Goal: Task Accomplishment & Management: Use online tool/utility

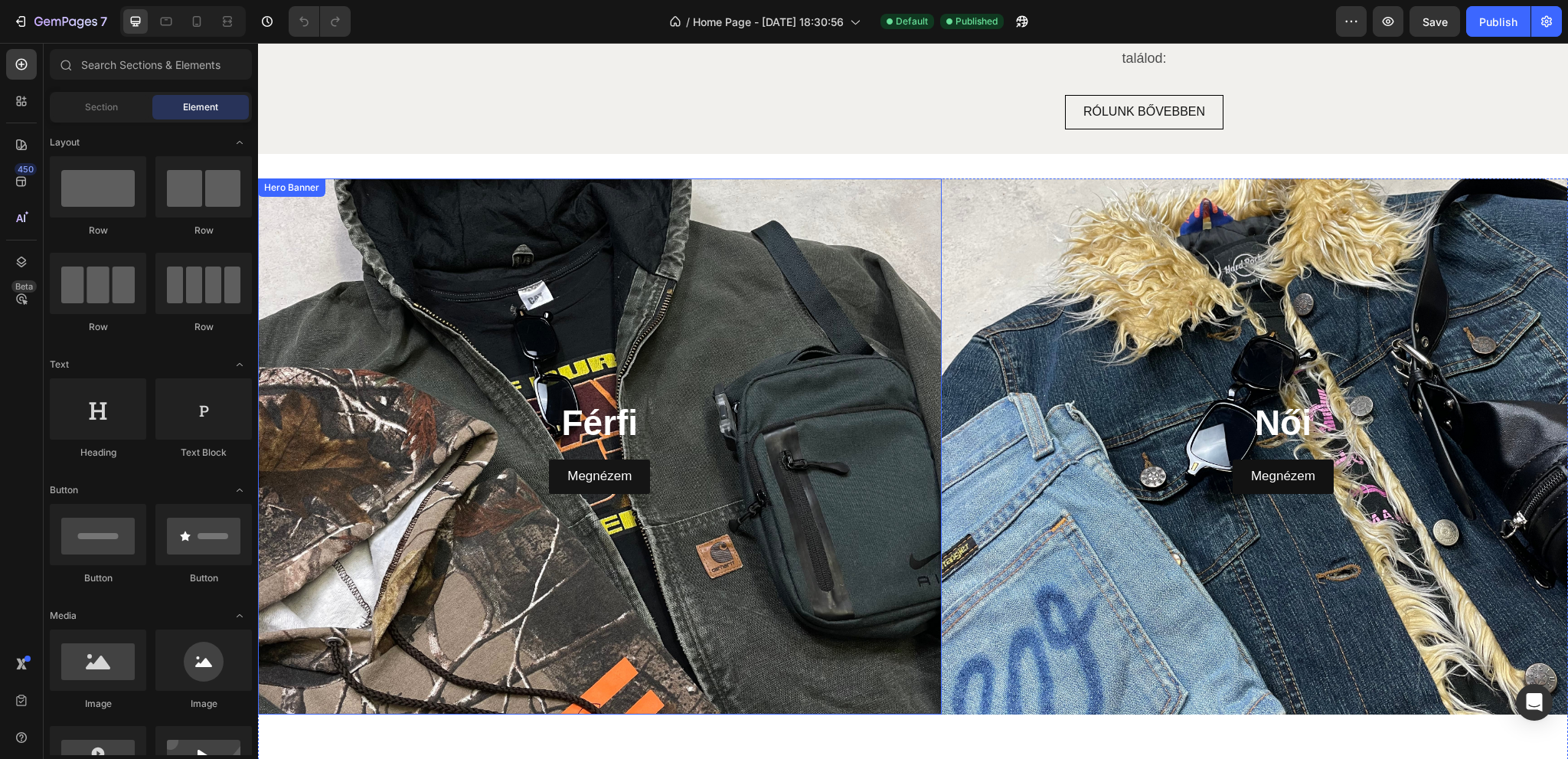
scroll to position [4133, 0]
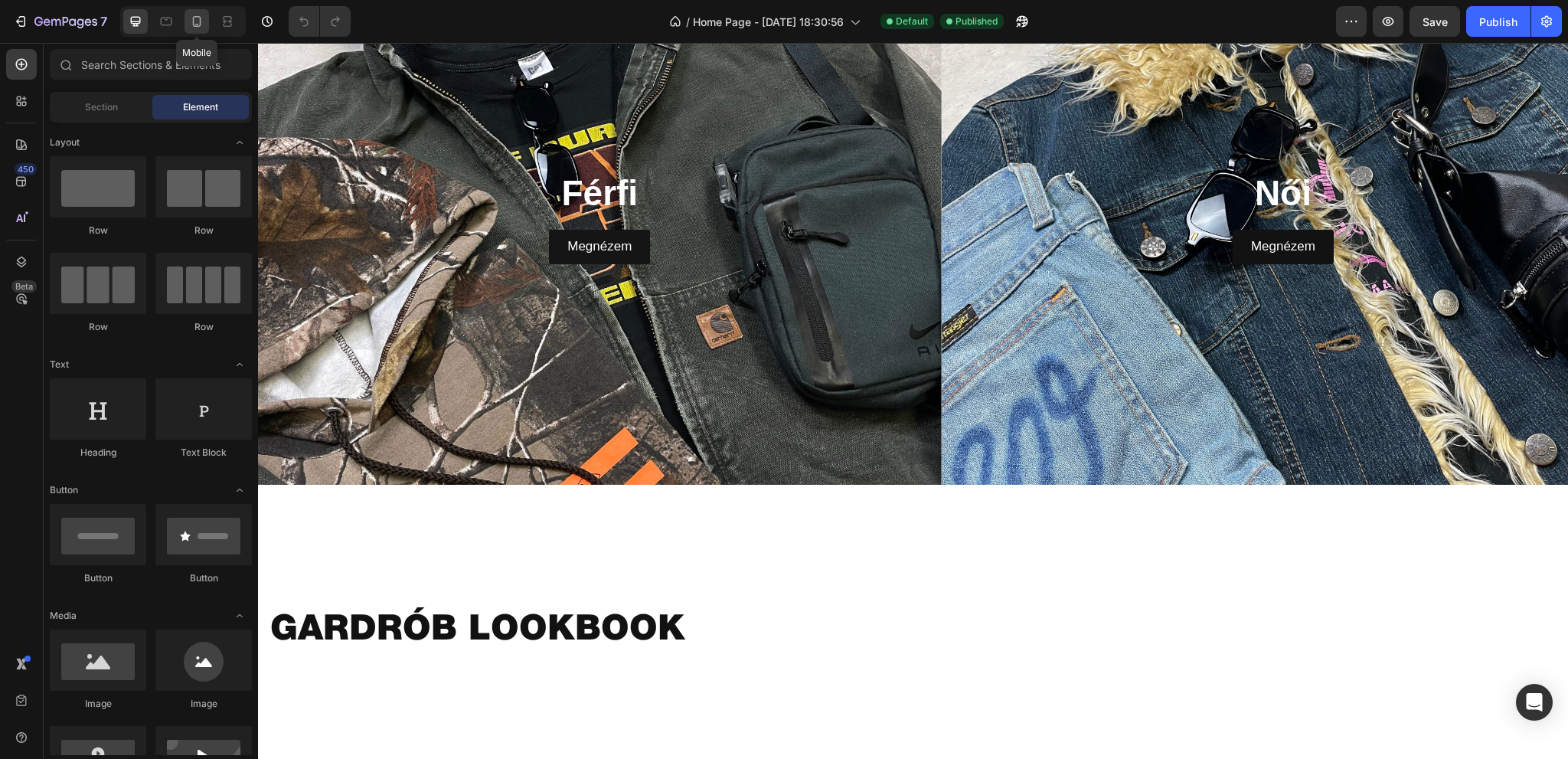
click at [191, 18] on icon at bounding box center [197, 21] width 15 height 15
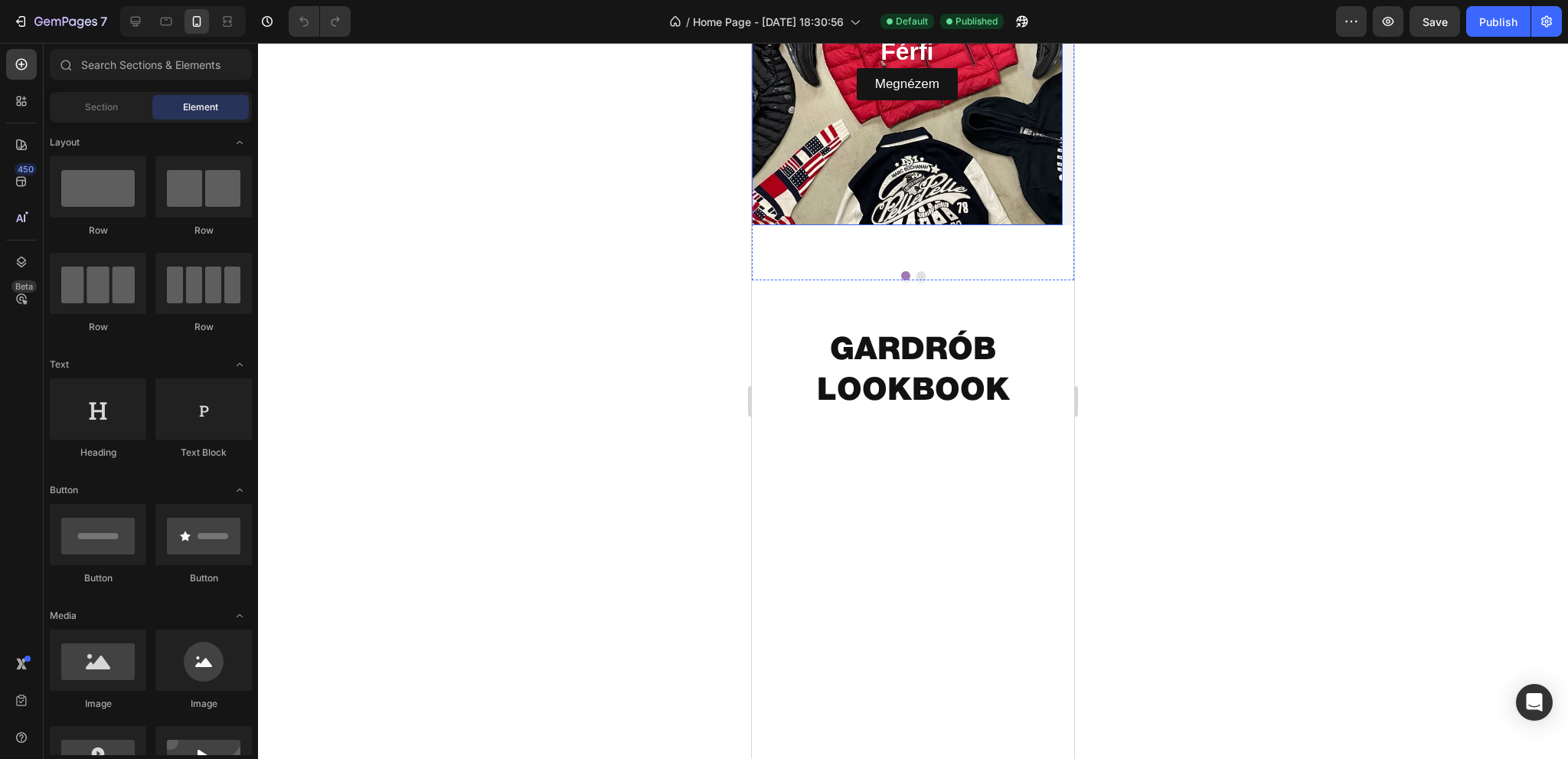
scroll to position [3977, 0]
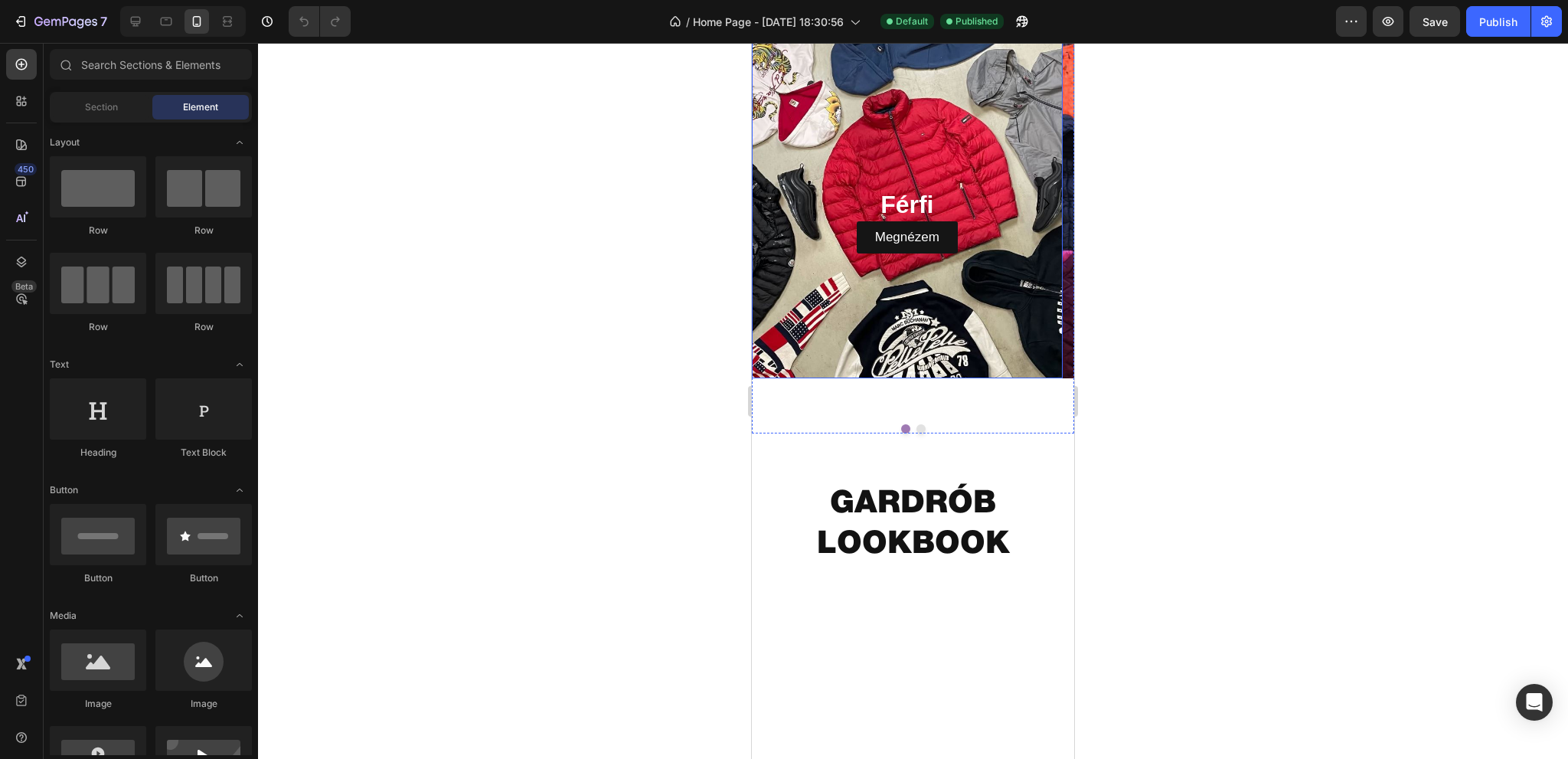
click at [946, 371] on div "Background Image" at bounding box center [907, 186] width 311 height 382
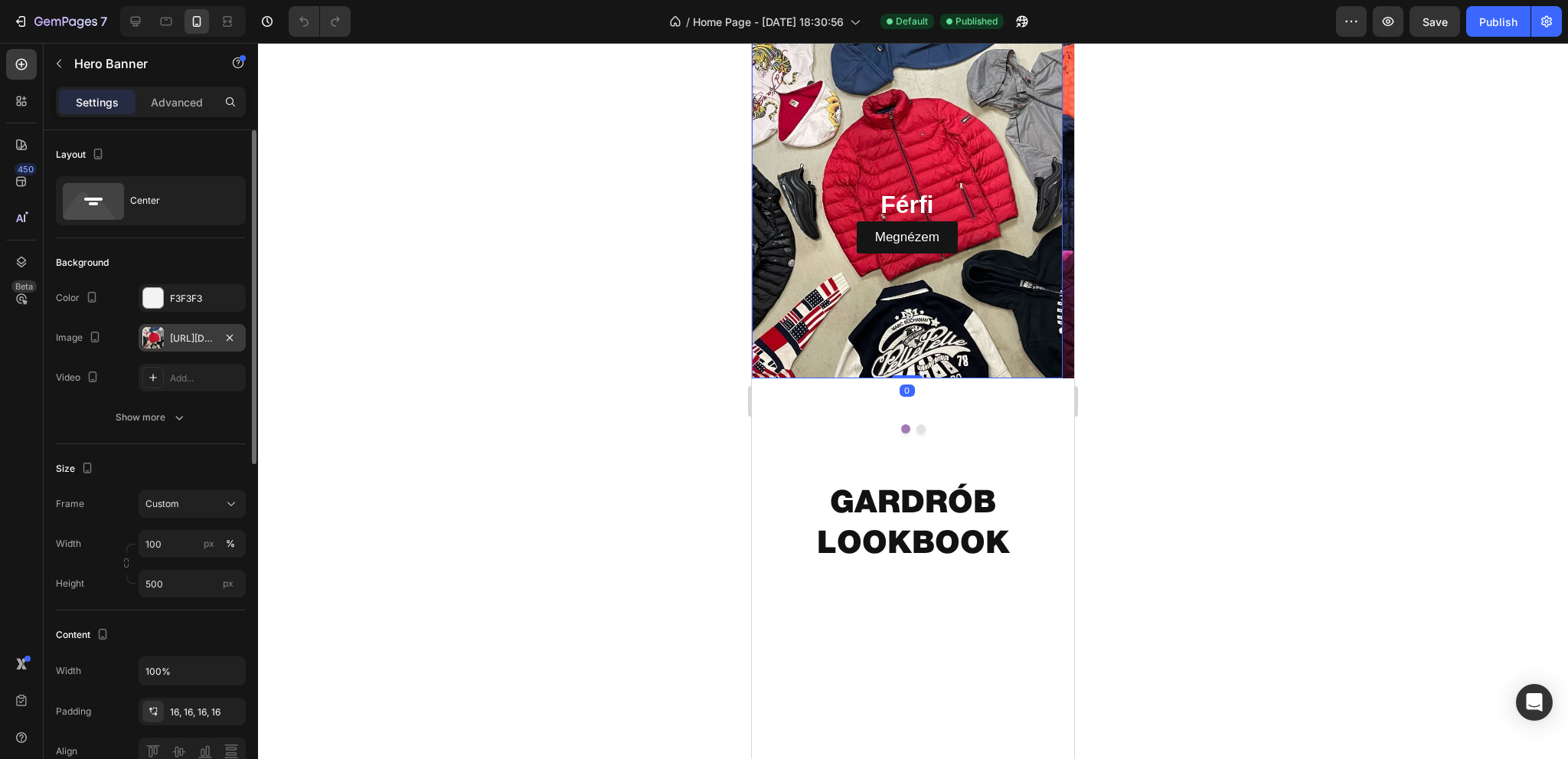
click at [170, 331] on div "[URL][DOMAIN_NAME]" at bounding box center [193, 338] width 45 height 14
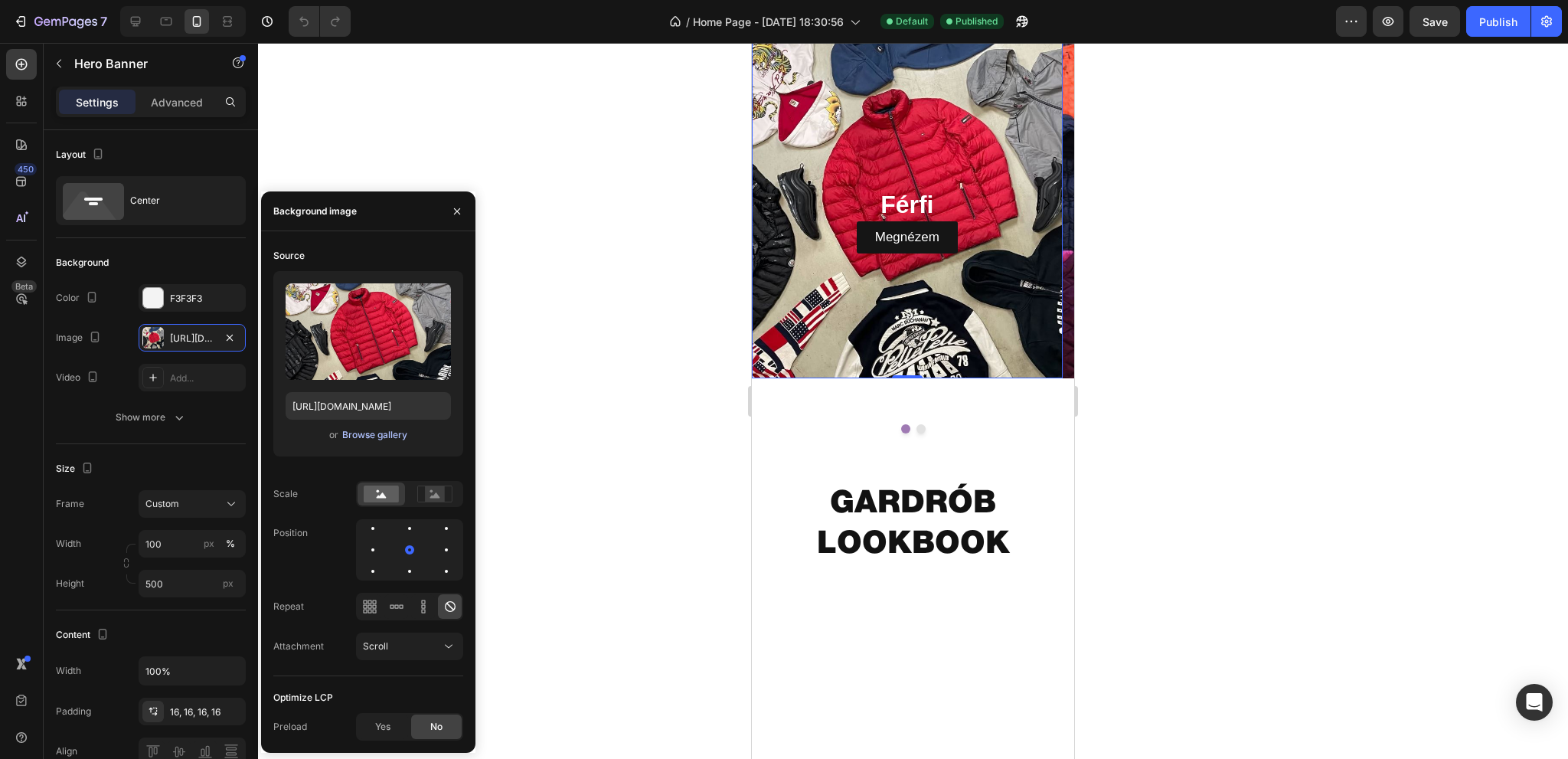
click at [376, 434] on div "Browse gallery" at bounding box center [374, 435] width 65 height 14
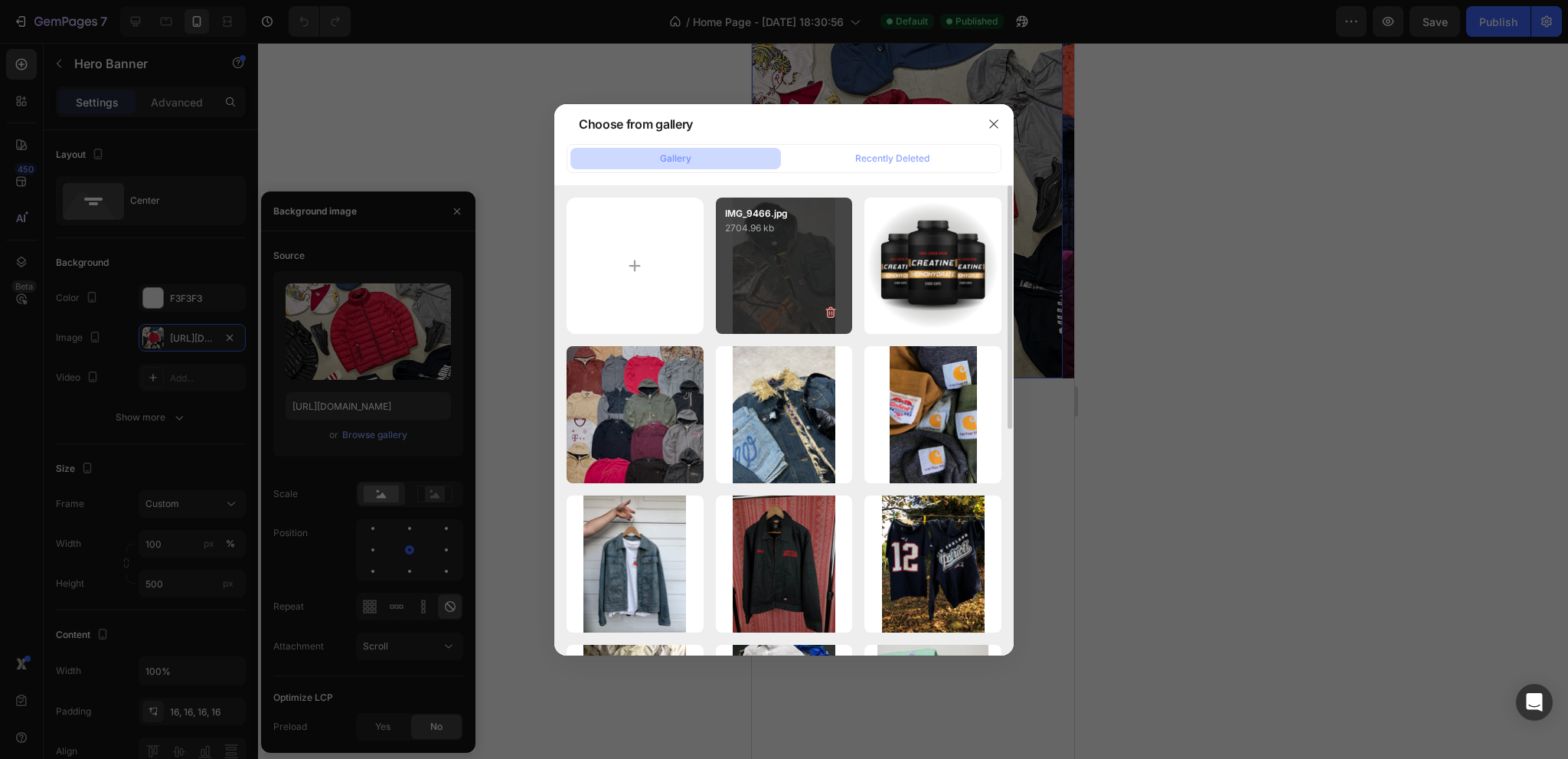
click at [784, 300] on div "IMG_9466.jpg 2704.96 kb" at bounding box center [784, 266] width 138 height 137
type input "[URL][DOMAIN_NAME]"
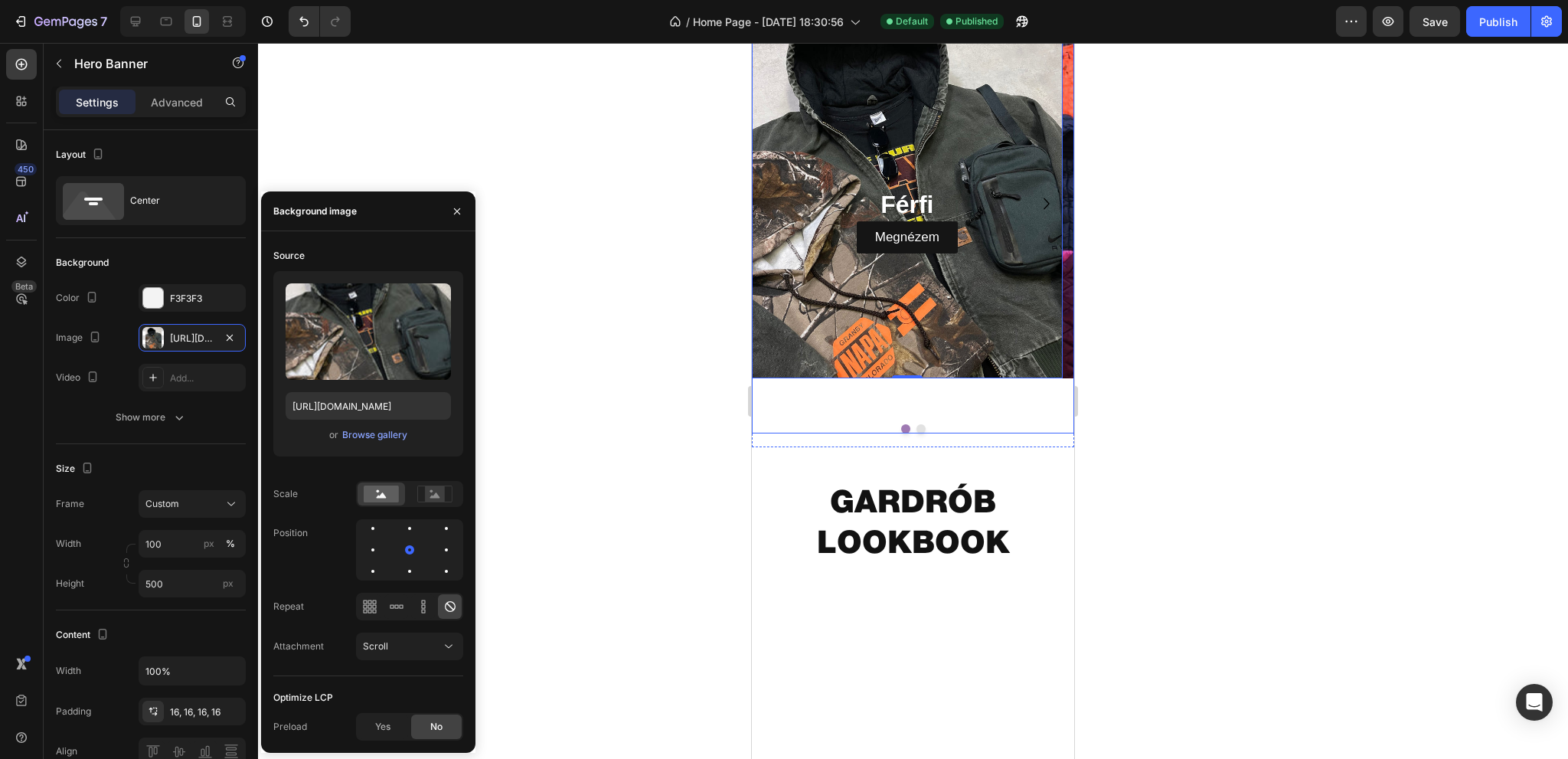
click at [1037, 215] on icon "Carousel Next Arrow" at bounding box center [1047, 203] width 23 height 23
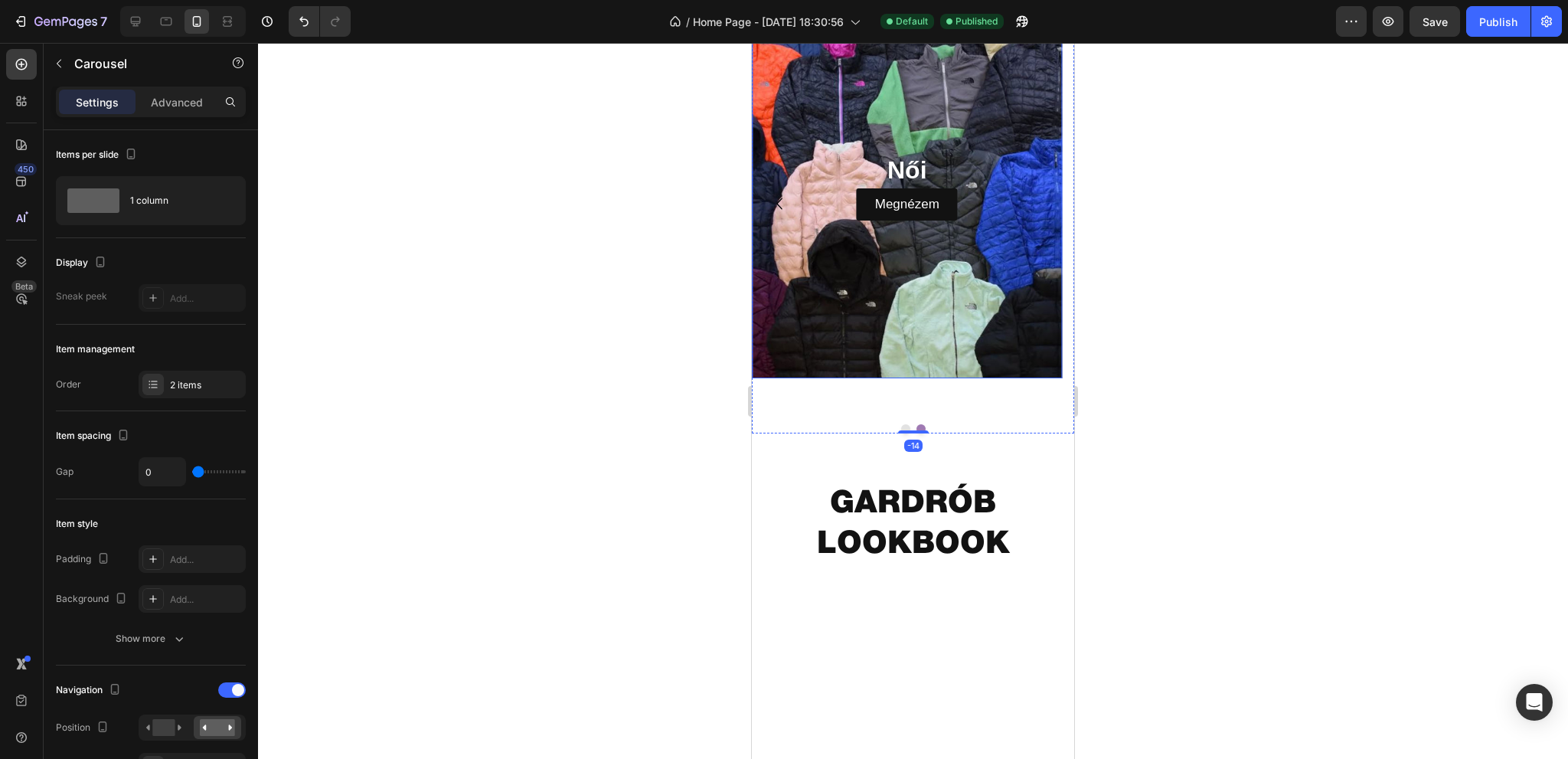
click at [971, 397] on div "Background Image" at bounding box center [907, 186] width 342 height 421
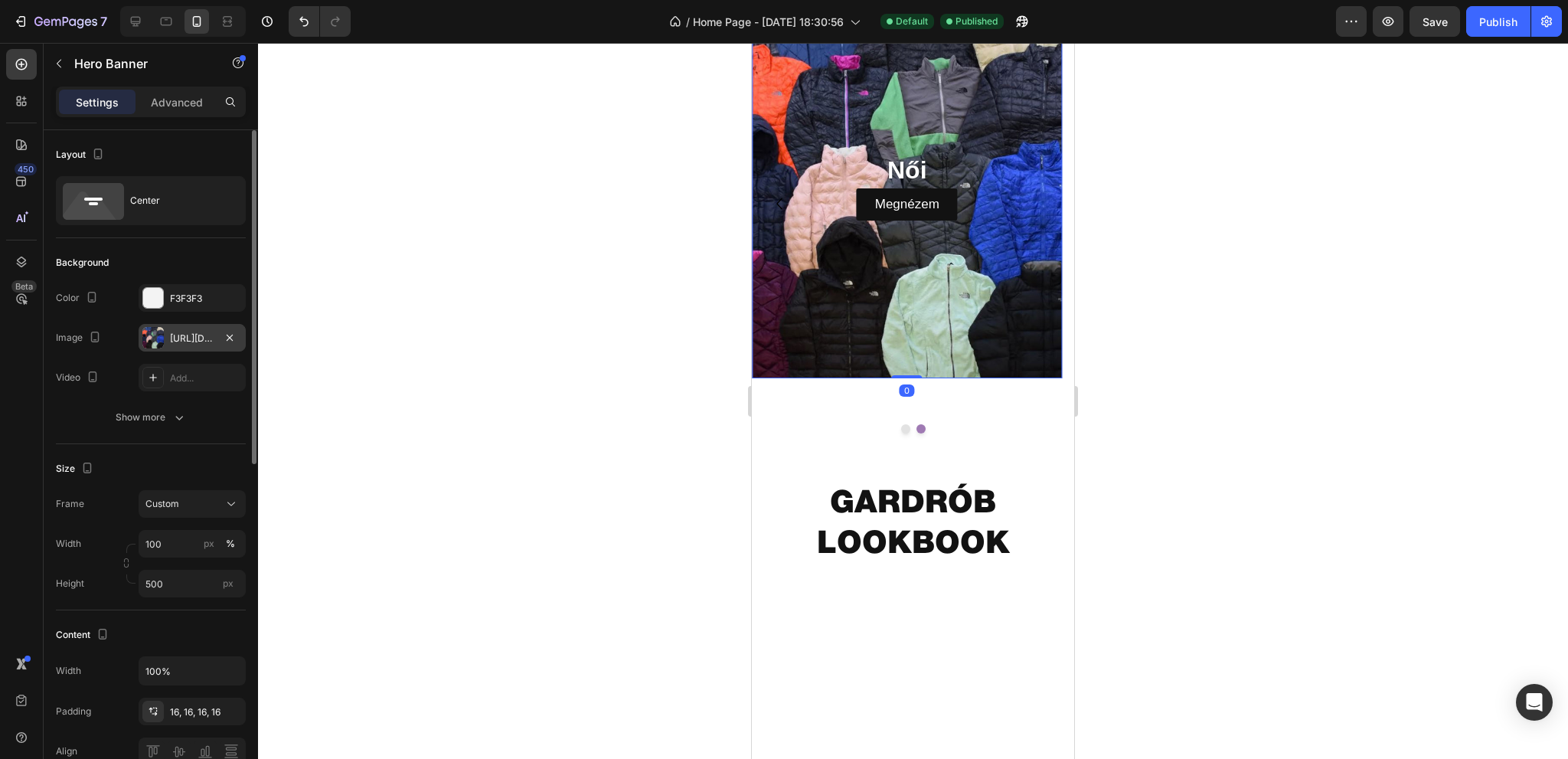
click at [183, 329] on div "[URL][DOMAIN_NAME]" at bounding box center [192, 337] width 108 height 27
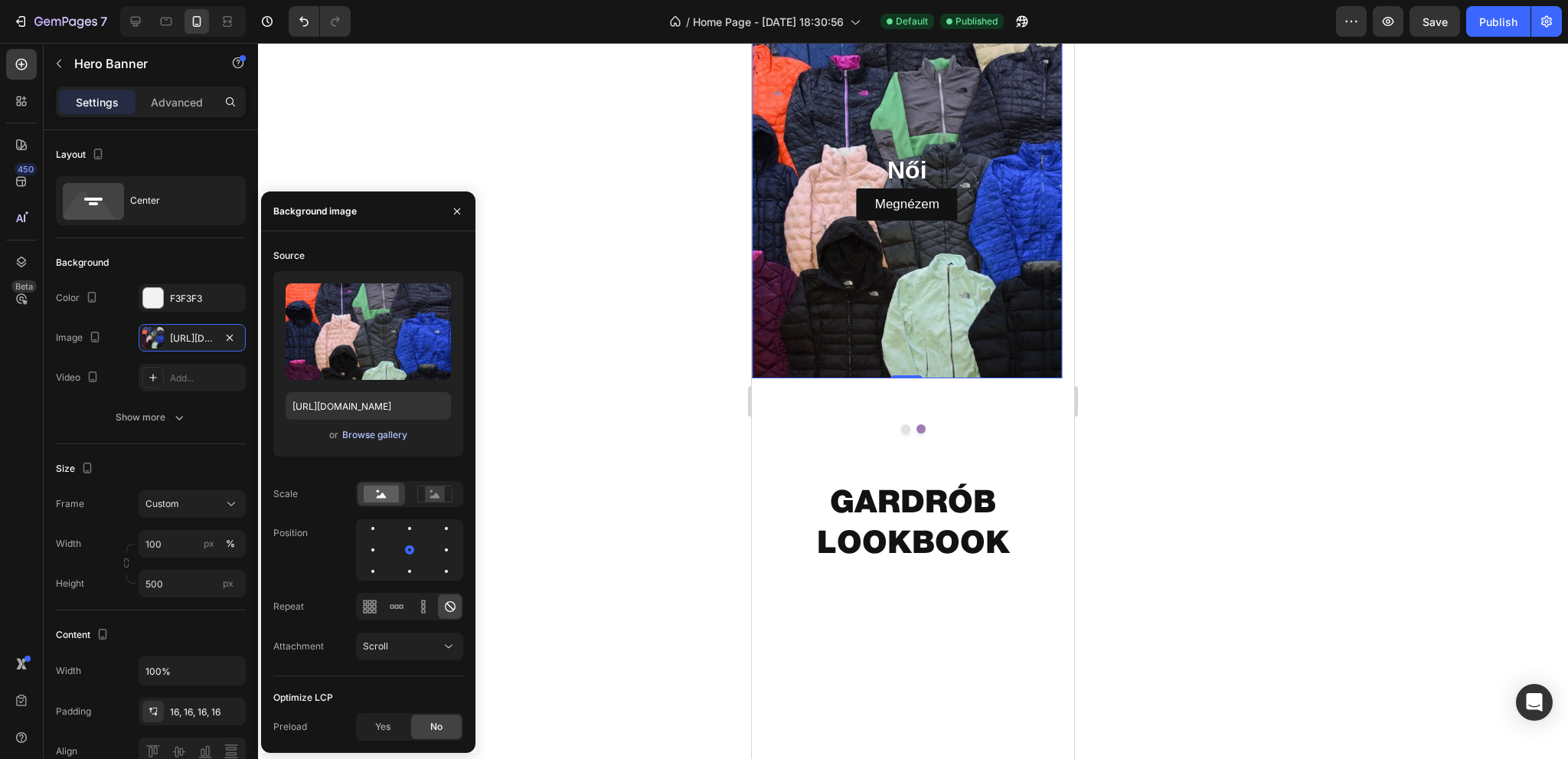
click at [364, 434] on div "Browse gallery" at bounding box center [374, 435] width 65 height 14
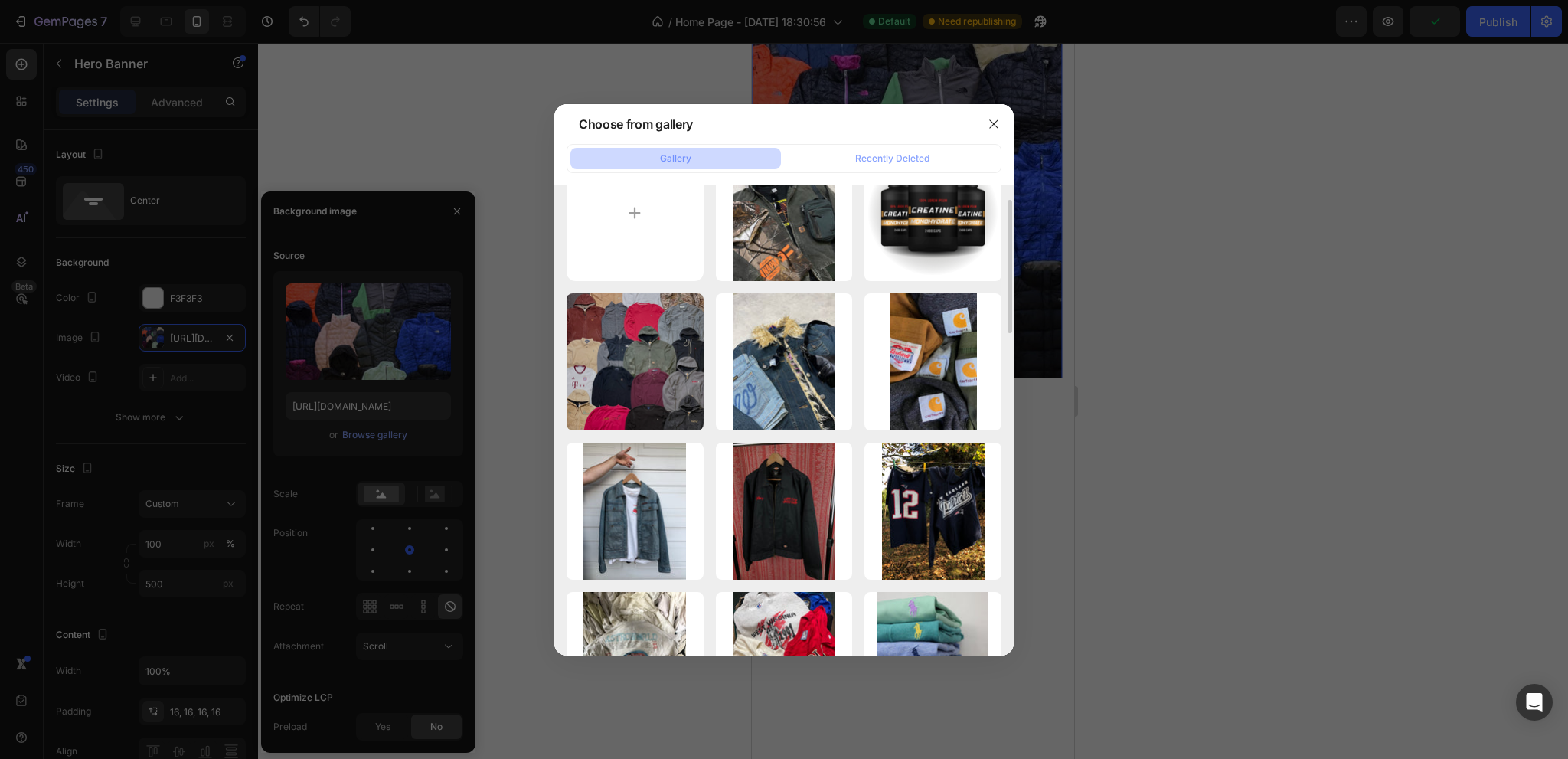
scroll to position [0, 0]
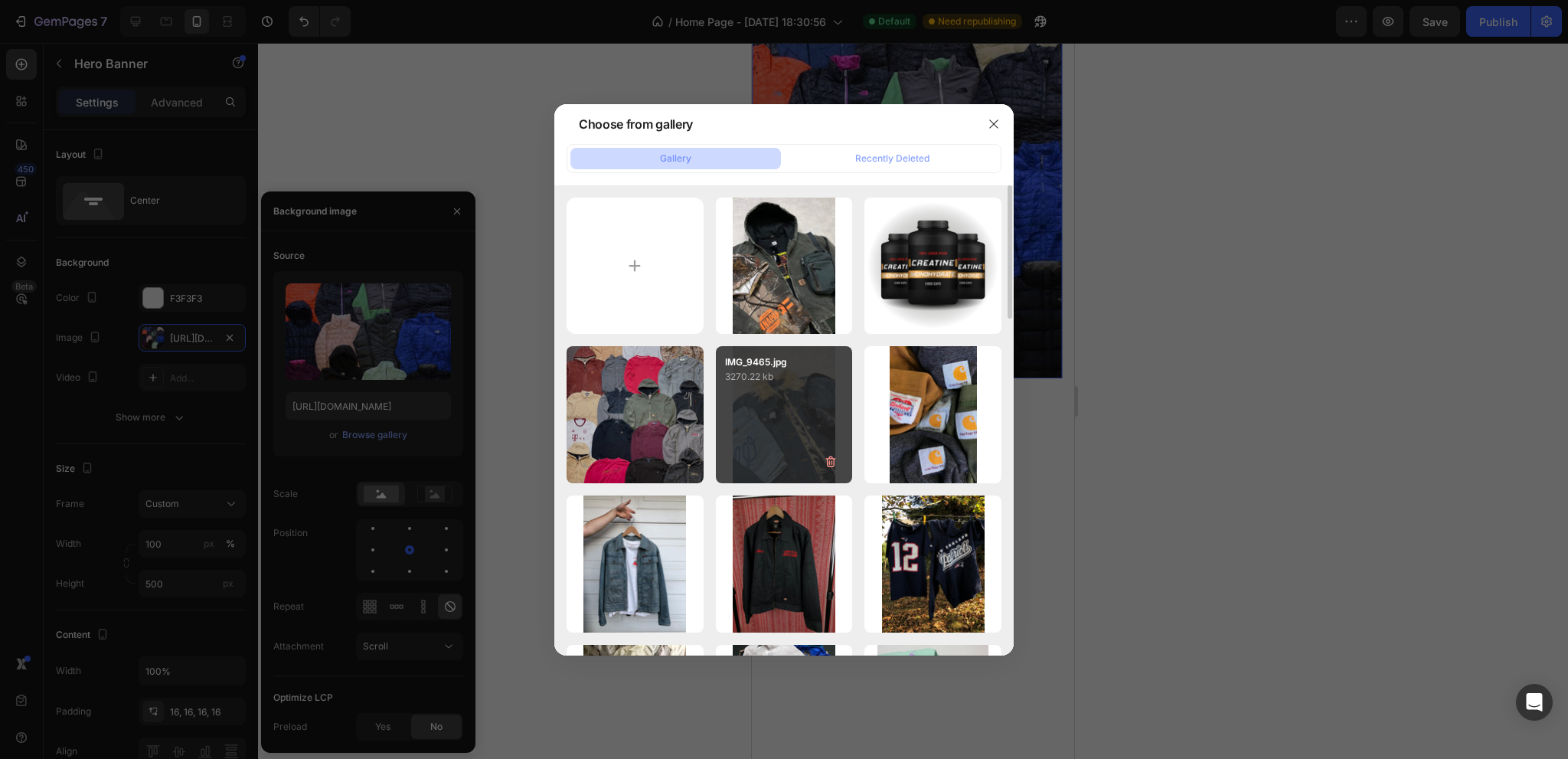
click at [799, 440] on div "IMG_9465.jpg 3270.22 kb" at bounding box center [784, 414] width 138 height 137
type input "[URL][DOMAIN_NAME]"
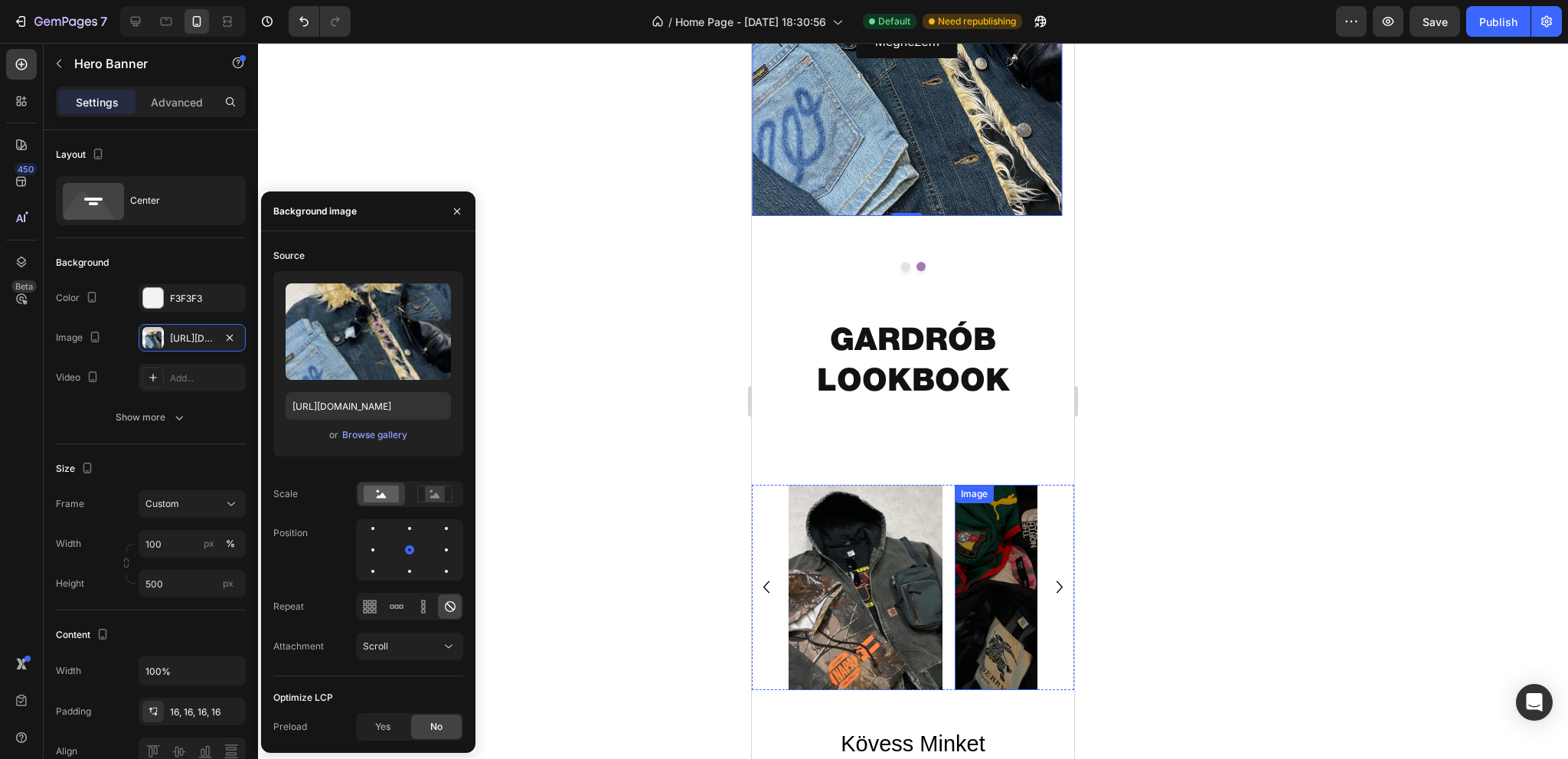
scroll to position [4666, 0]
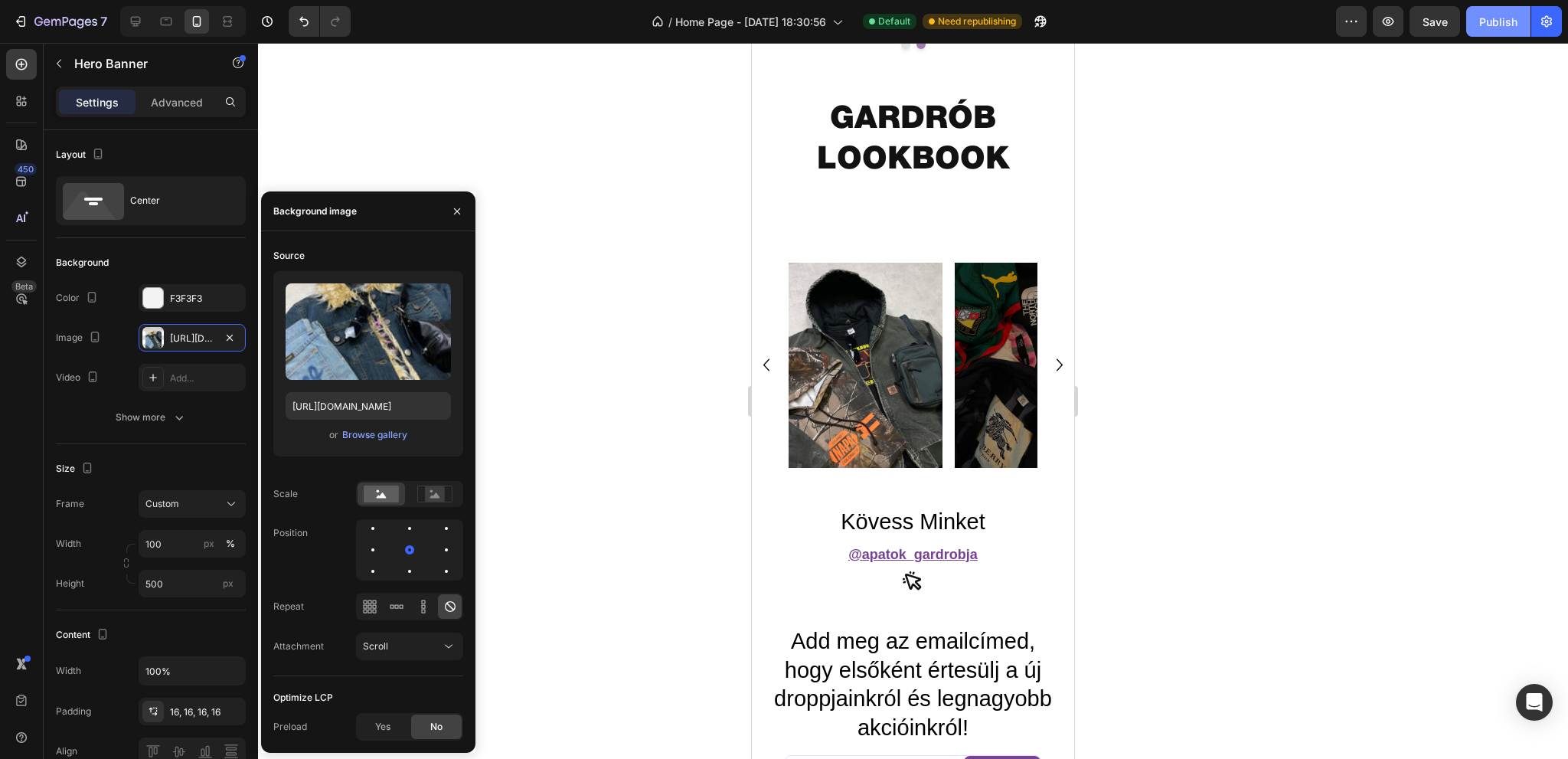
click at [1496, 30] on button "Publish" at bounding box center [1498, 21] width 64 height 31
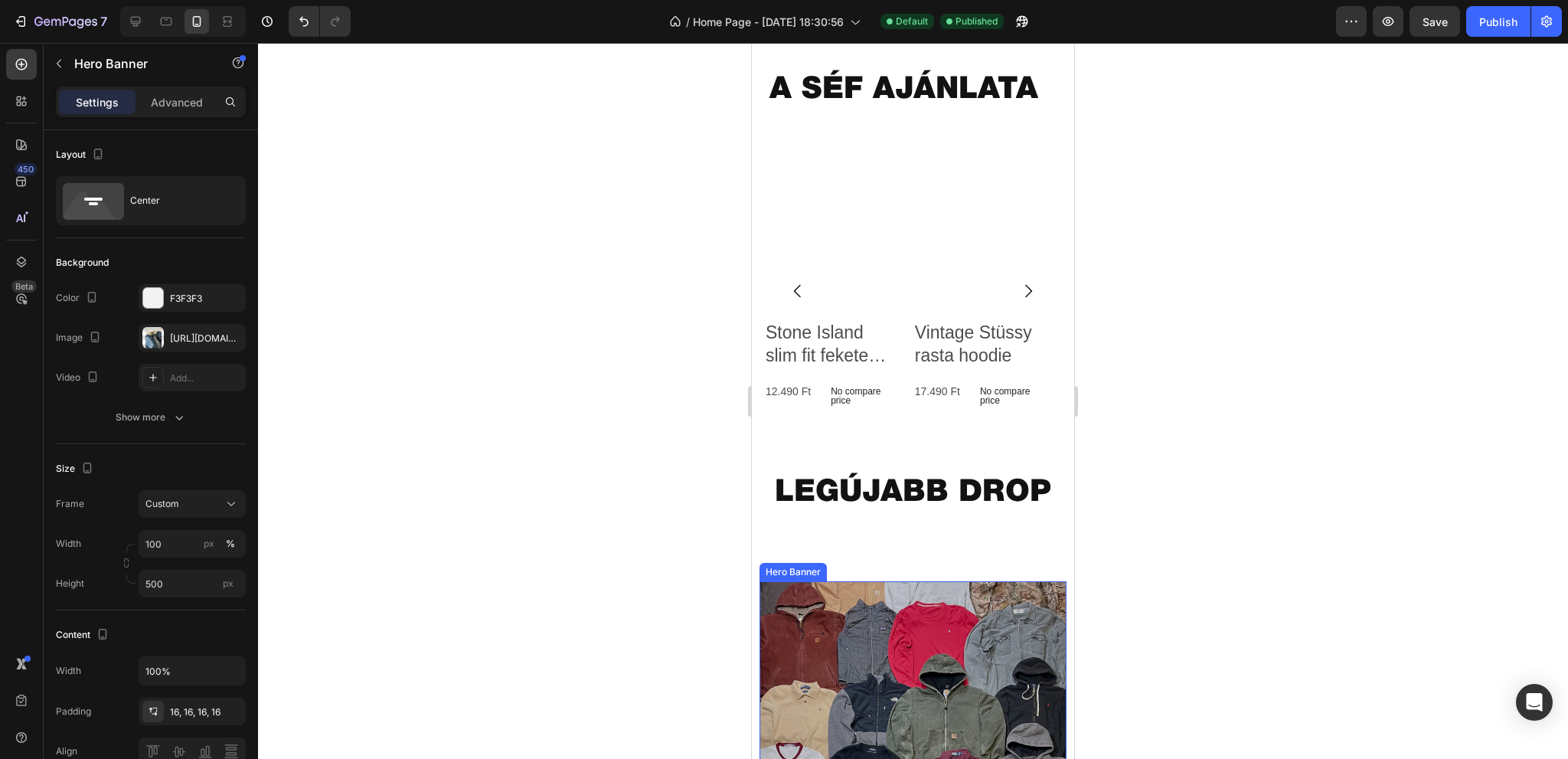
scroll to position [563, 0]
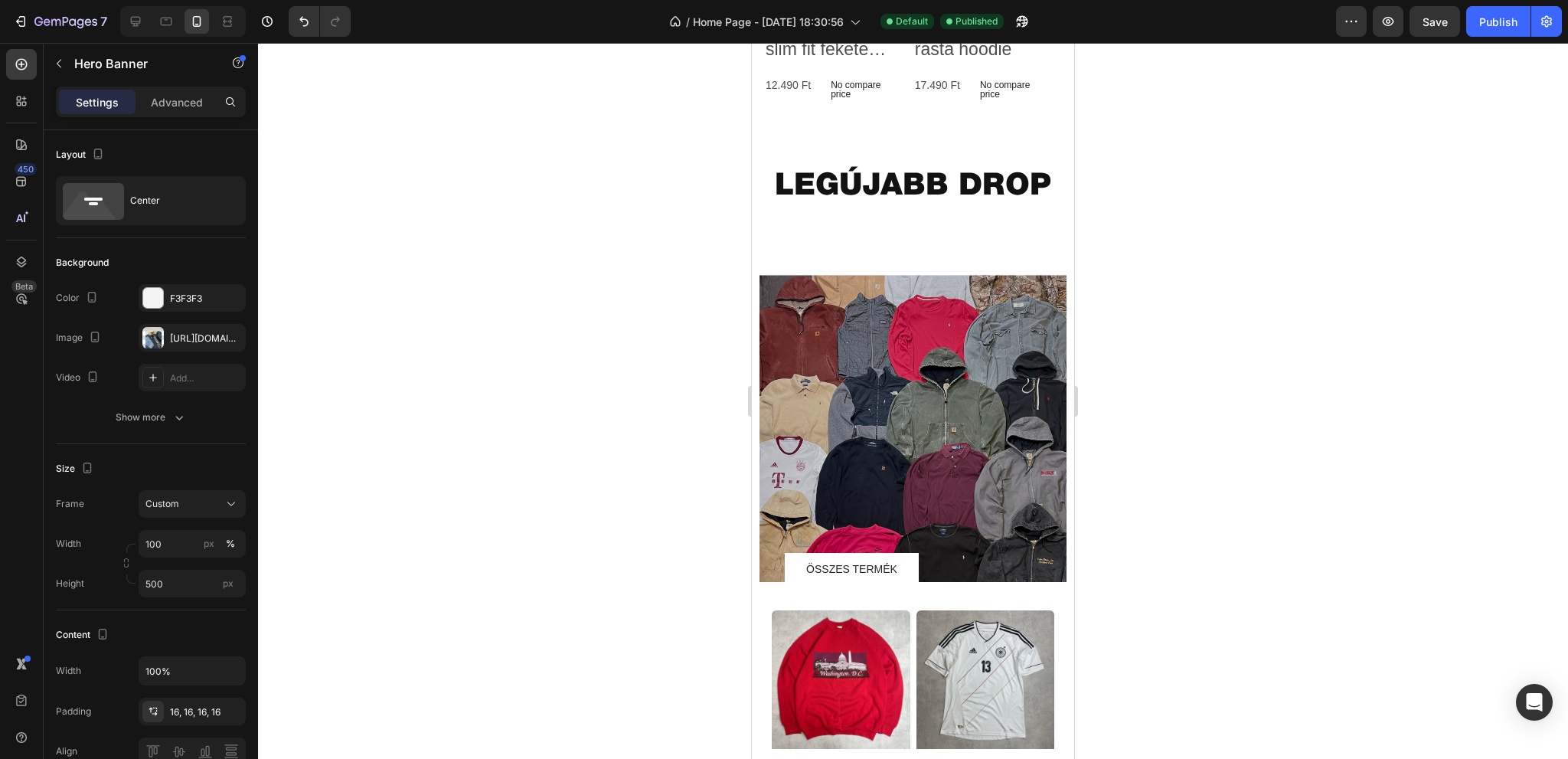
click at [150, 14] on div at bounding box center [183, 21] width 126 height 31
click at [140, 20] on icon at bounding box center [136, 21] width 15 height 15
type input "700"
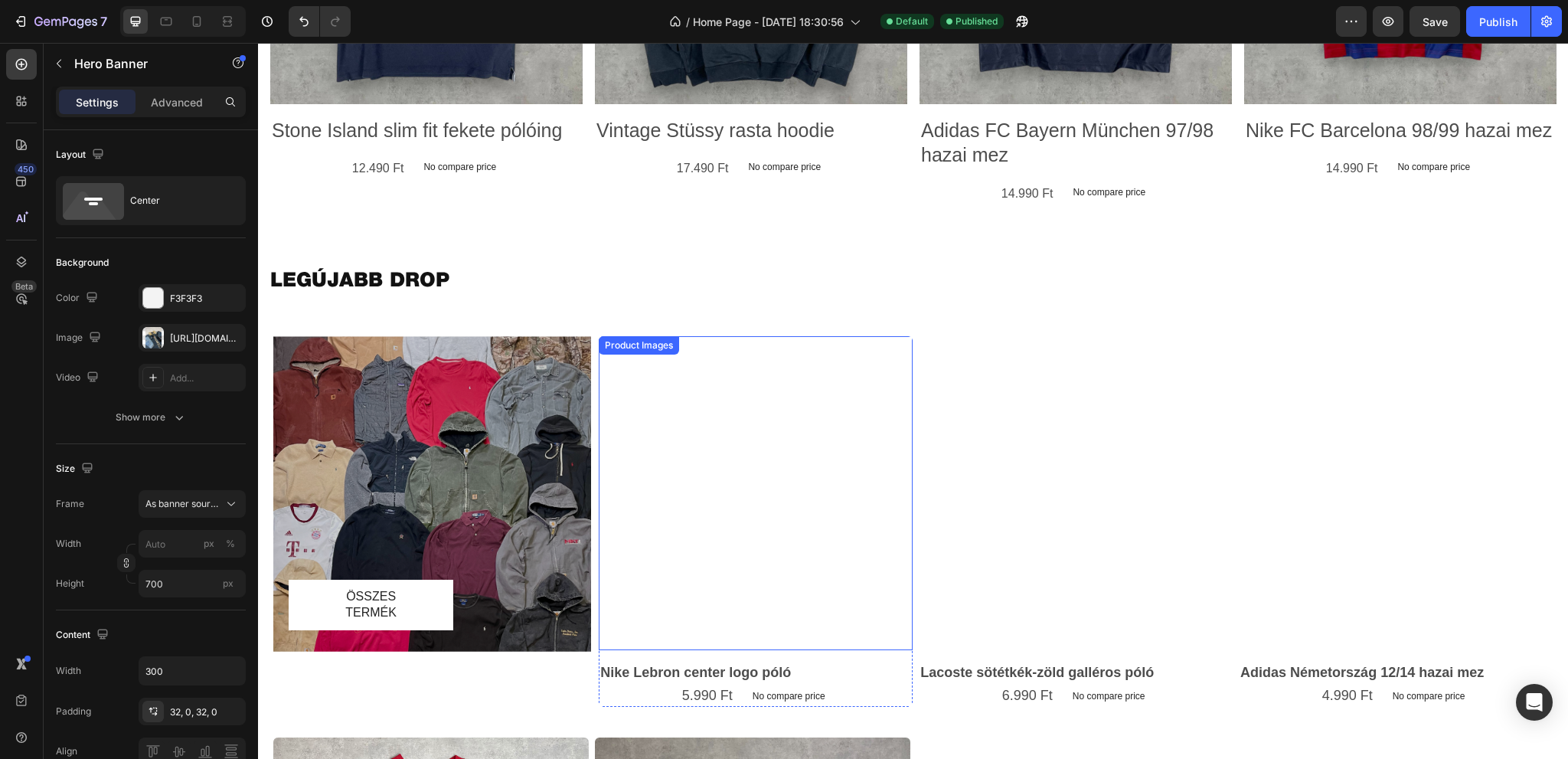
scroll to position [793, 0]
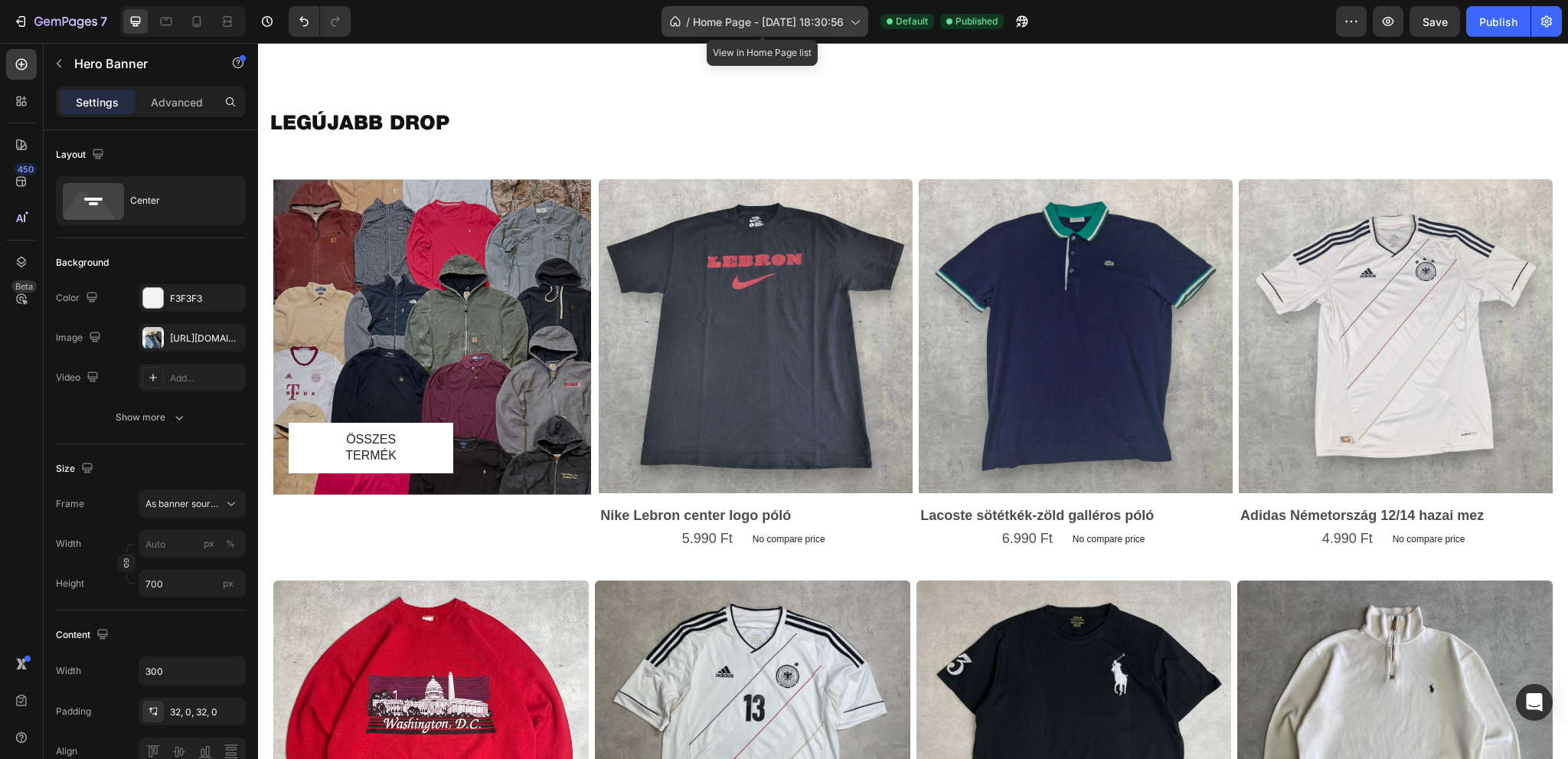
click at [824, 24] on span "Home Page - [DATE] 18:30:56" at bounding box center [769, 21] width 151 height 16
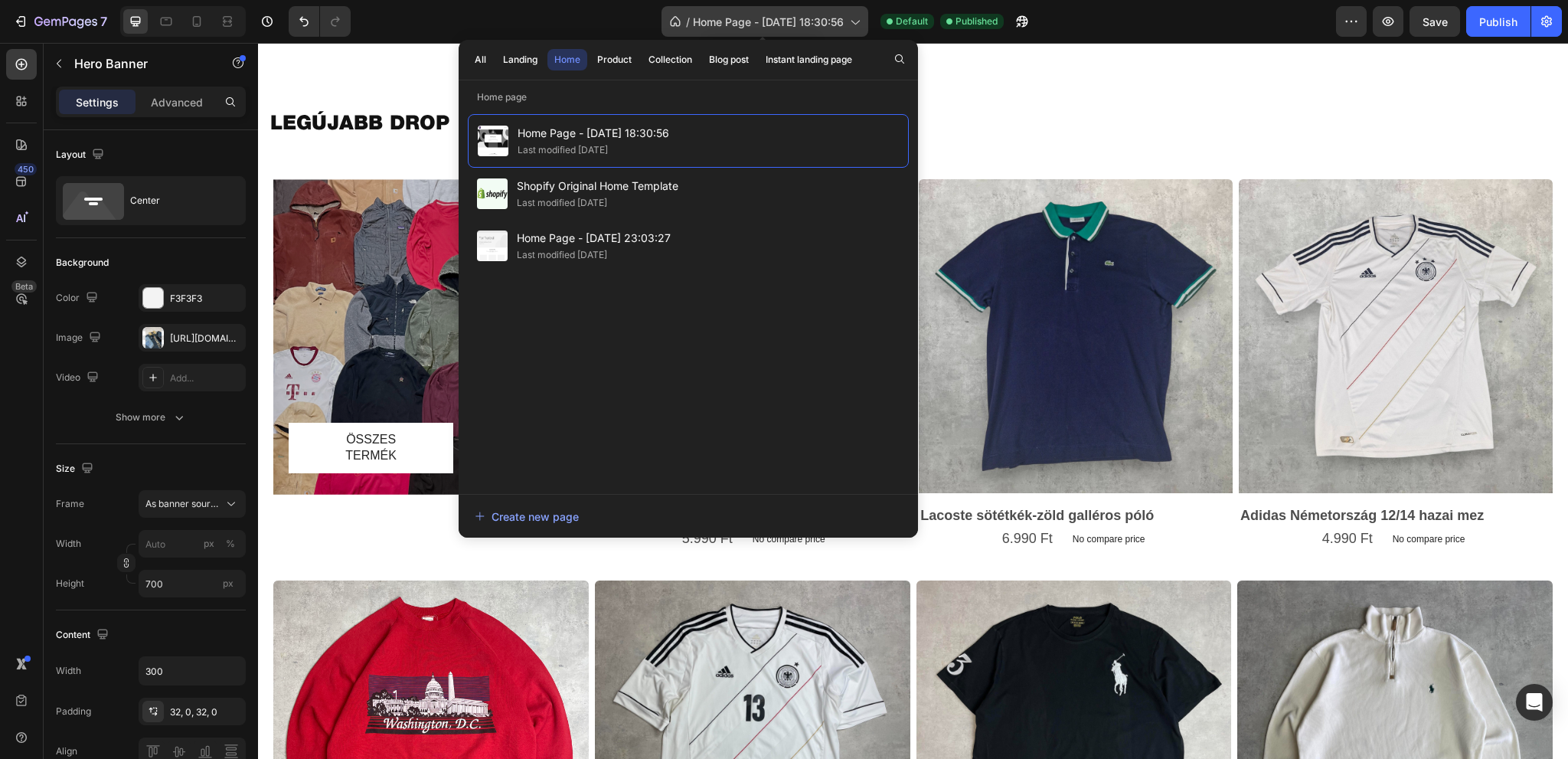
click at [824, 24] on span "Home Page - [DATE] 18:30:56" at bounding box center [769, 21] width 151 height 16
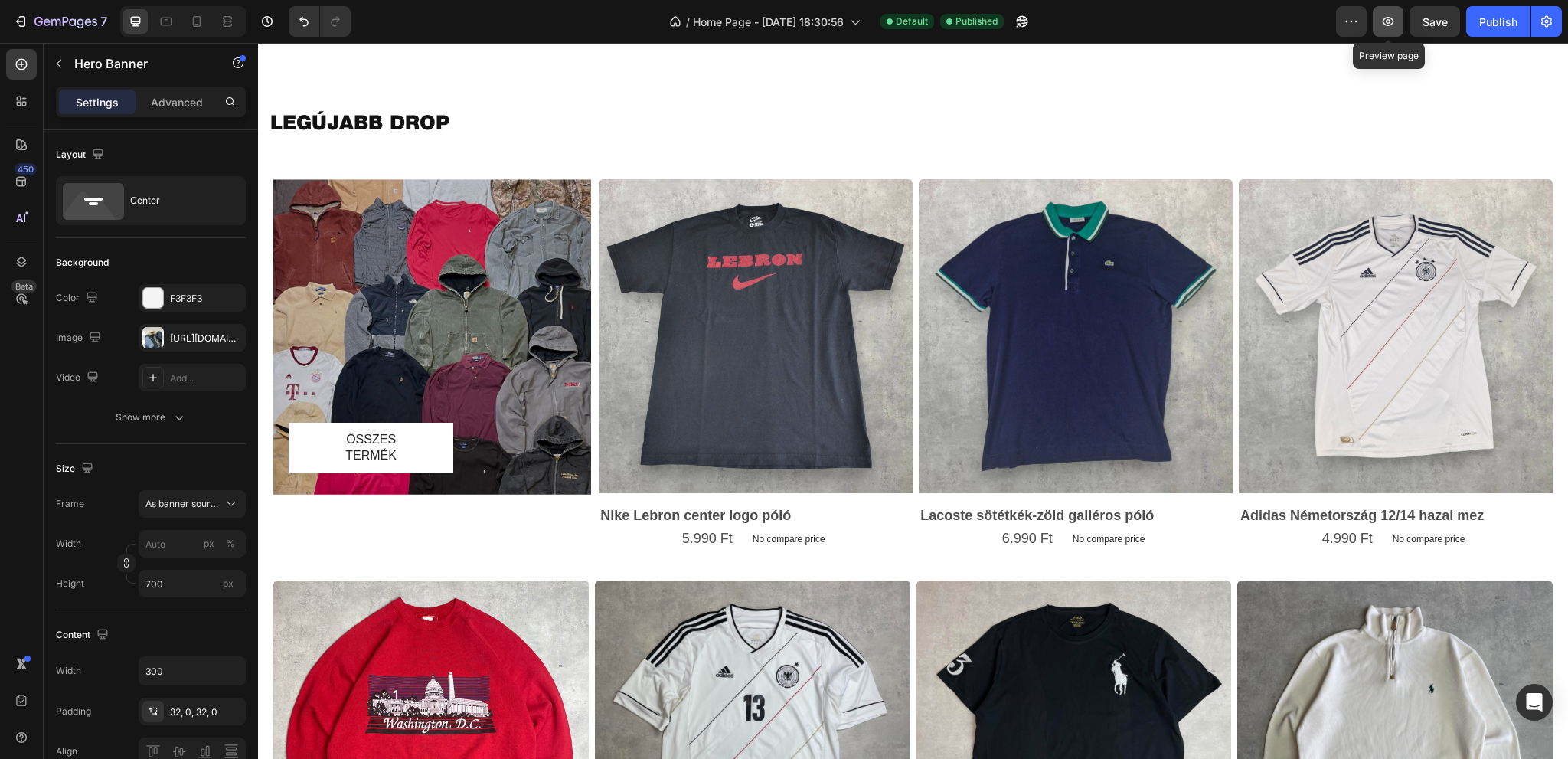
click at [1387, 18] on icon "button" at bounding box center [1389, 21] width 15 height 15
click at [166, 21] on icon at bounding box center [167, 21] width 15 height 15
type input "100%"
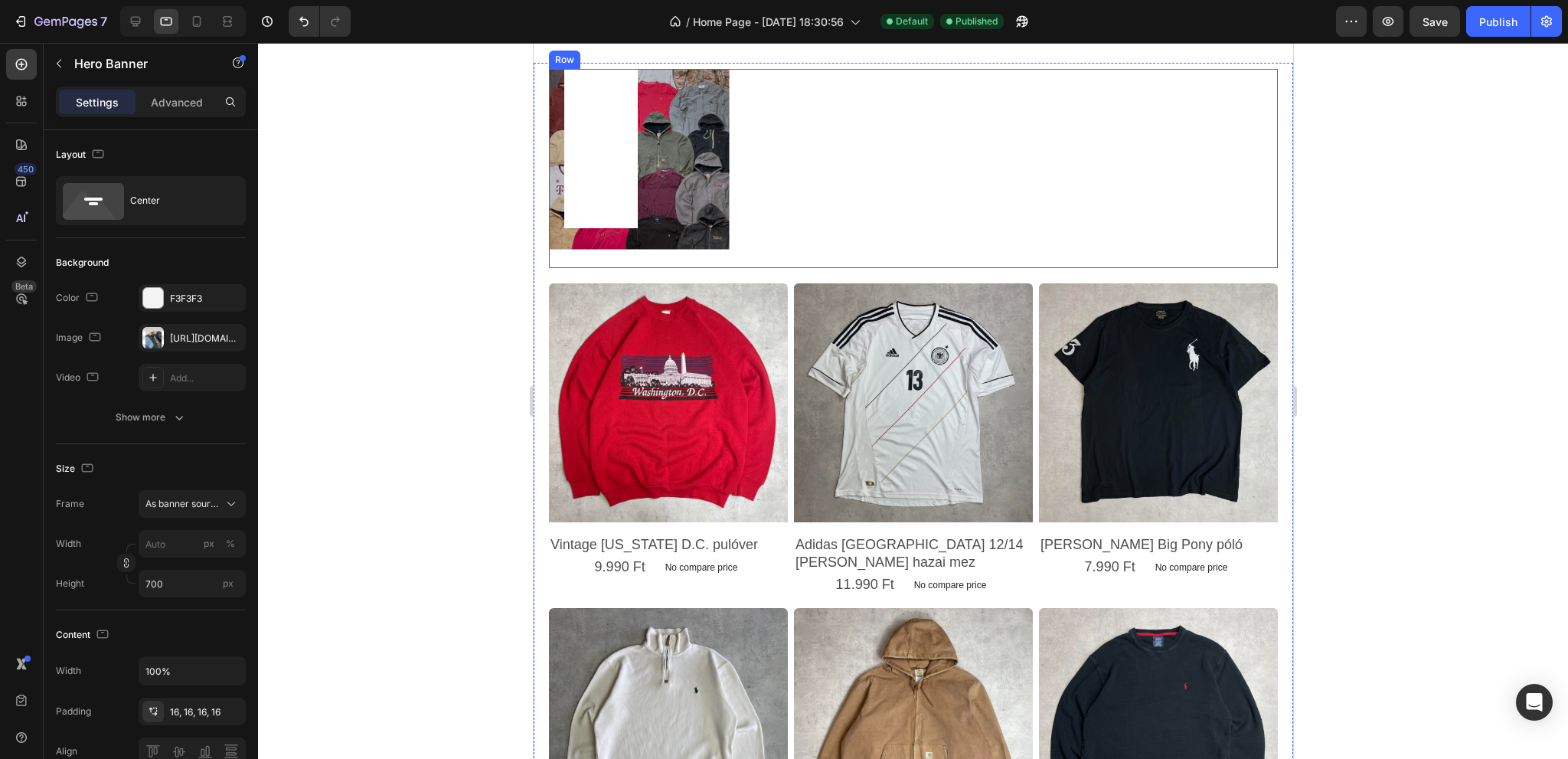
scroll to position [563, 0]
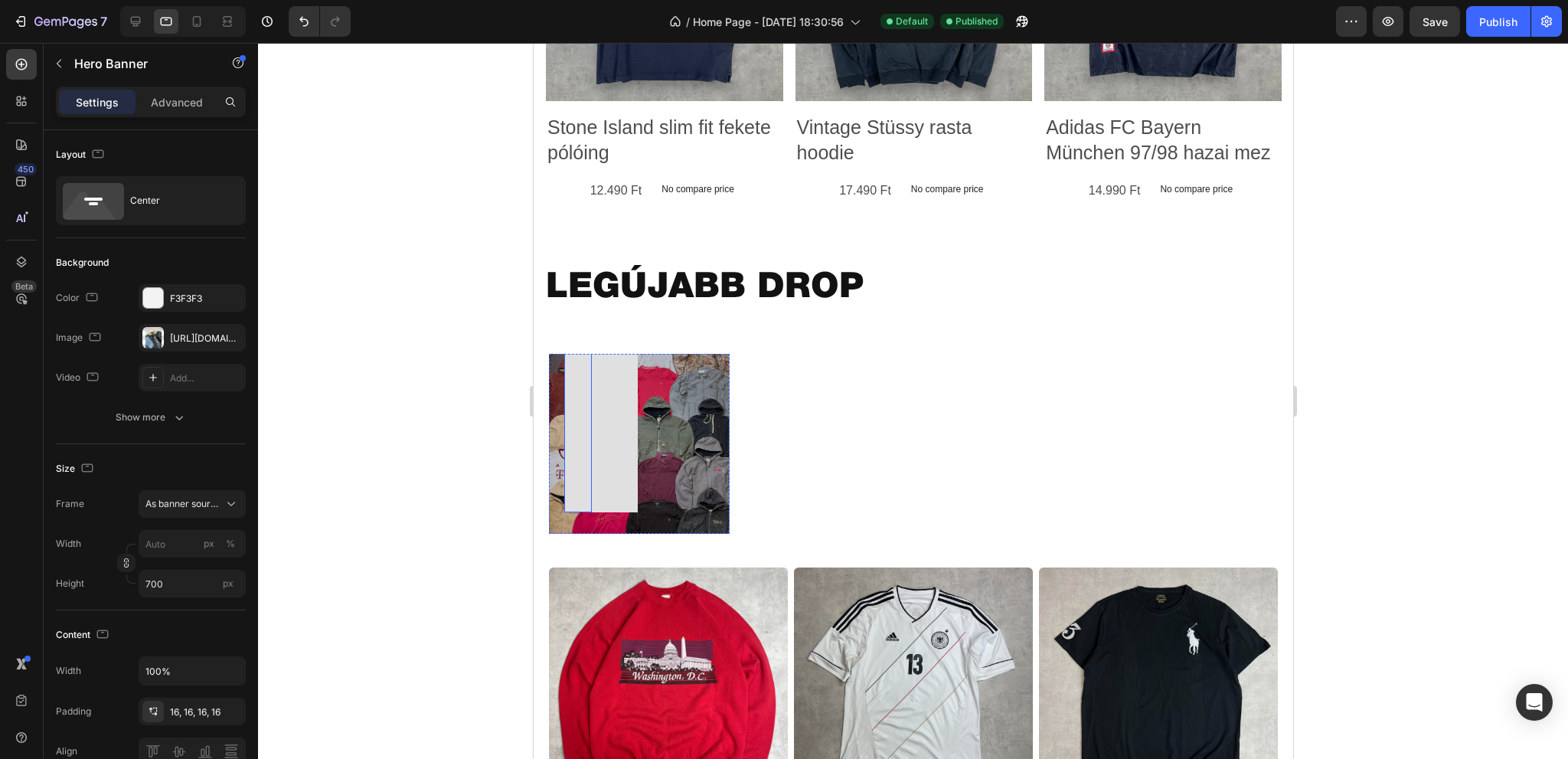
click at [621, 440] on link "ÖSSZES TERMÉK" at bounding box center [600, 408] width 74 height 210
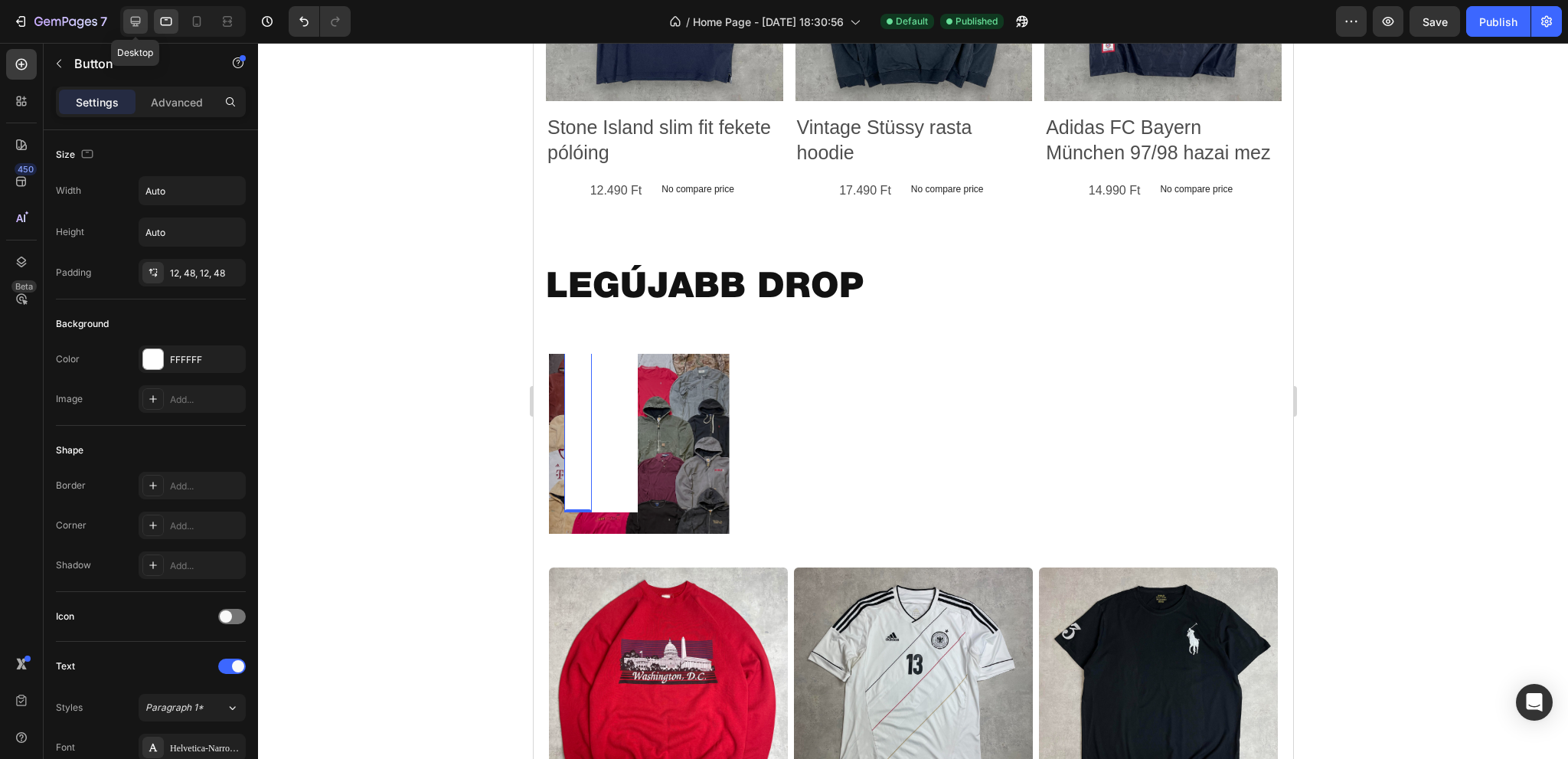
click at [136, 30] on div at bounding box center [135, 20] width 24 height 24
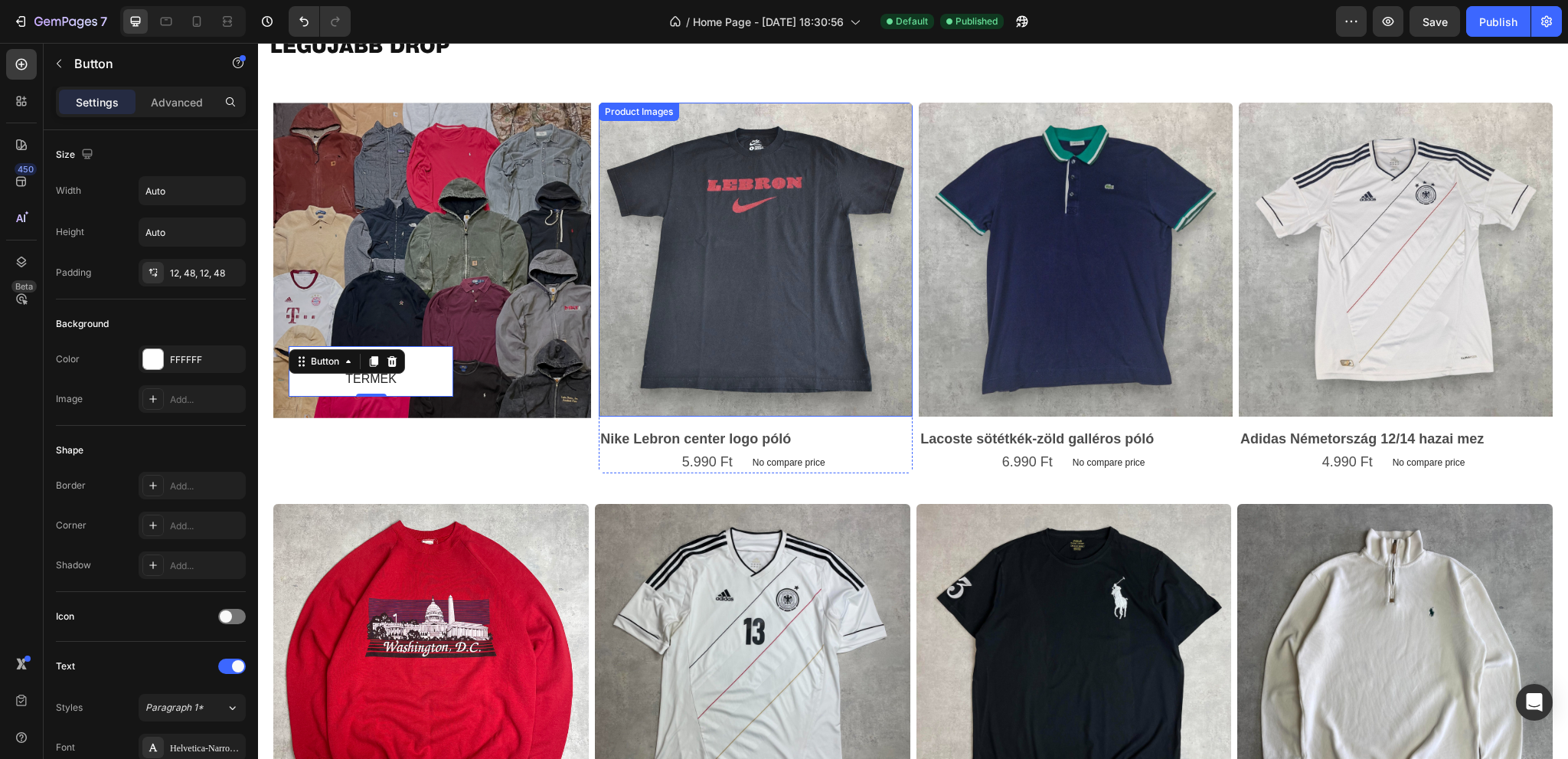
scroll to position [733, 0]
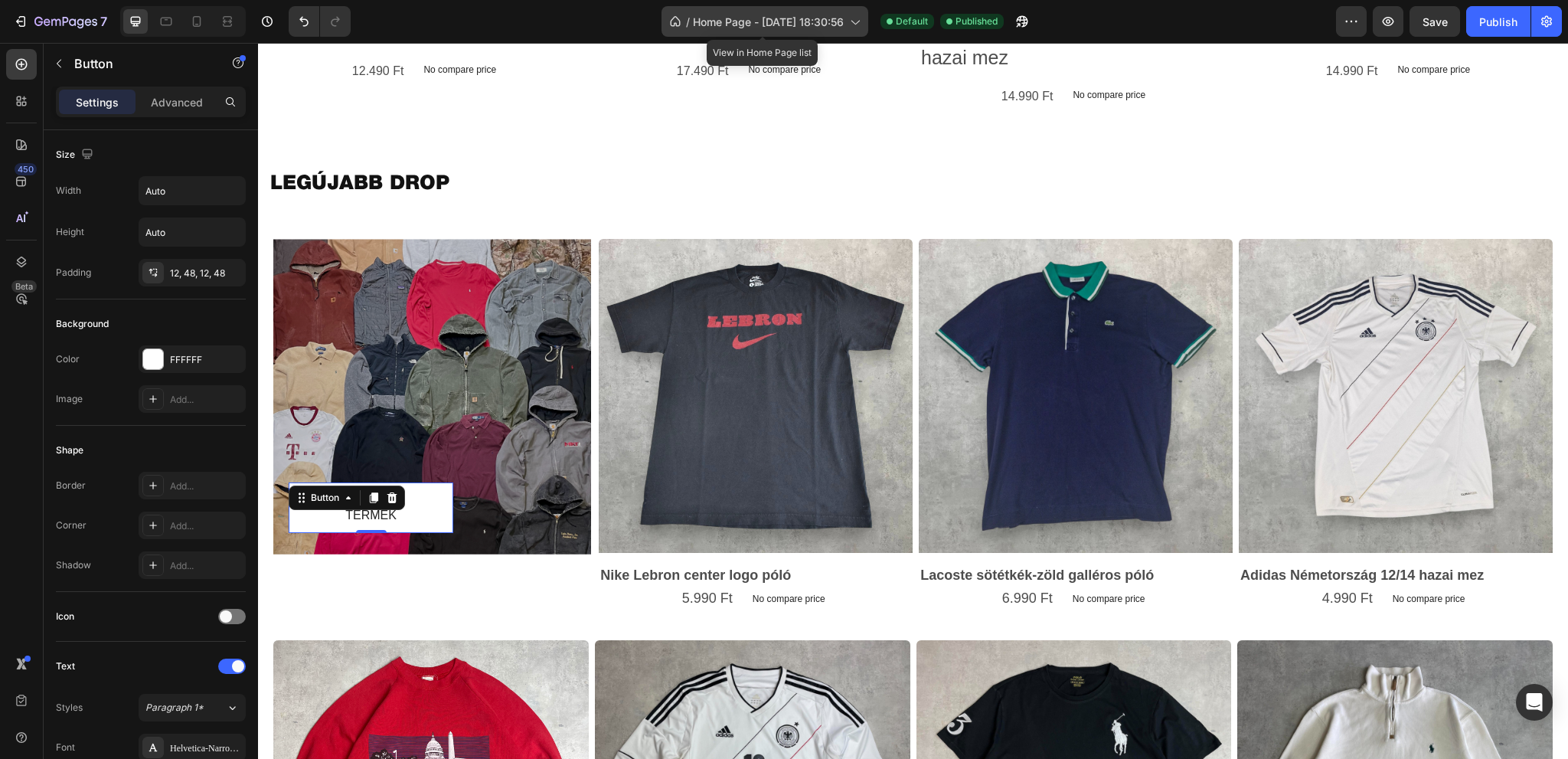
click at [799, 15] on span "Home Page - [DATE] 18:30:56" at bounding box center [769, 21] width 151 height 16
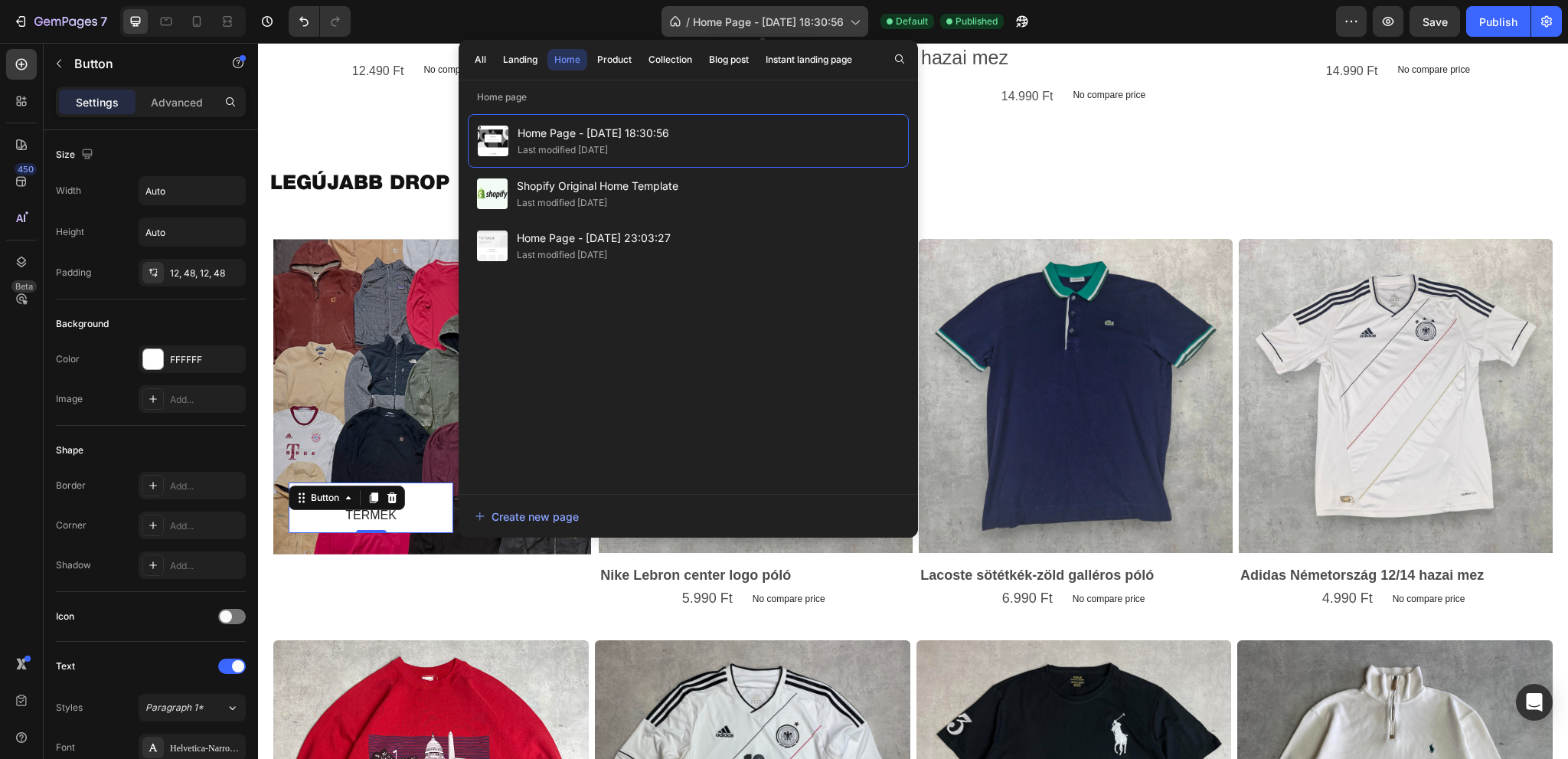
click at [799, 15] on span "Home Page - [DATE] 18:30:56" at bounding box center [769, 21] width 151 height 16
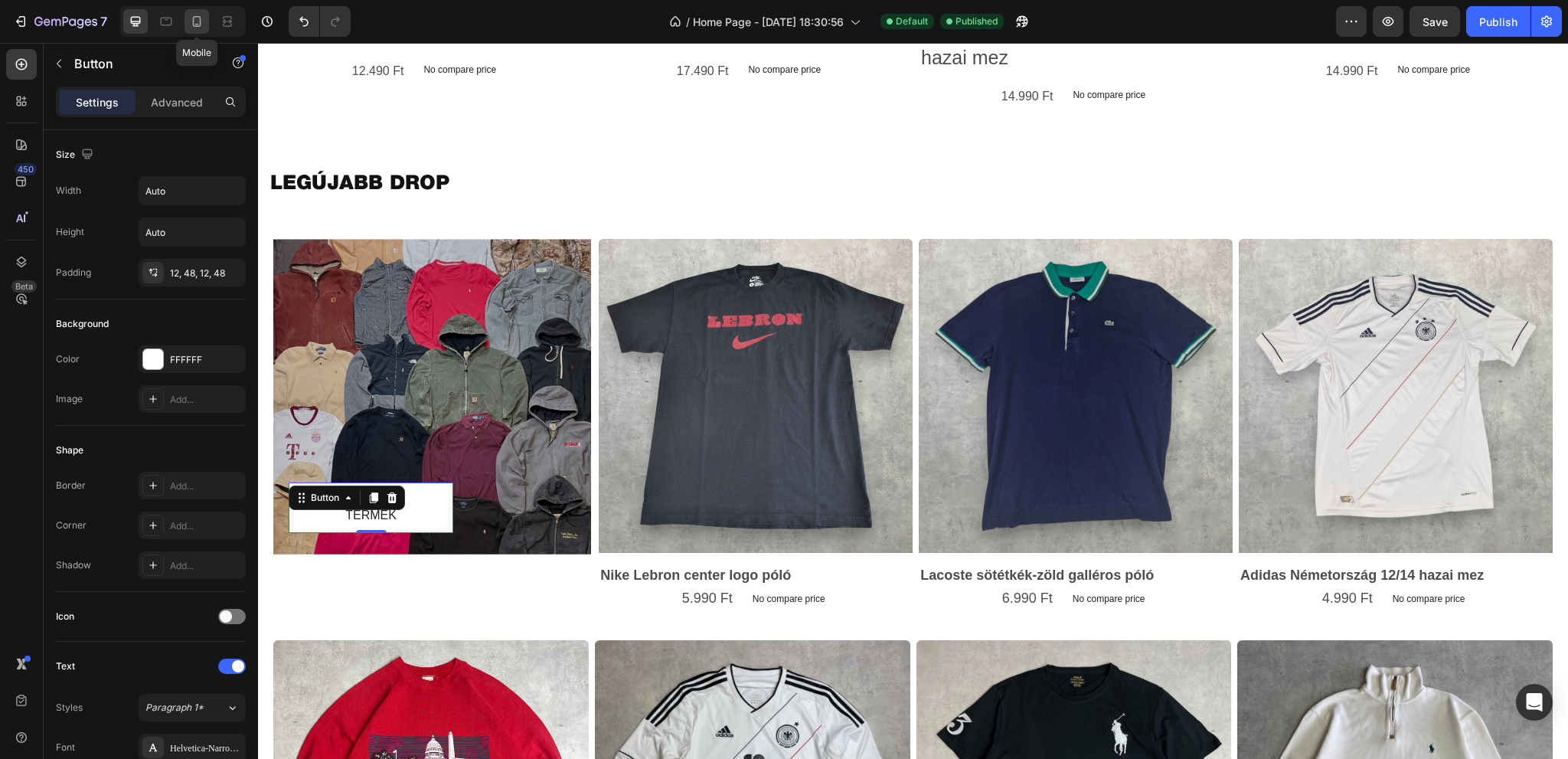
click at [198, 20] on icon at bounding box center [197, 21] width 15 height 15
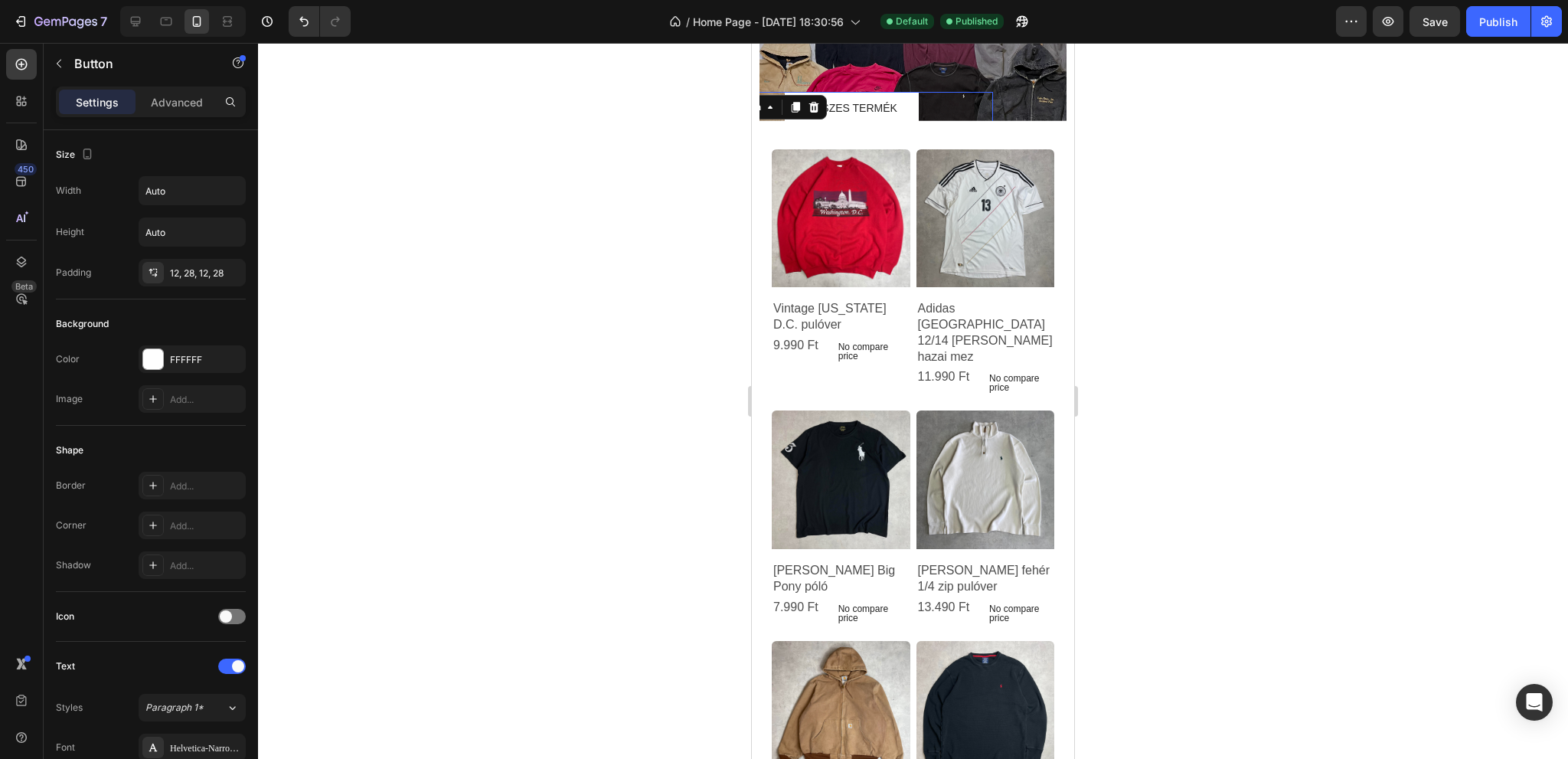
scroll to position [470, 0]
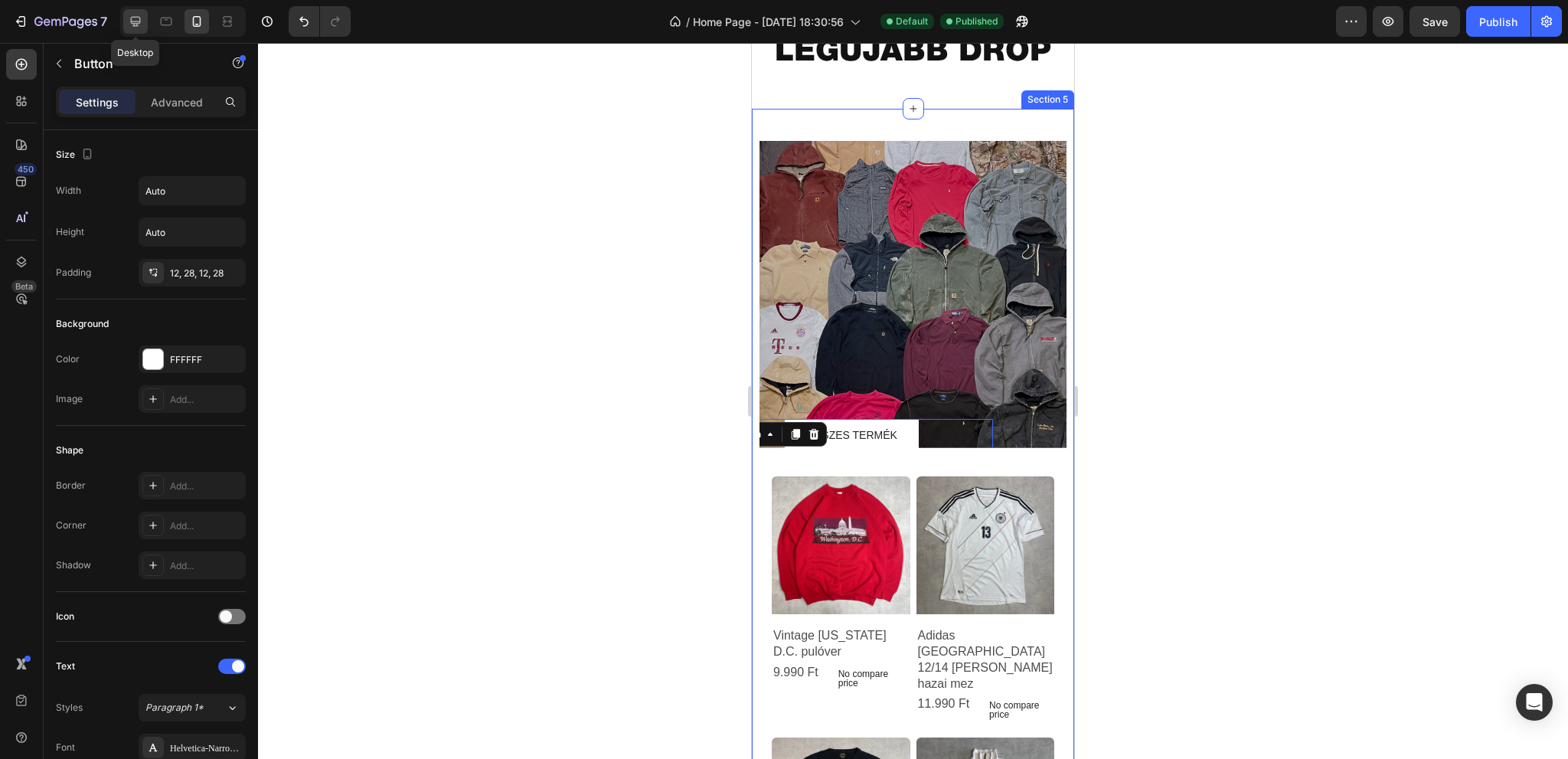
click at [144, 25] on div at bounding box center [135, 20] width 24 height 24
type input "16"
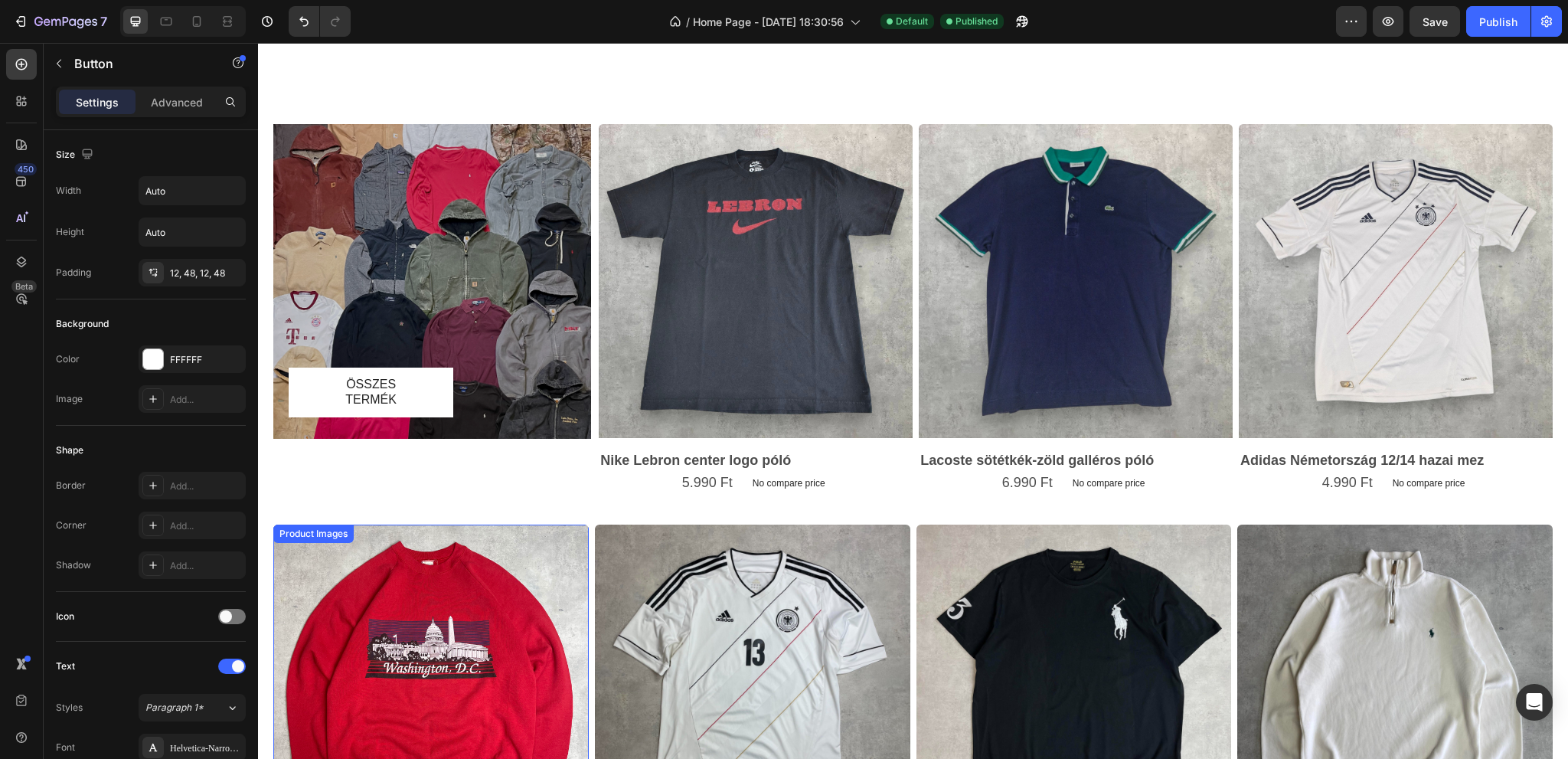
scroll to position [1412, 0]
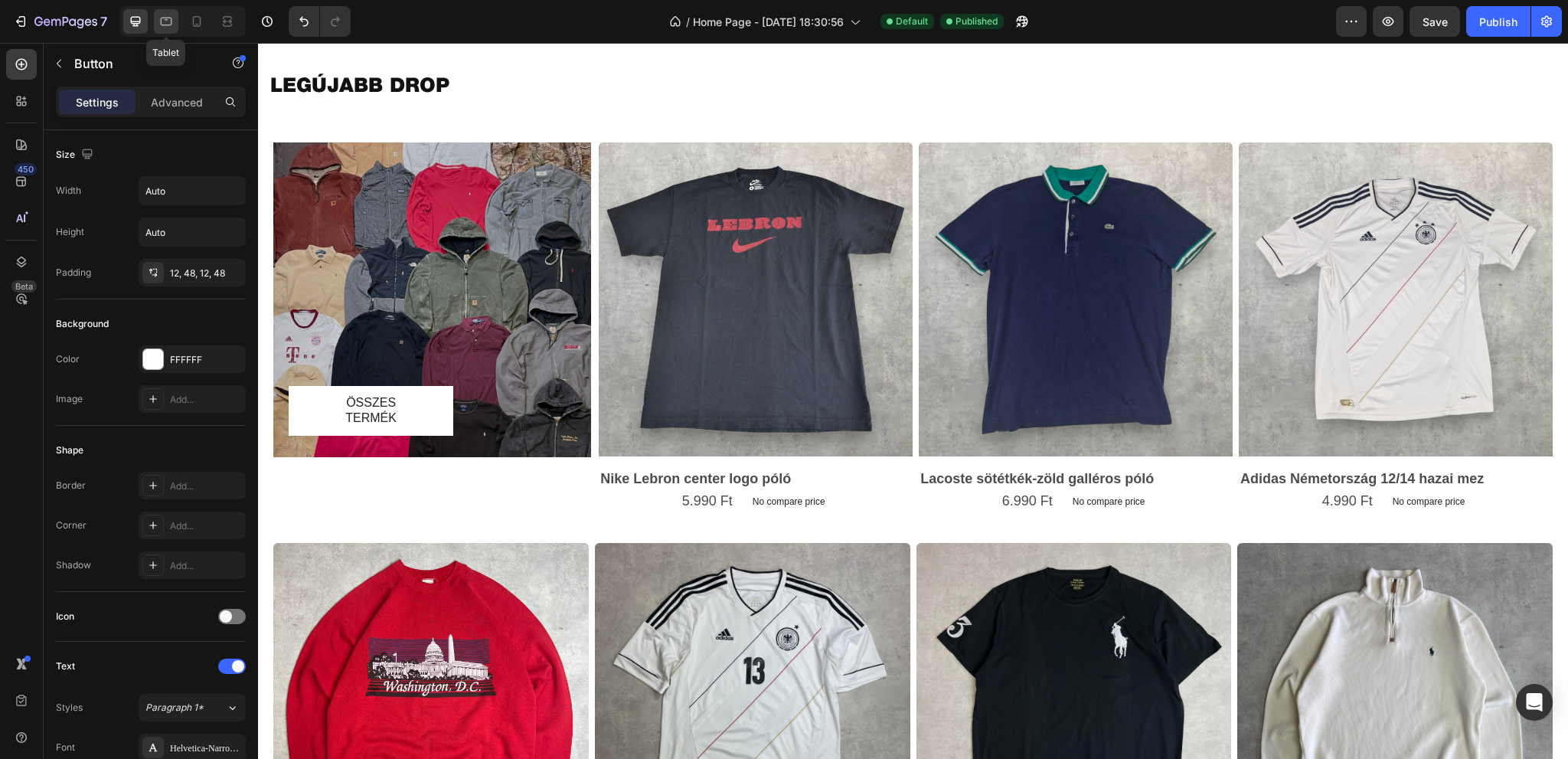
click at [169, 17] on icon at bounding box center [167, 21] width 12 height 9
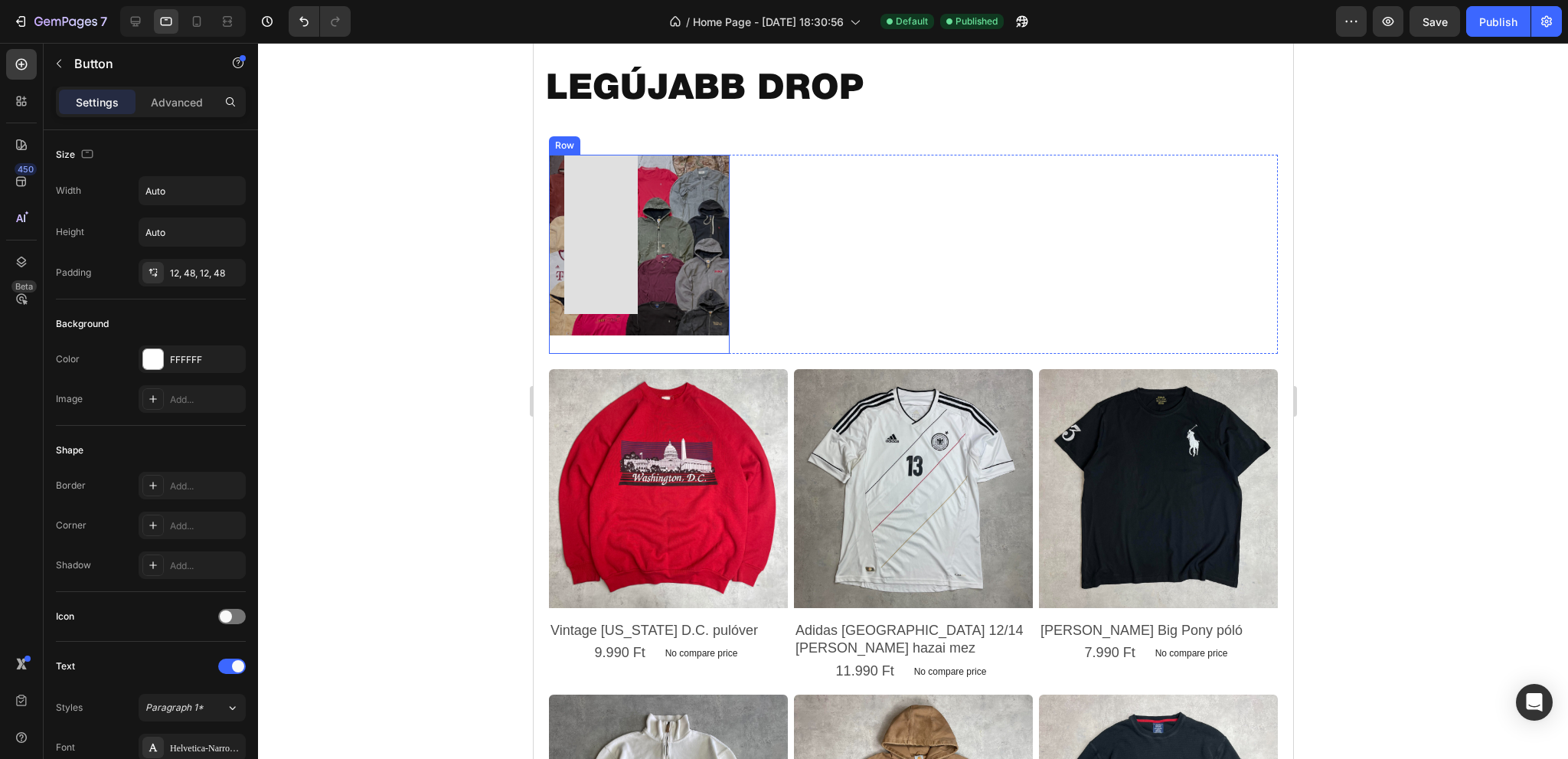
scroll to position [1270, 0]
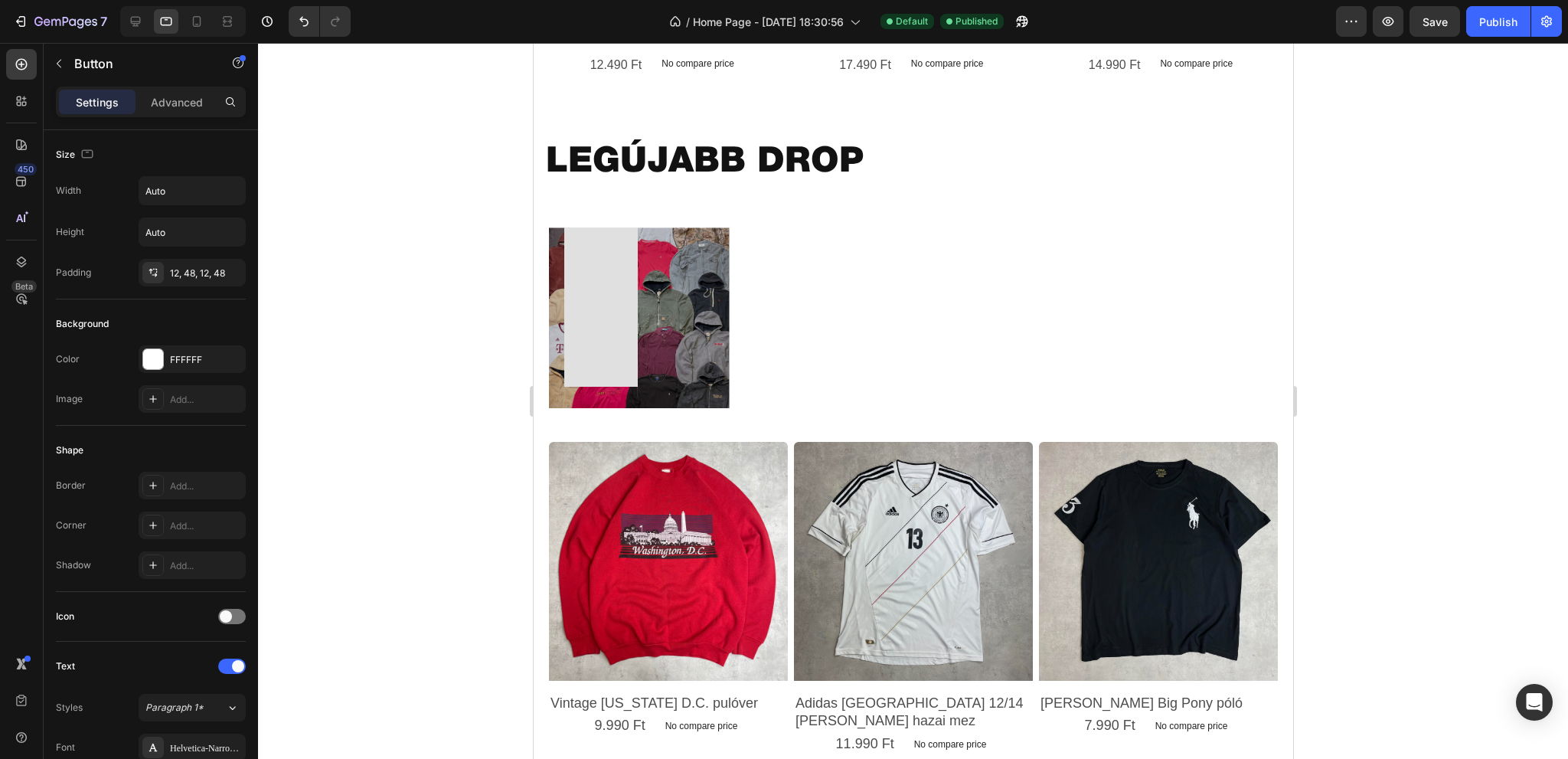
click at [612, 340] on link "ÖSSZES TERMÉK" at bounding box center [600, 282] width 74 height 210
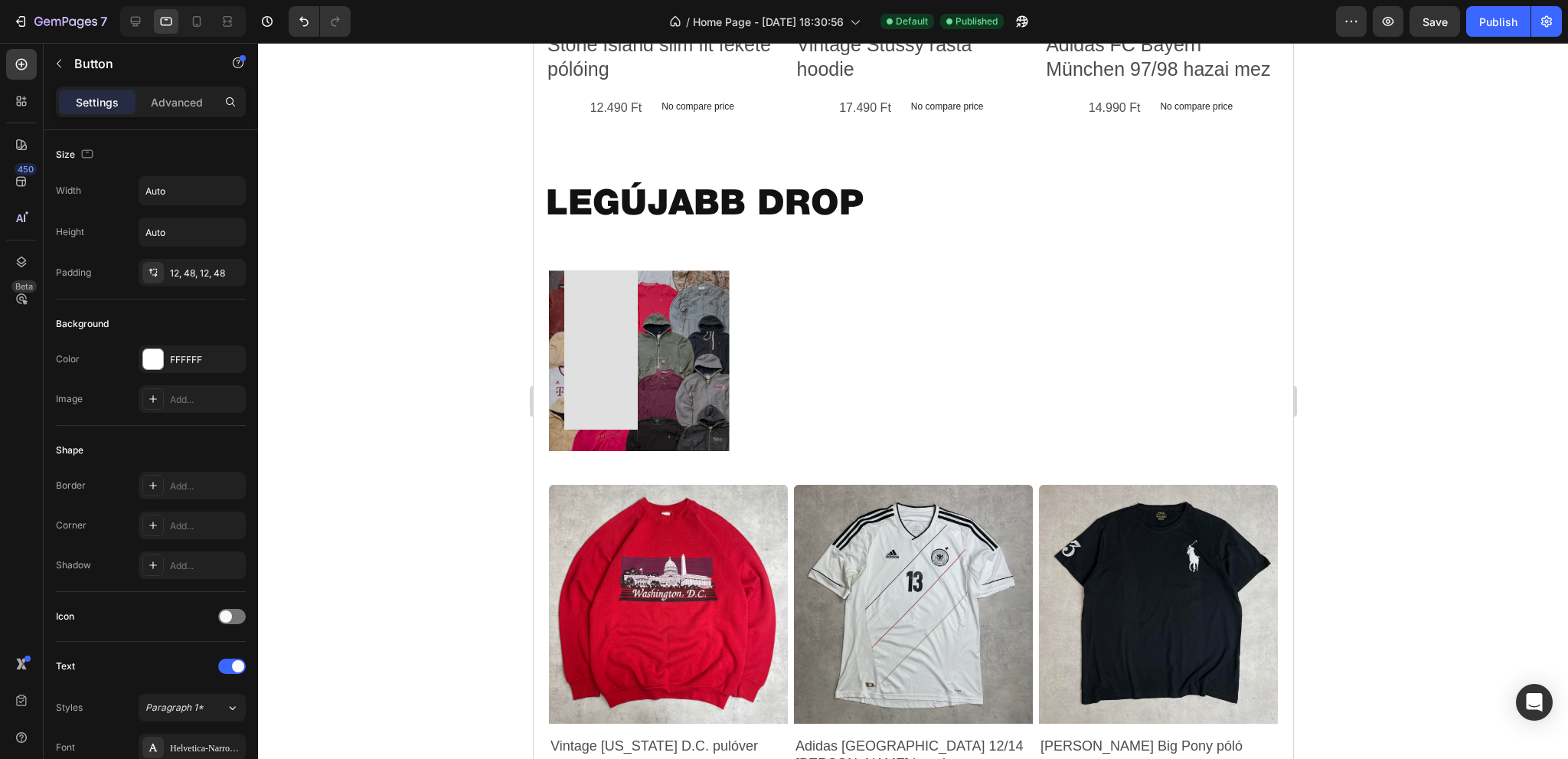
scroll to position [1194, 0]
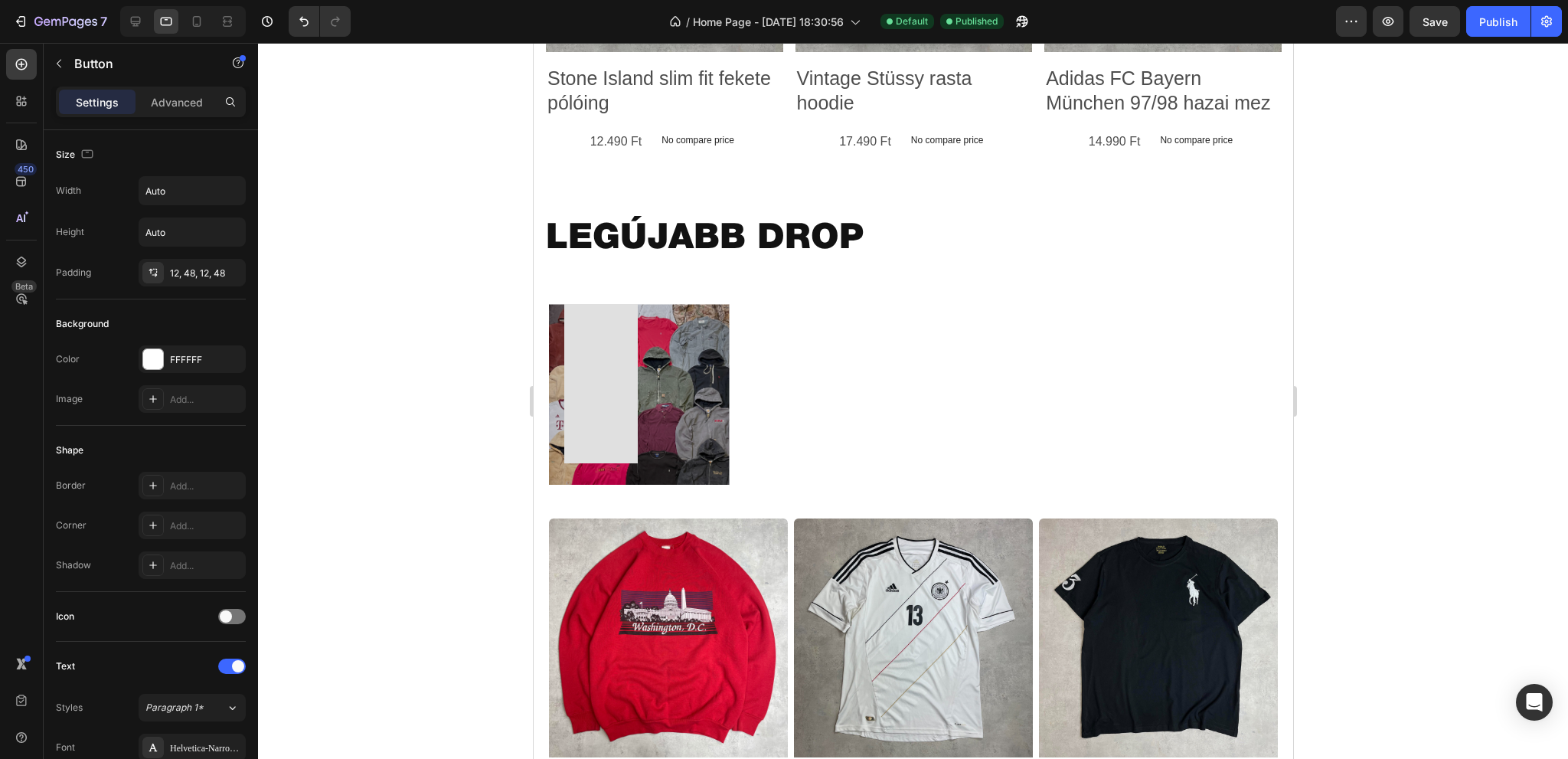
click at [622, 378] on link "ÖSSZES TERMÉK" at bounding box center [600, 358] width 74 height 210
click at [625, 371] on link "ÖSSZES TERMÉK" at bounding box center [600, 358] width 74 height 210
click at [696, 393] on div "ÖSSZES TERMÉK Button" at bounding box center [638, 343] width 181 height 284
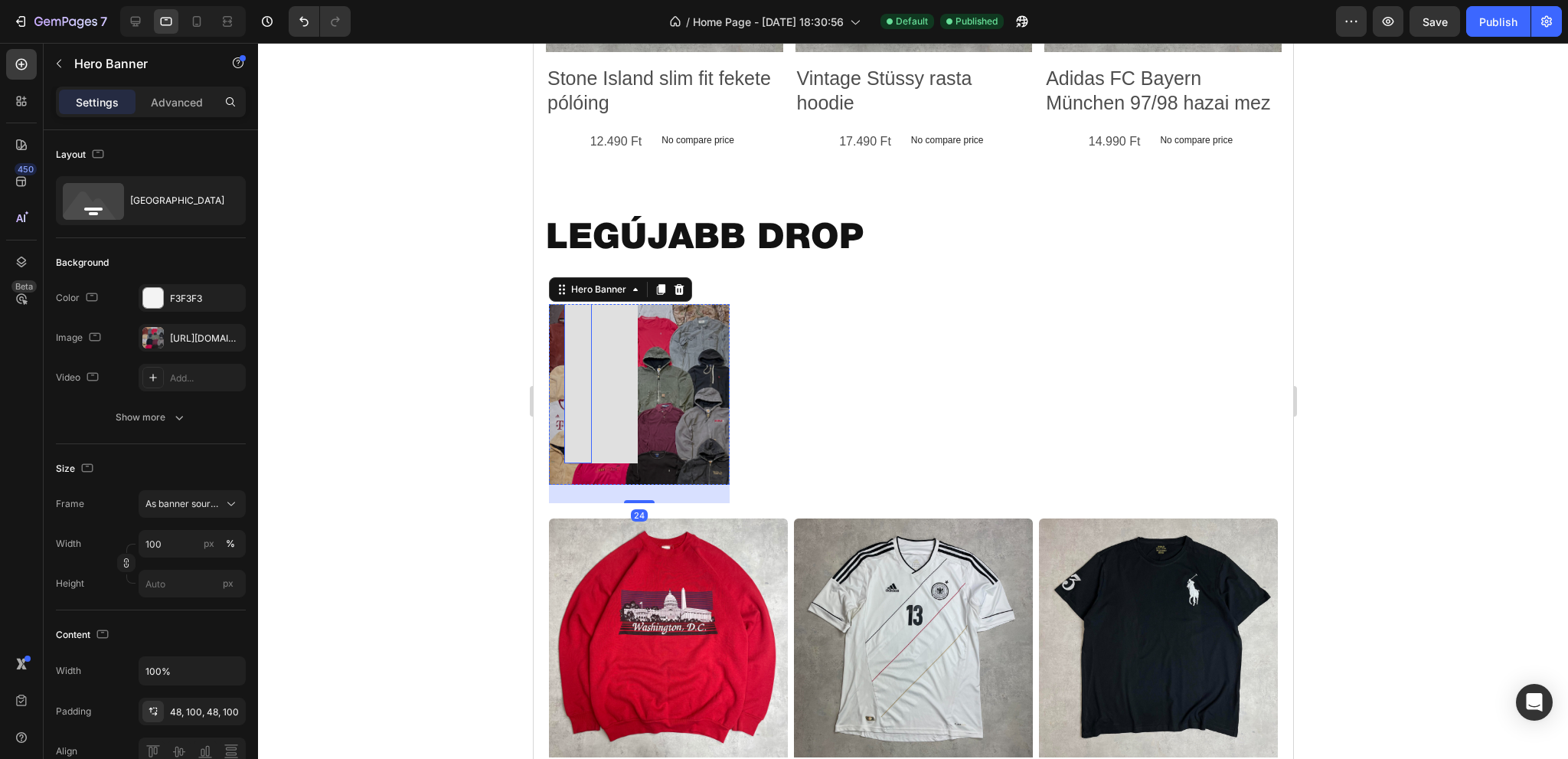
click at [604, 387] on link "ÖSSZES TERMÉK" at bounding box center [600, 358] width 74 height 210
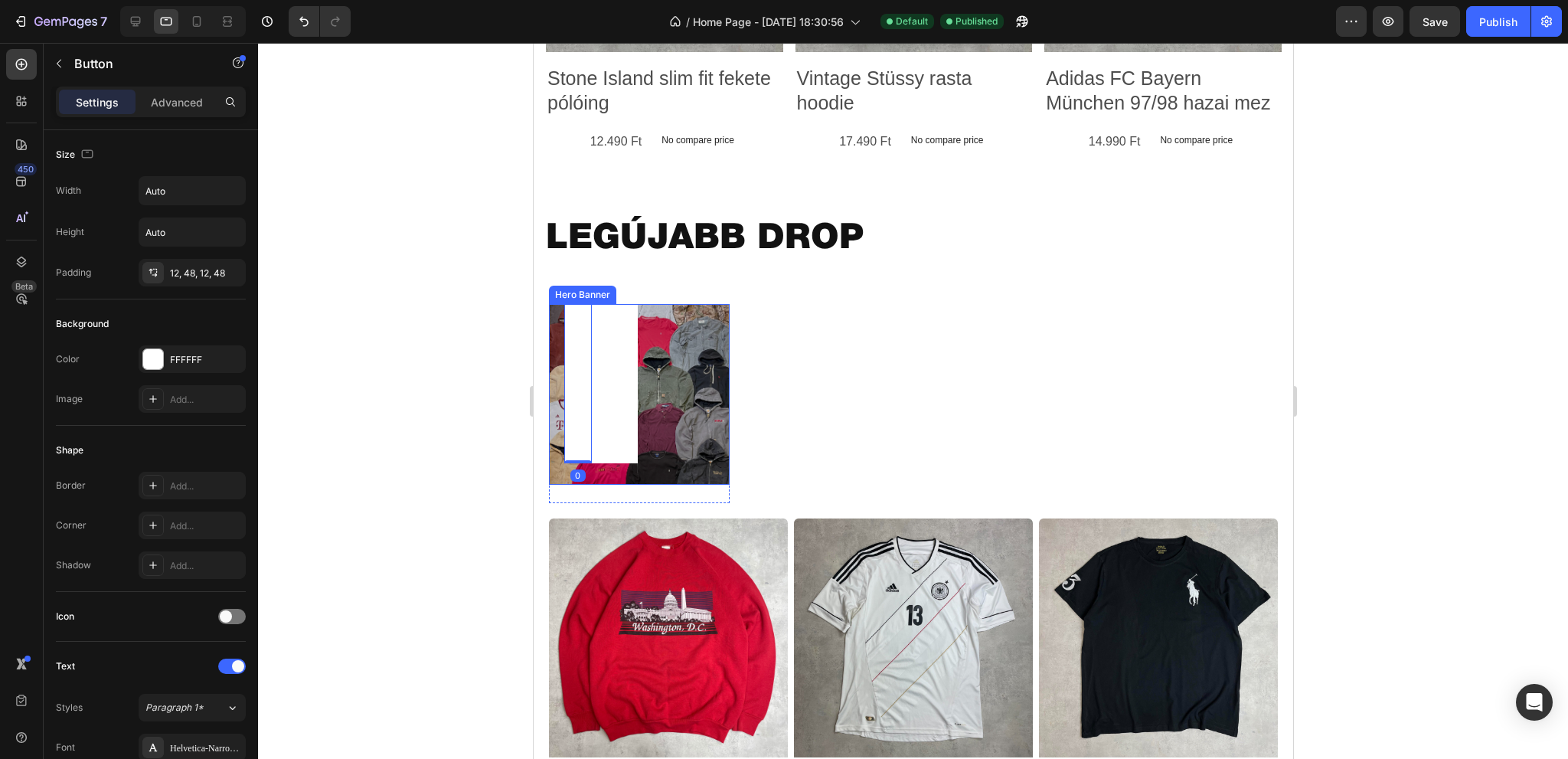
click at [681, 383] on div "ÖSSZES TERMÉK Button 0" at bounding box center [638, 343] width 181 height 284
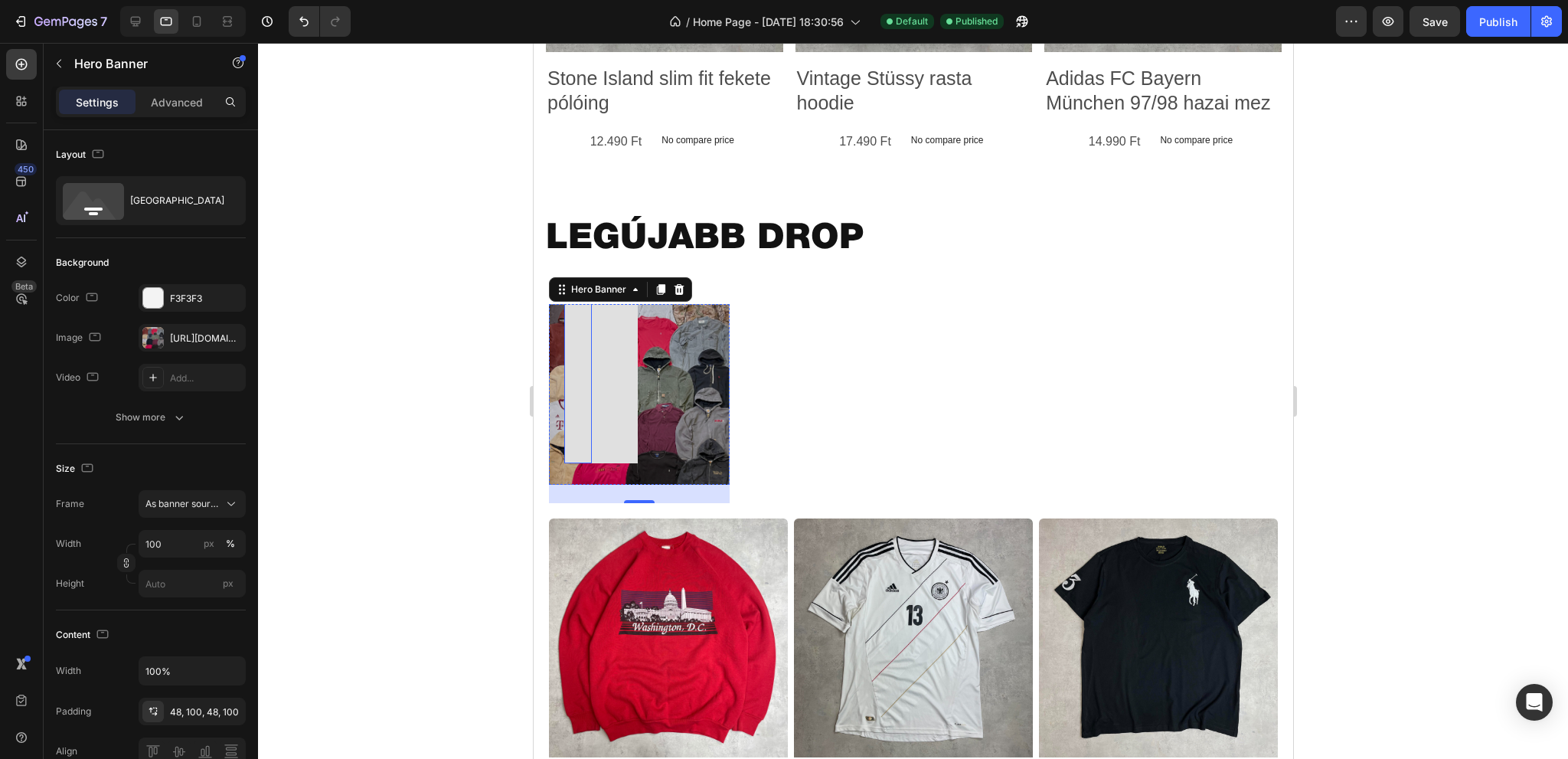
click at [606, 365] on link "ÖSSZES TERMÉK" at bounding box center [600, 358] width 74 height 210
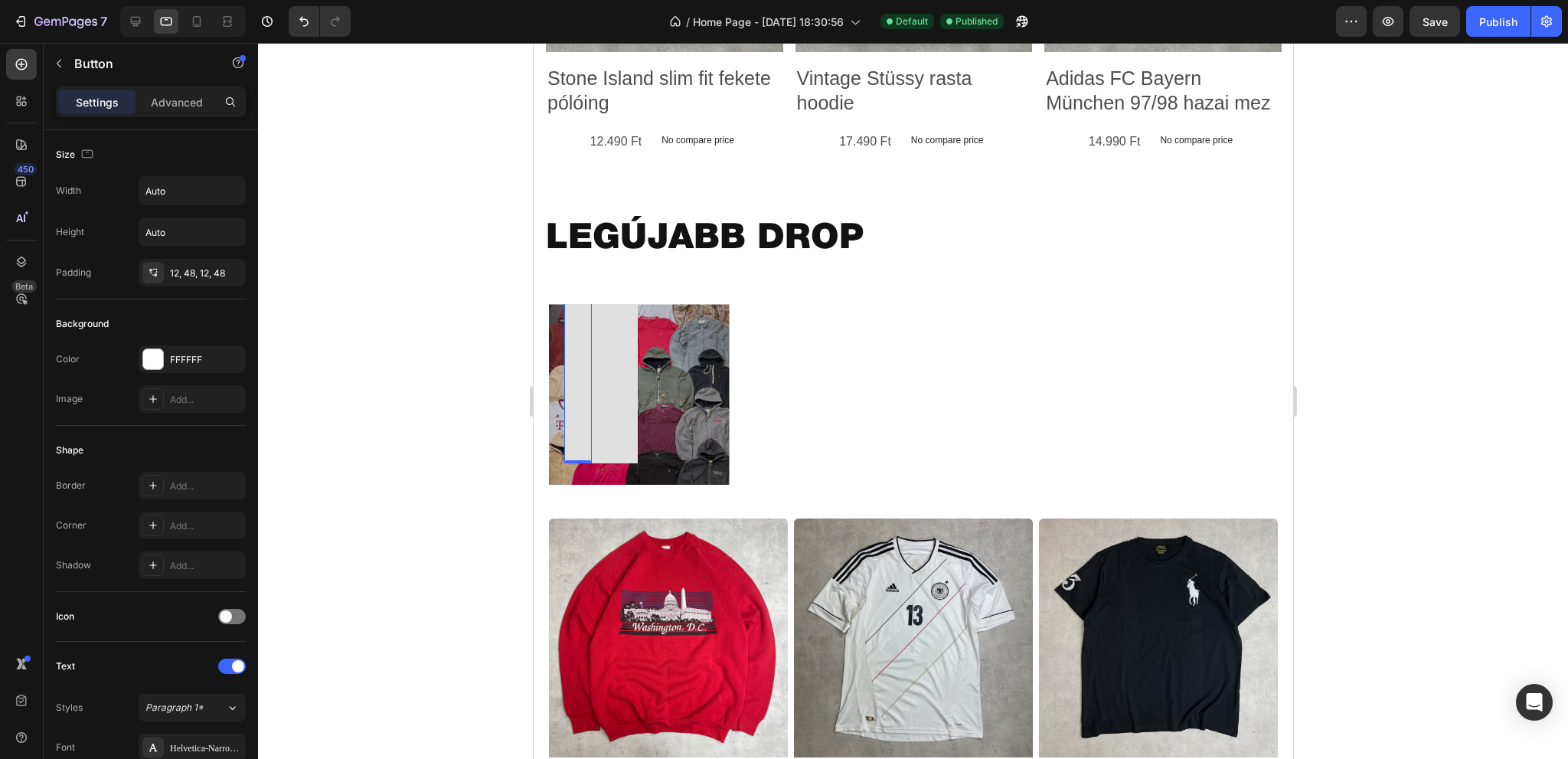
click at [573, 383] on link "ÖSSZES TERMÉK" at bounding box center [600, 358] width 74 height 210
click at [609, 357] on link "ÖSSZES TERMÉK" at bounding box center [600, 358] width 74 height 210
click at [143, 24] on div at bounding box center [135, 20] width 24 height 24
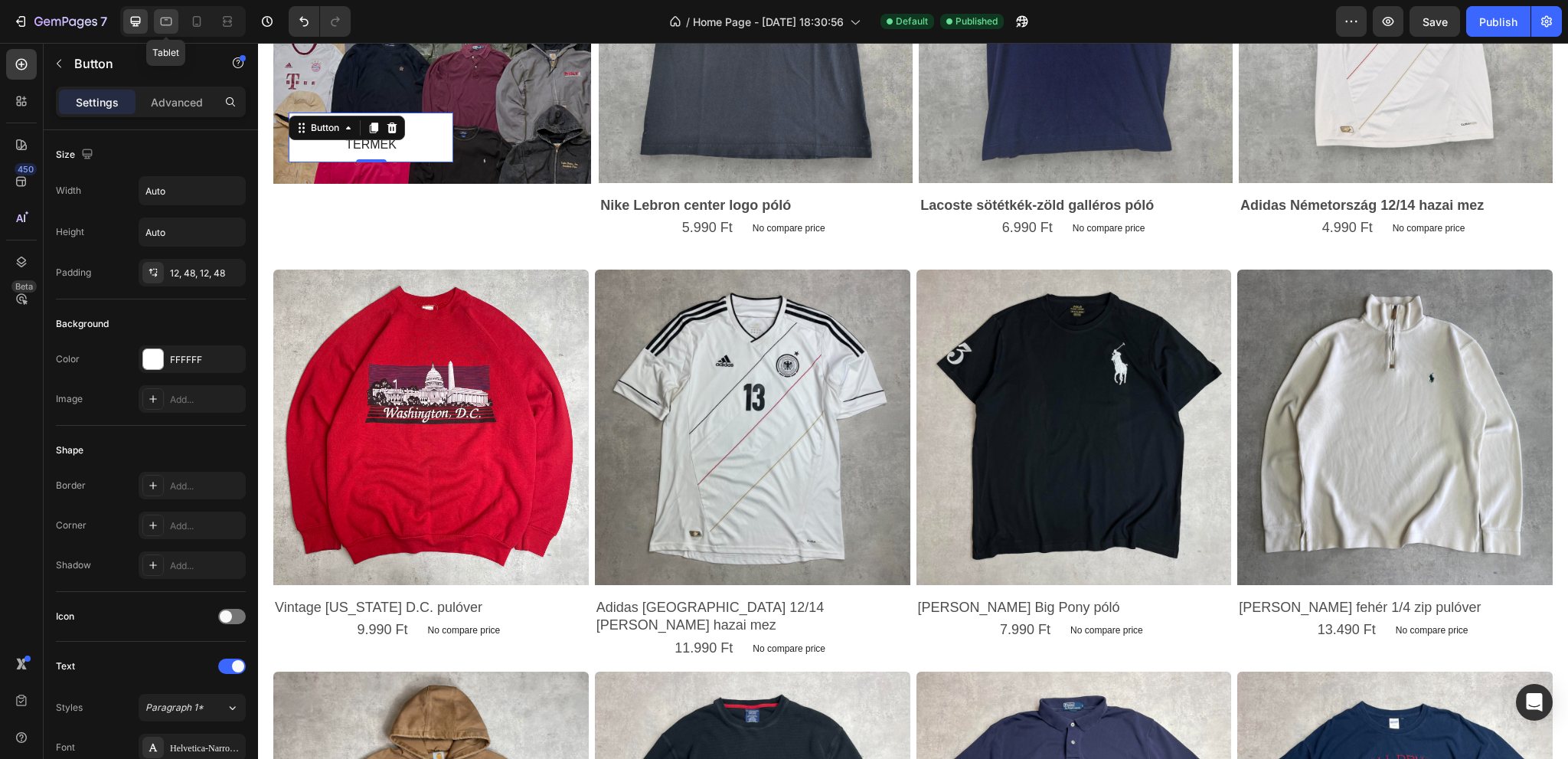
scroll to position [1697, 0]
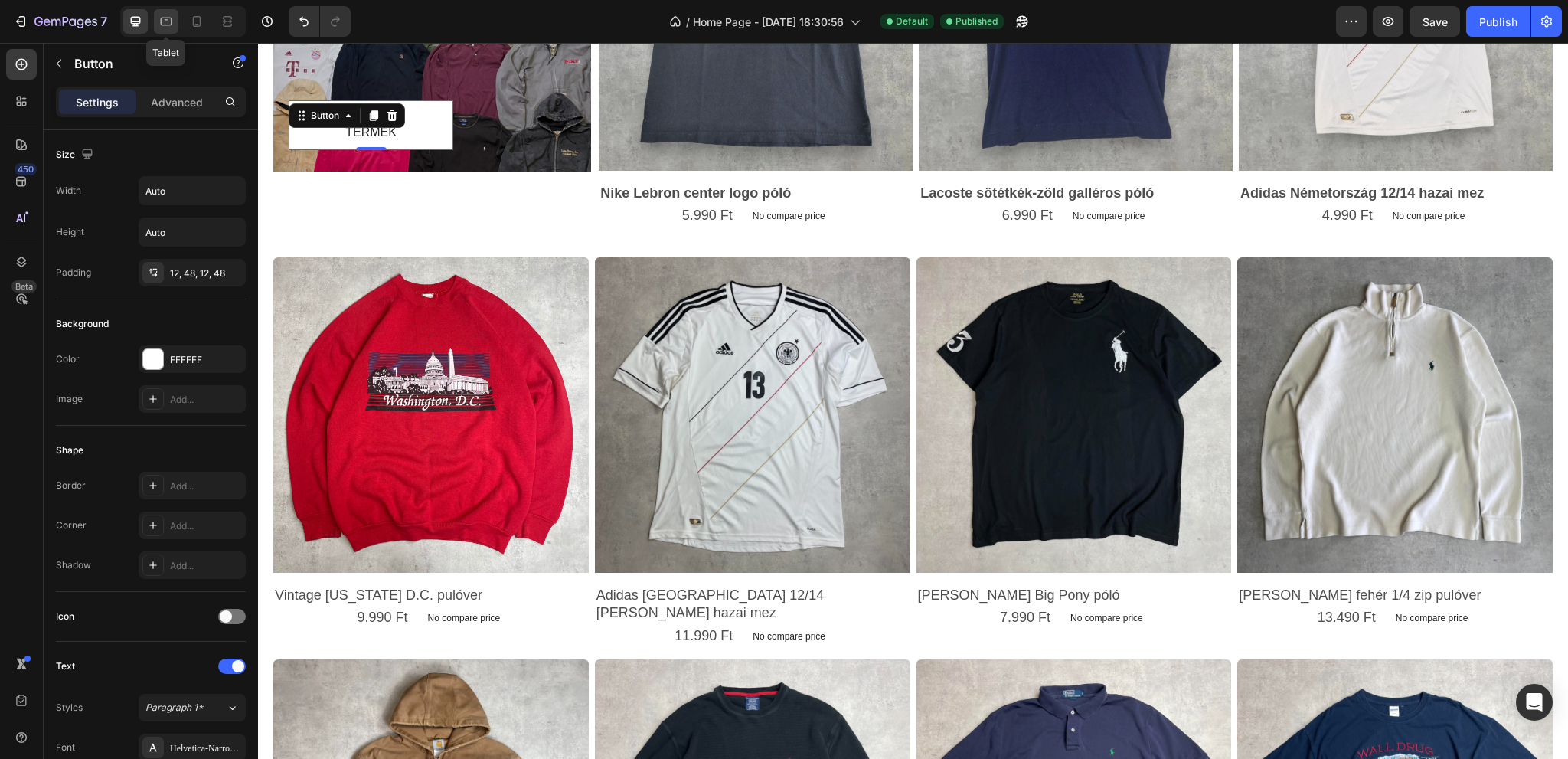
click at [165, 27] on icon at bounding box center [167, 21] width 15 height 15
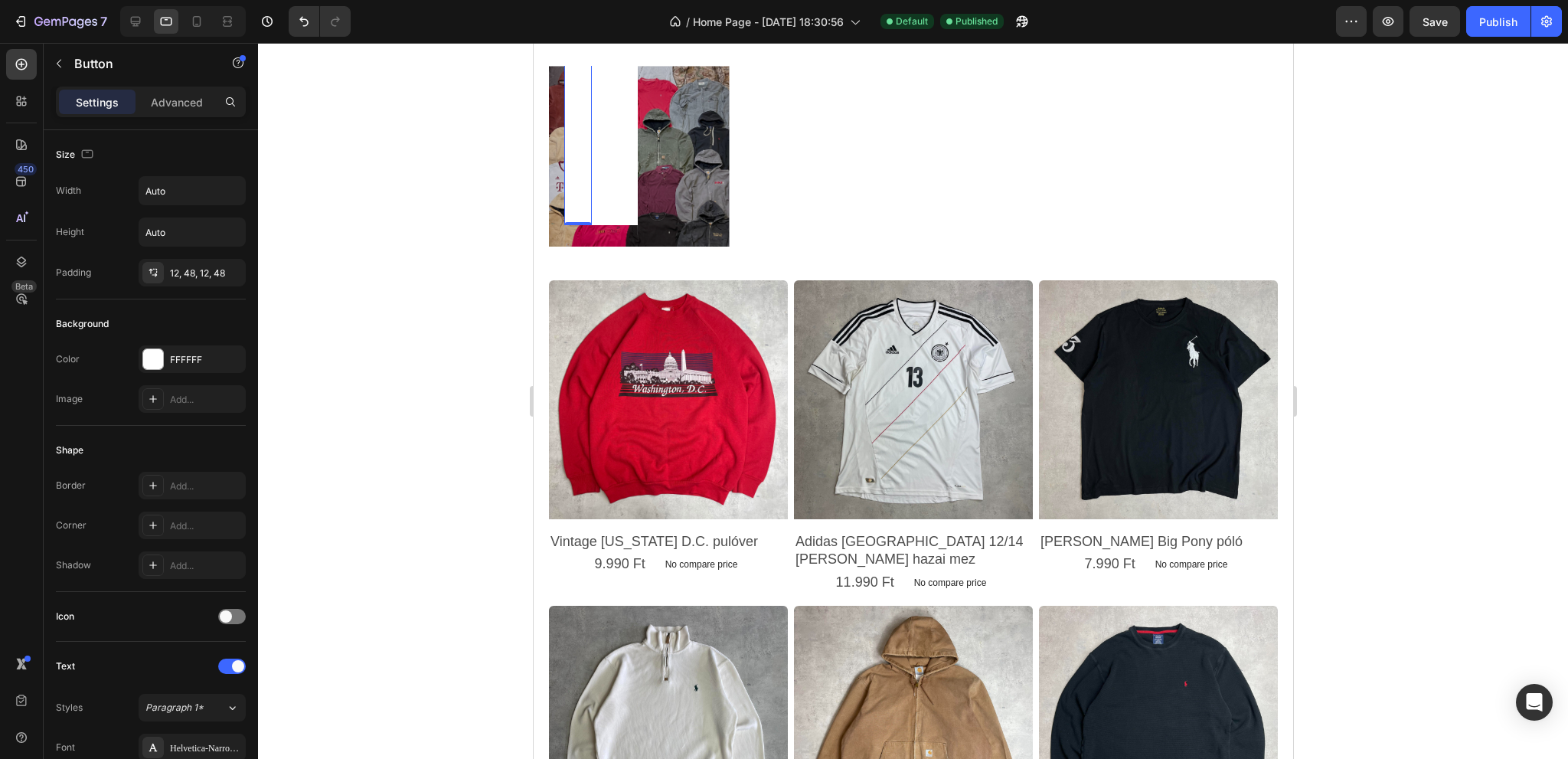
scroll to position [1403, 0]
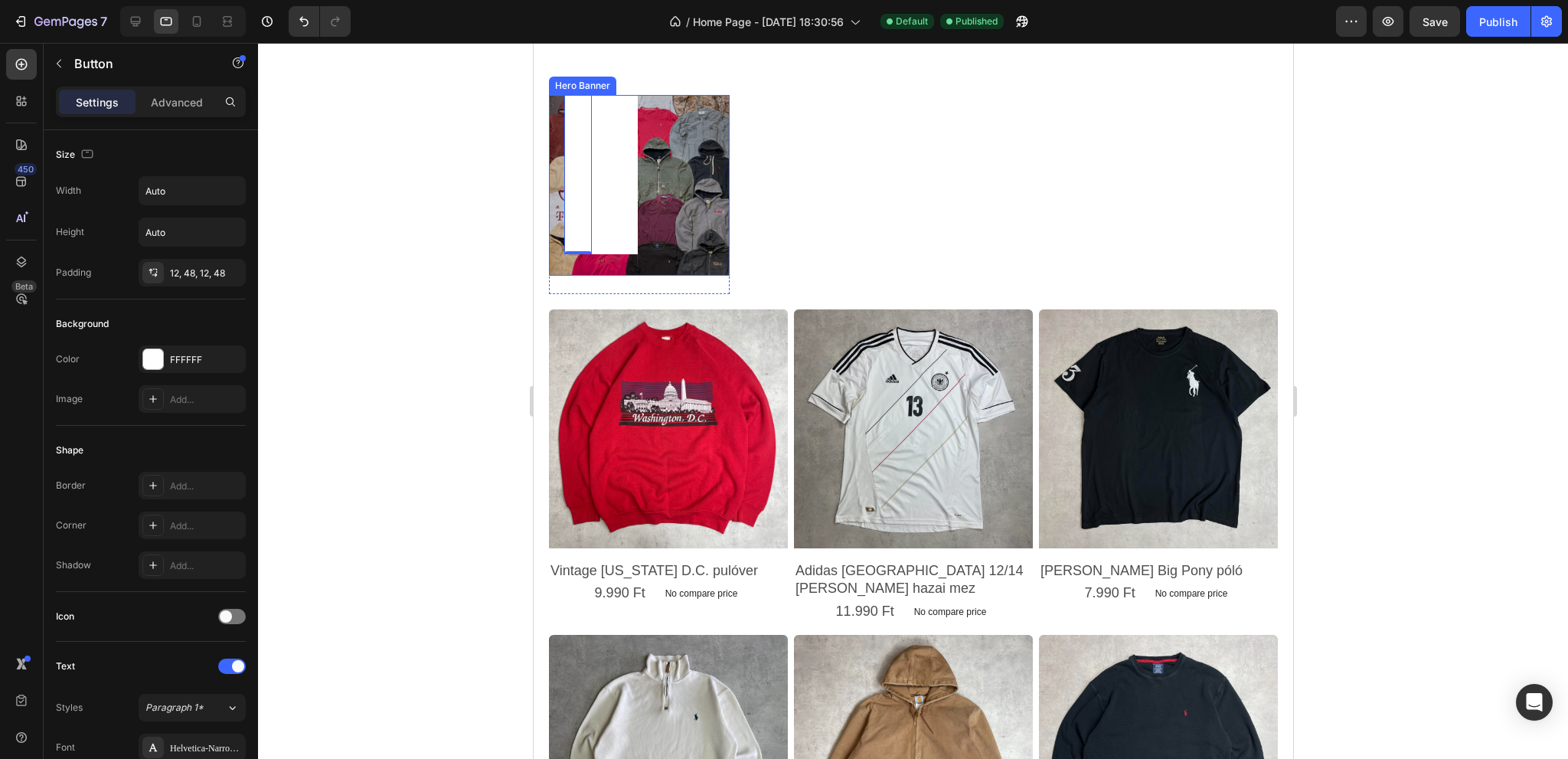
click at [705, 257] on div "ÖSSZES TERMÉK Button 0" at bounding box center [638, 134] width 181 height 284
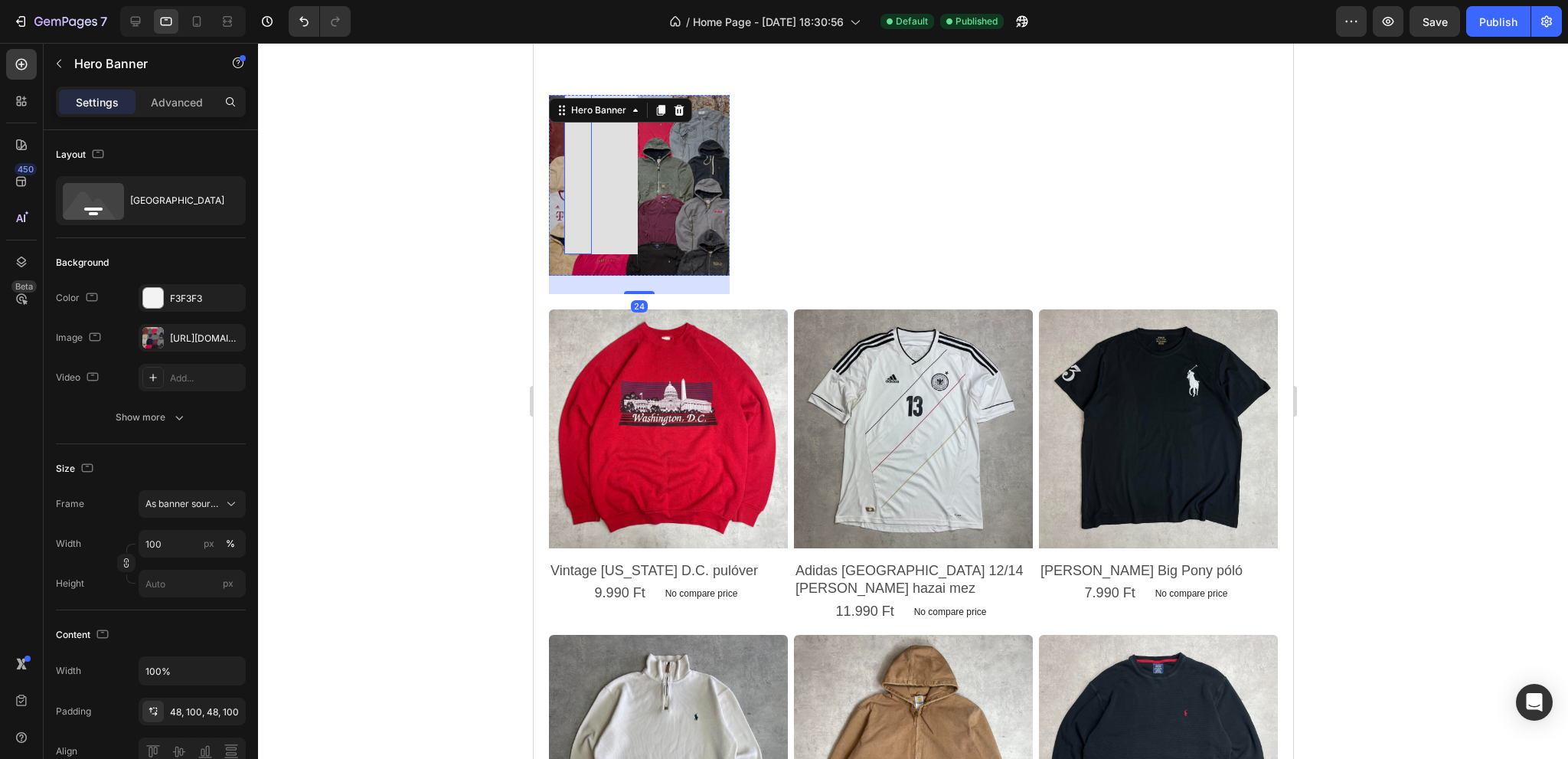
click at [570, 196] on link "ÖSSZES TERMÉK" at bounding box center [600, 149] width 74 height 210
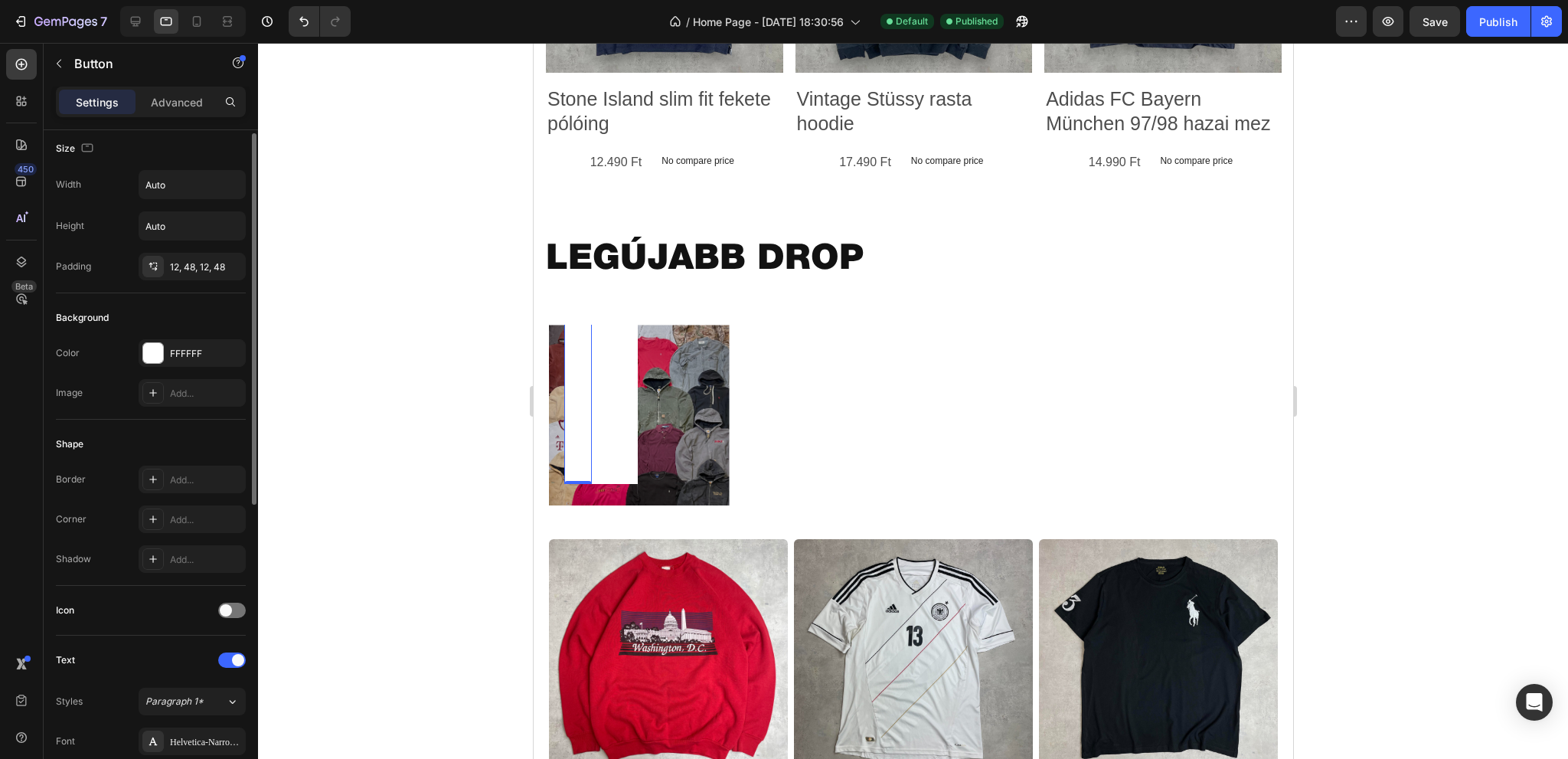
scroll to position [0, 0]
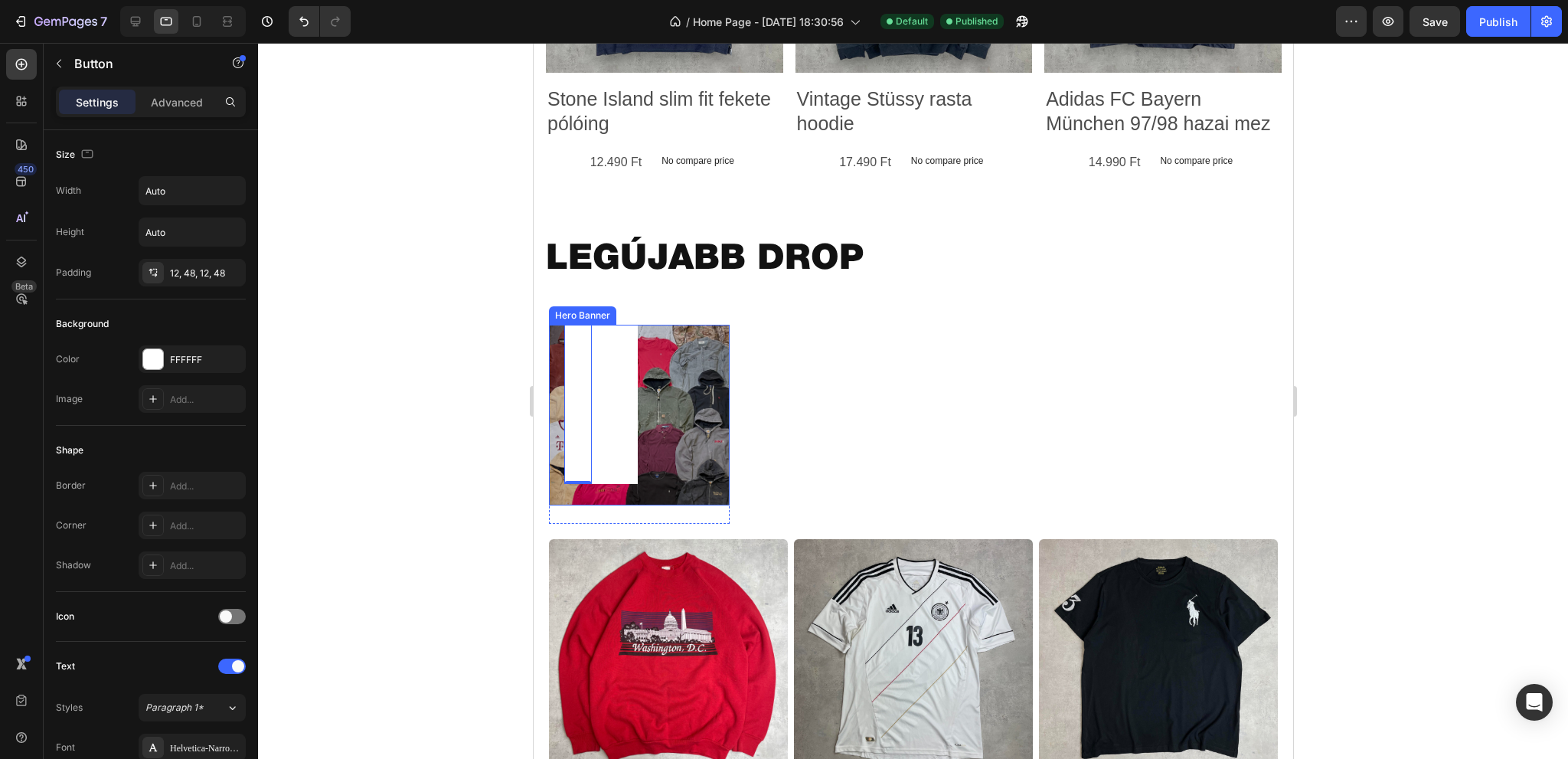
click at [693, 427] on div "ÖSSZES TERMÉK Button 0" at bounding box center [638, 363] width 181 height 284
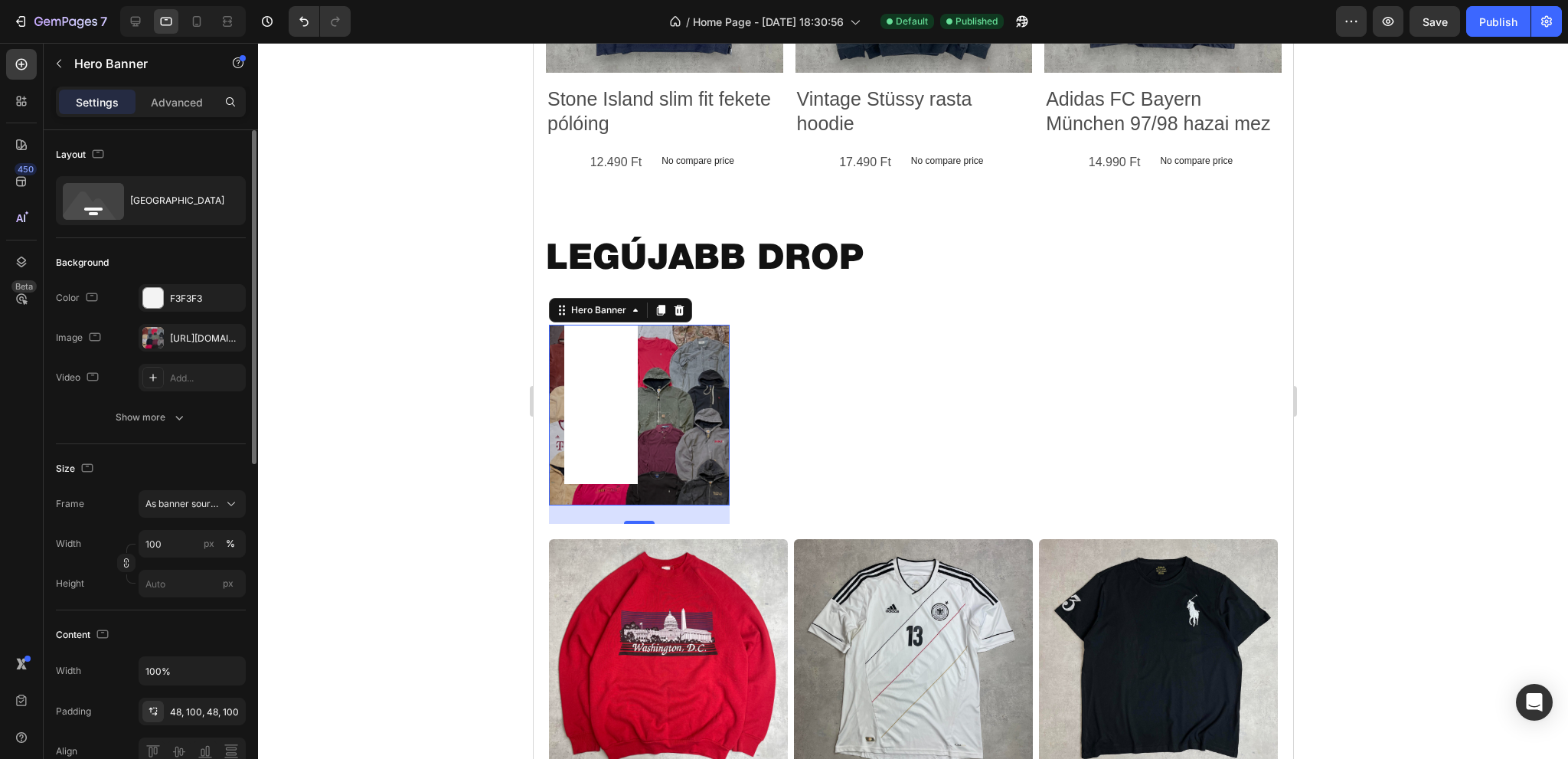
scroll to position [76, 0]
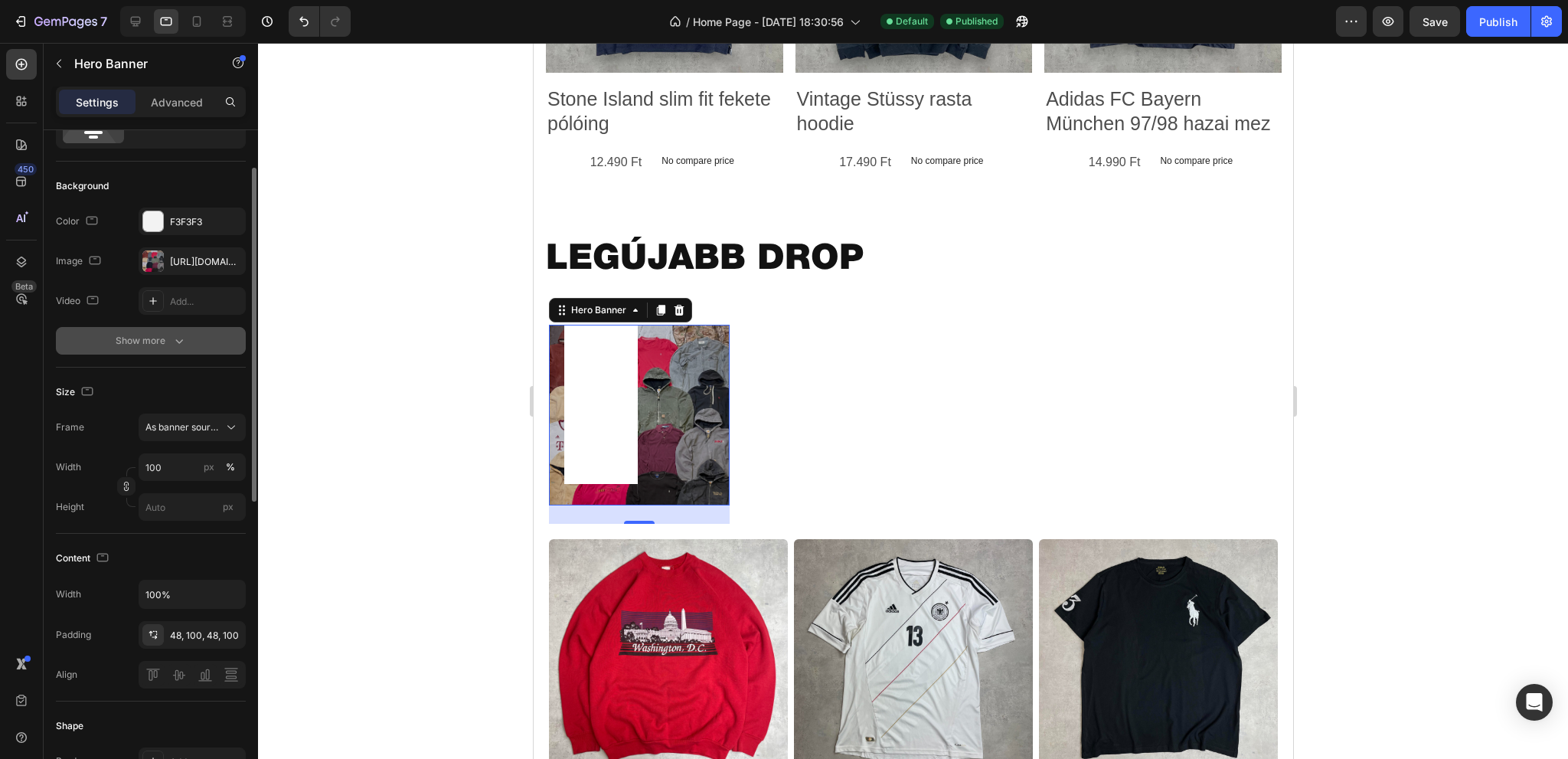
click at [159, 337] on div "Show more" at bounding box center [151, 341] width 72 height 15
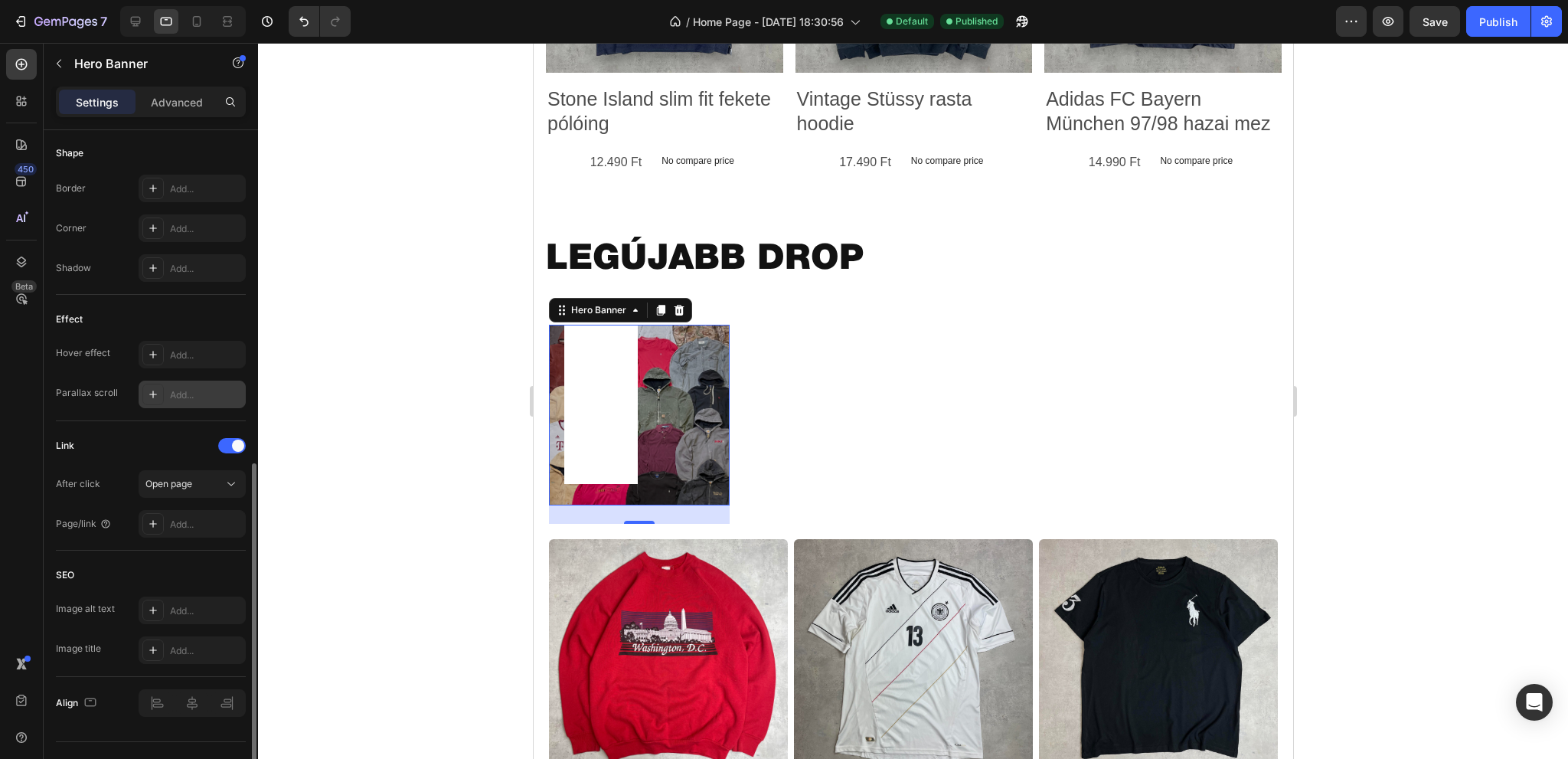
scroll to position [718, 0]
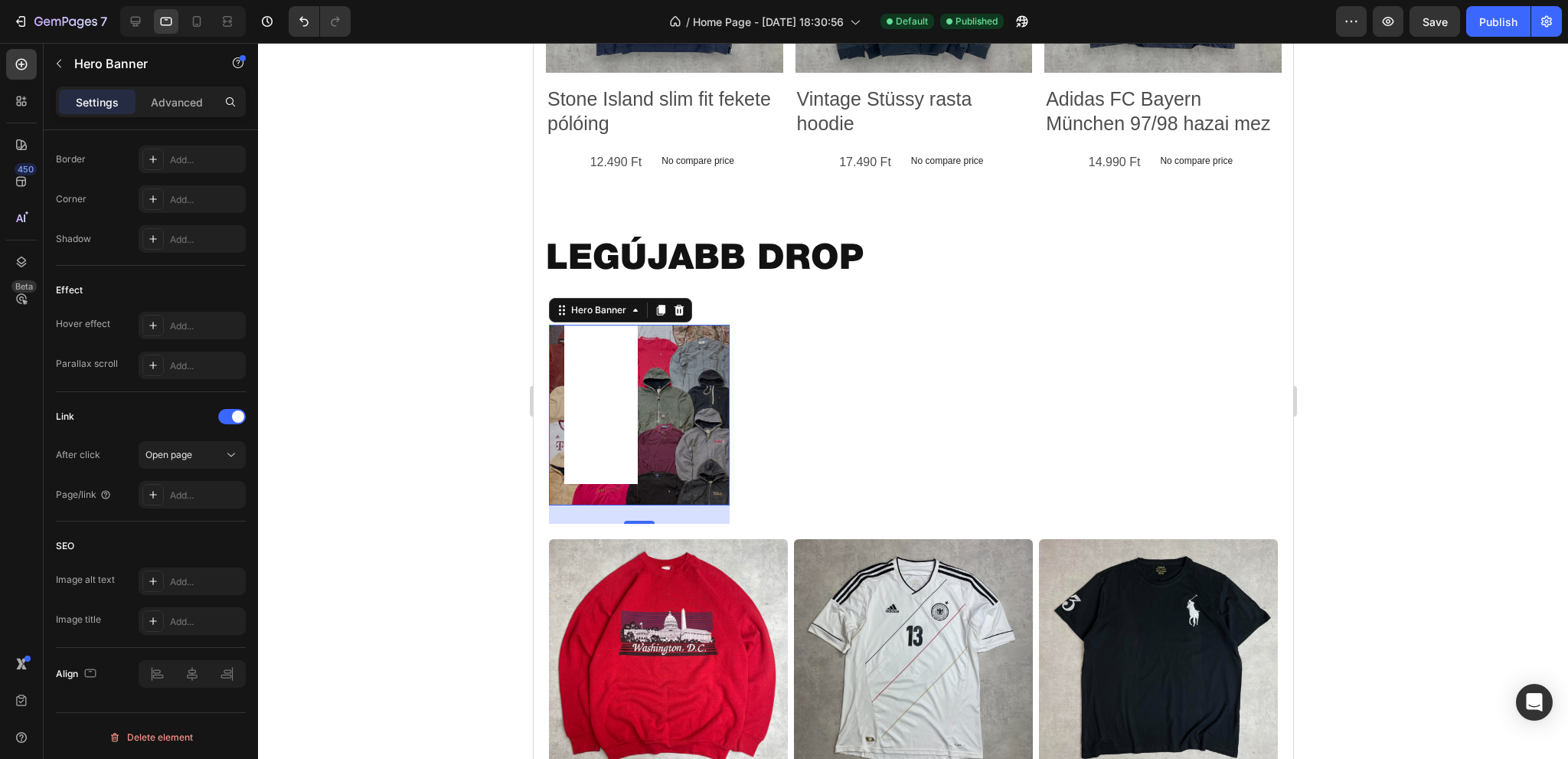
click at [688, 425] on div "ÖSSZES TERMÉK Button" at bounding box center [638, 363] width 181 height 284
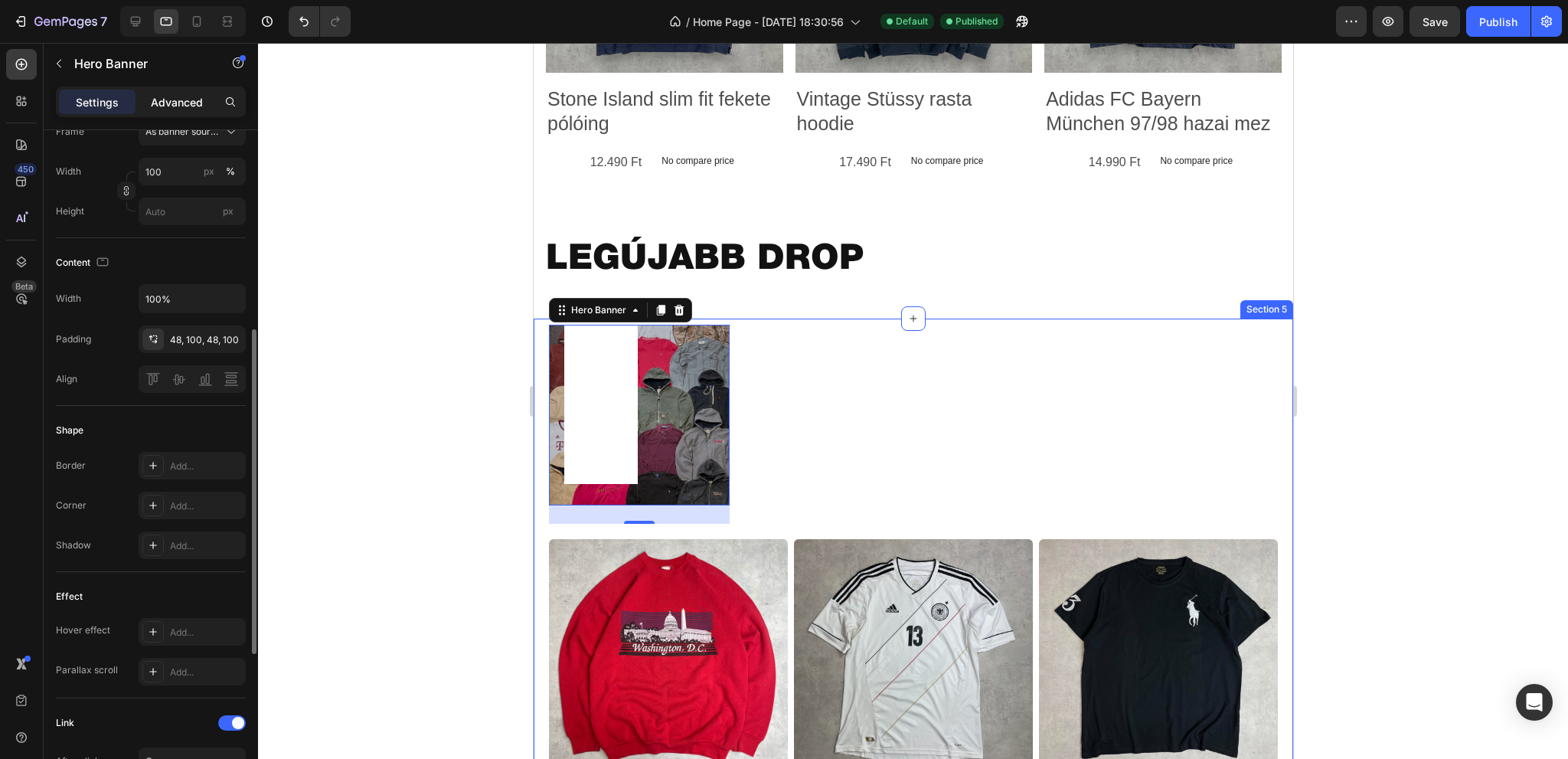
click at [172, 109] on p "Advanced" at bounding box center [177, 102] width 52 height 16
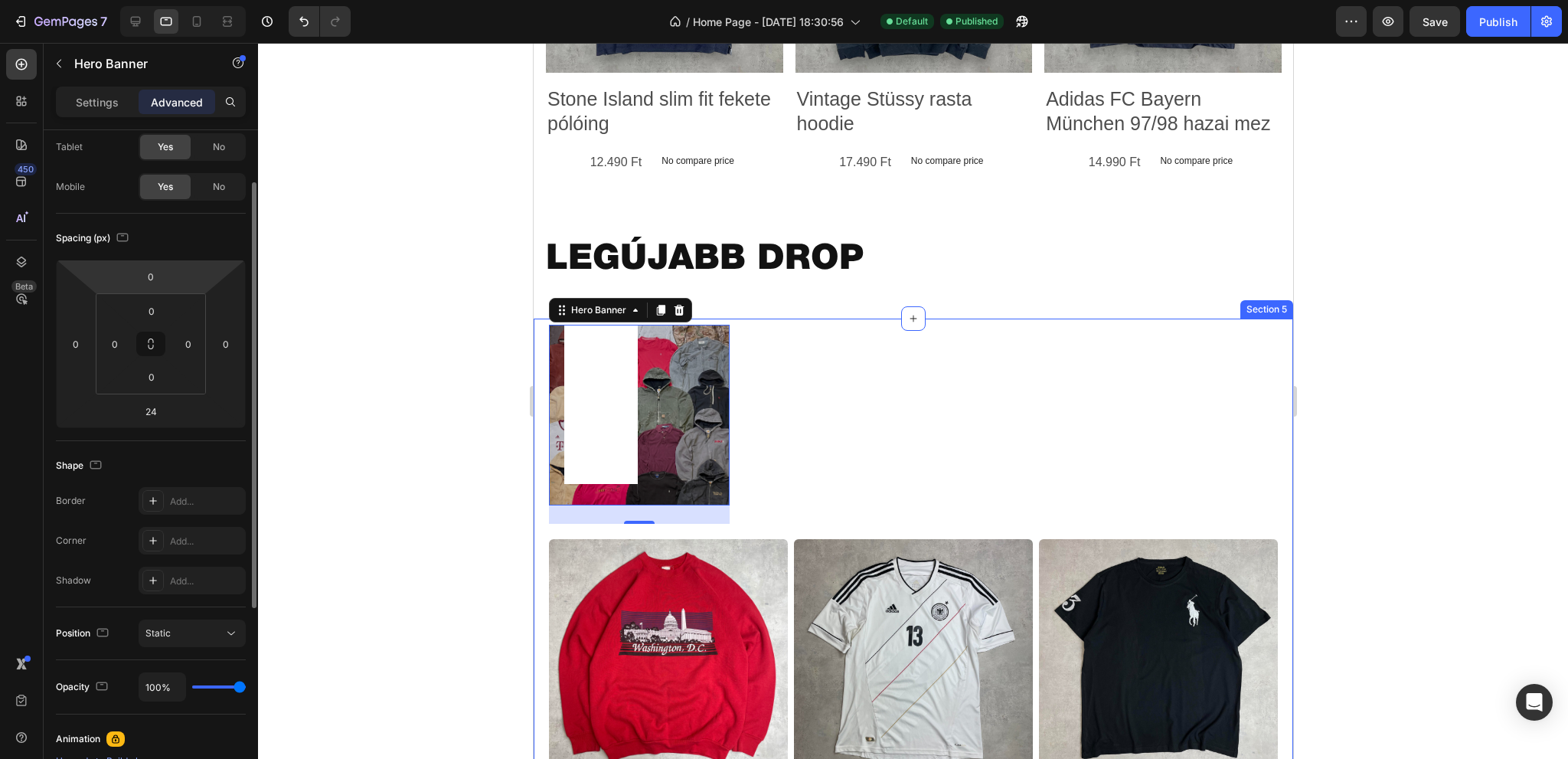
scroll to position [0, 0]
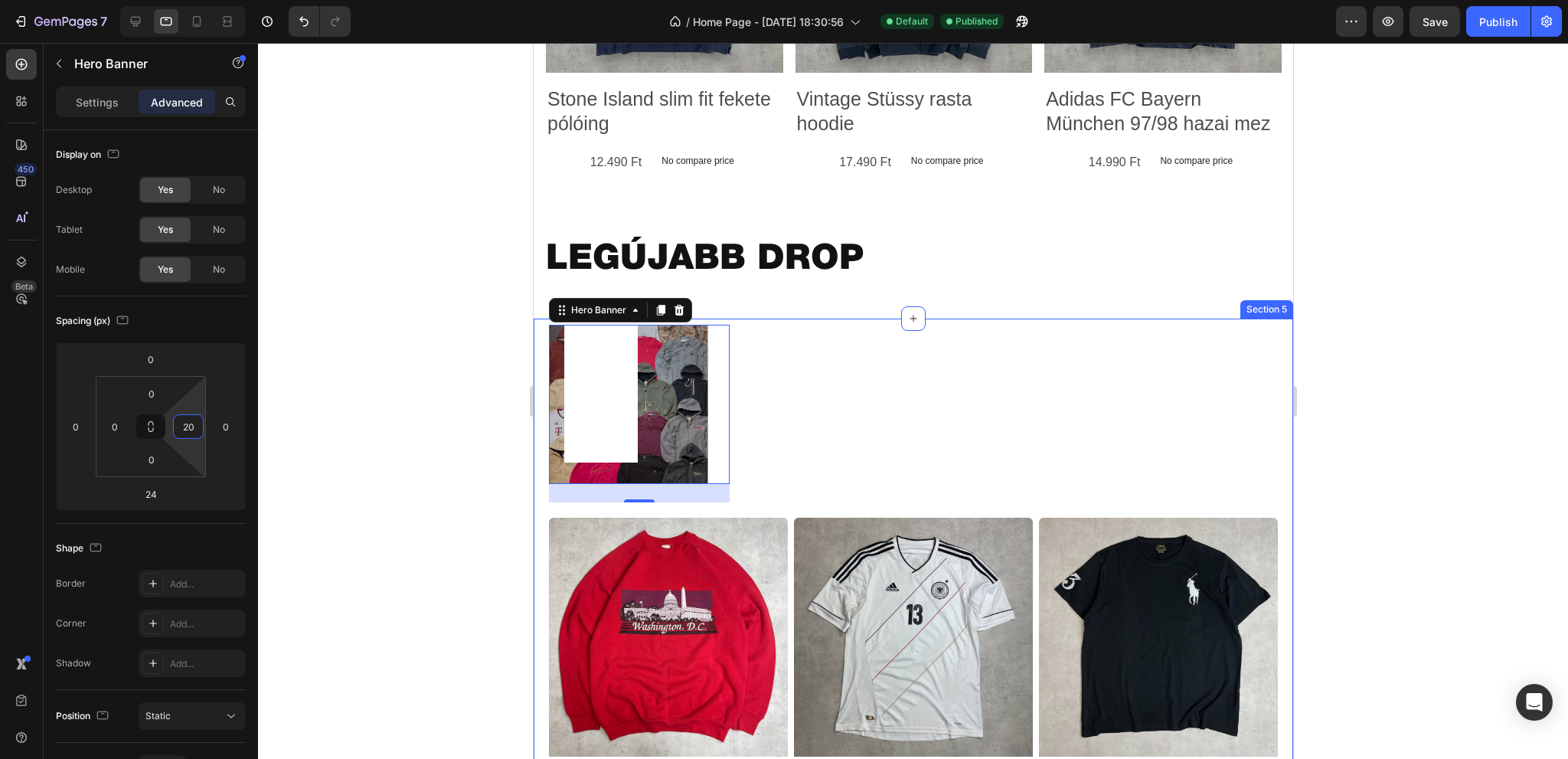
type input "0"
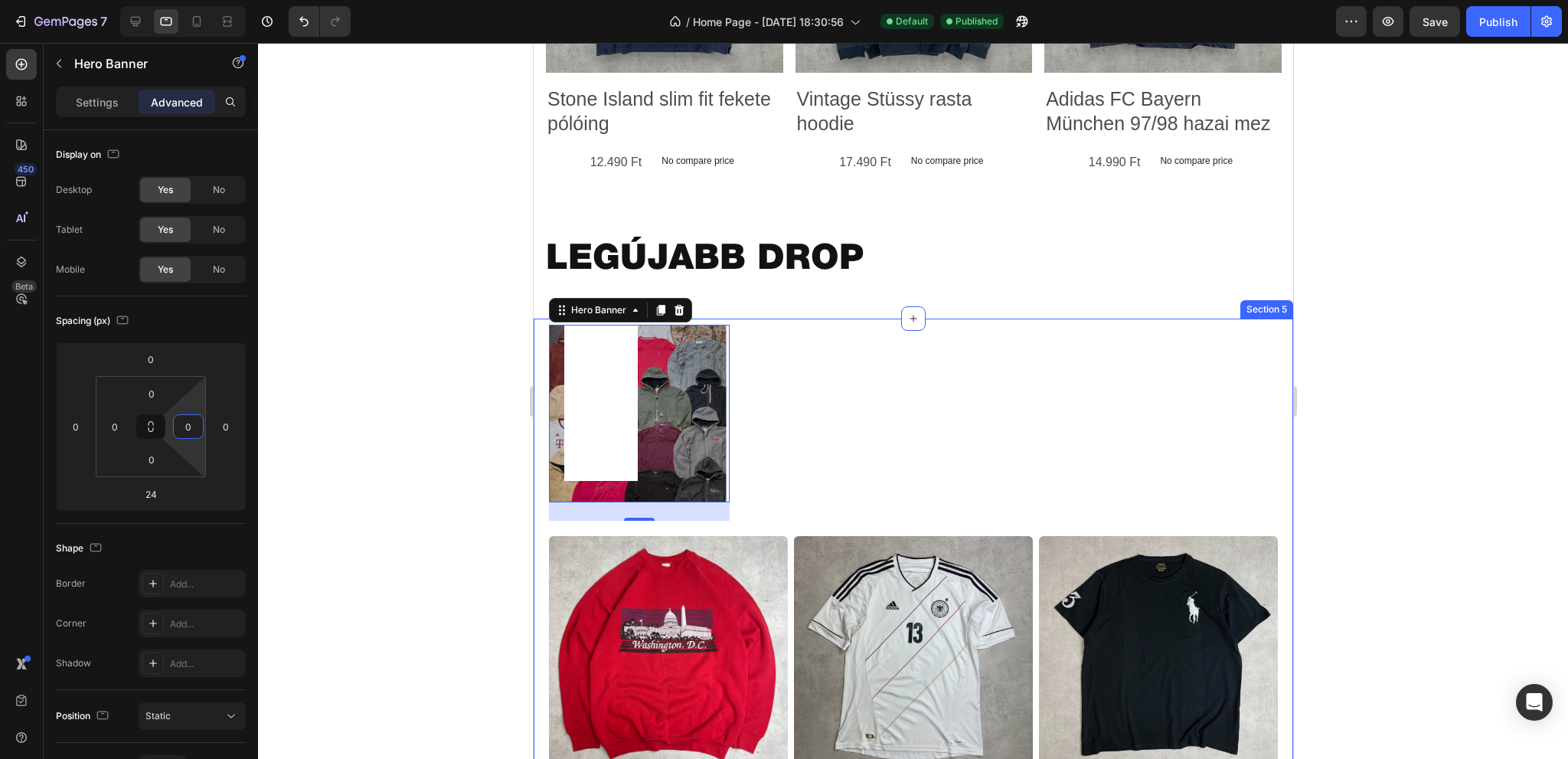
drag, startPoint x: 192, startPoint y: 405, endPoint x: 200, endPoint y: 414, distance: 12.0
click at [200, 0] on html "7 / Home Page - [DATE] 18:30:56 Default Published Preview Save Publish 450 Beta…" at bounding box center [784, 0] width 1568 height 0
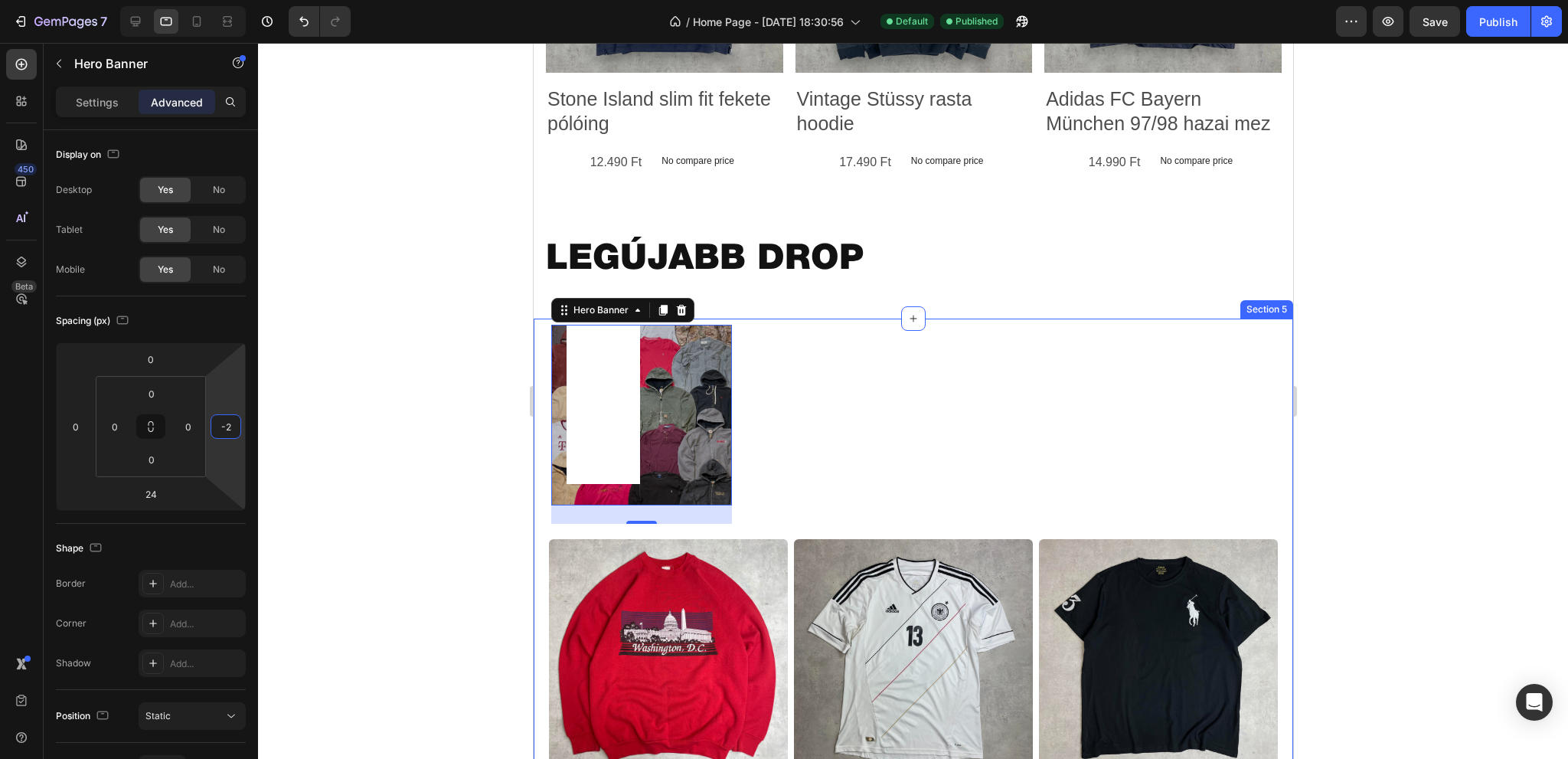
type input "0"
click at [232, 0] on html "7 / Home Page - [DATE] 18:30:56 Default Published Preview Save Publish 450 Beta…" at bounding box center [784, 0] width 1568 height 0
click at [92, 95] on p "Settings" at bounding box center [97, 102] width 43 height 16
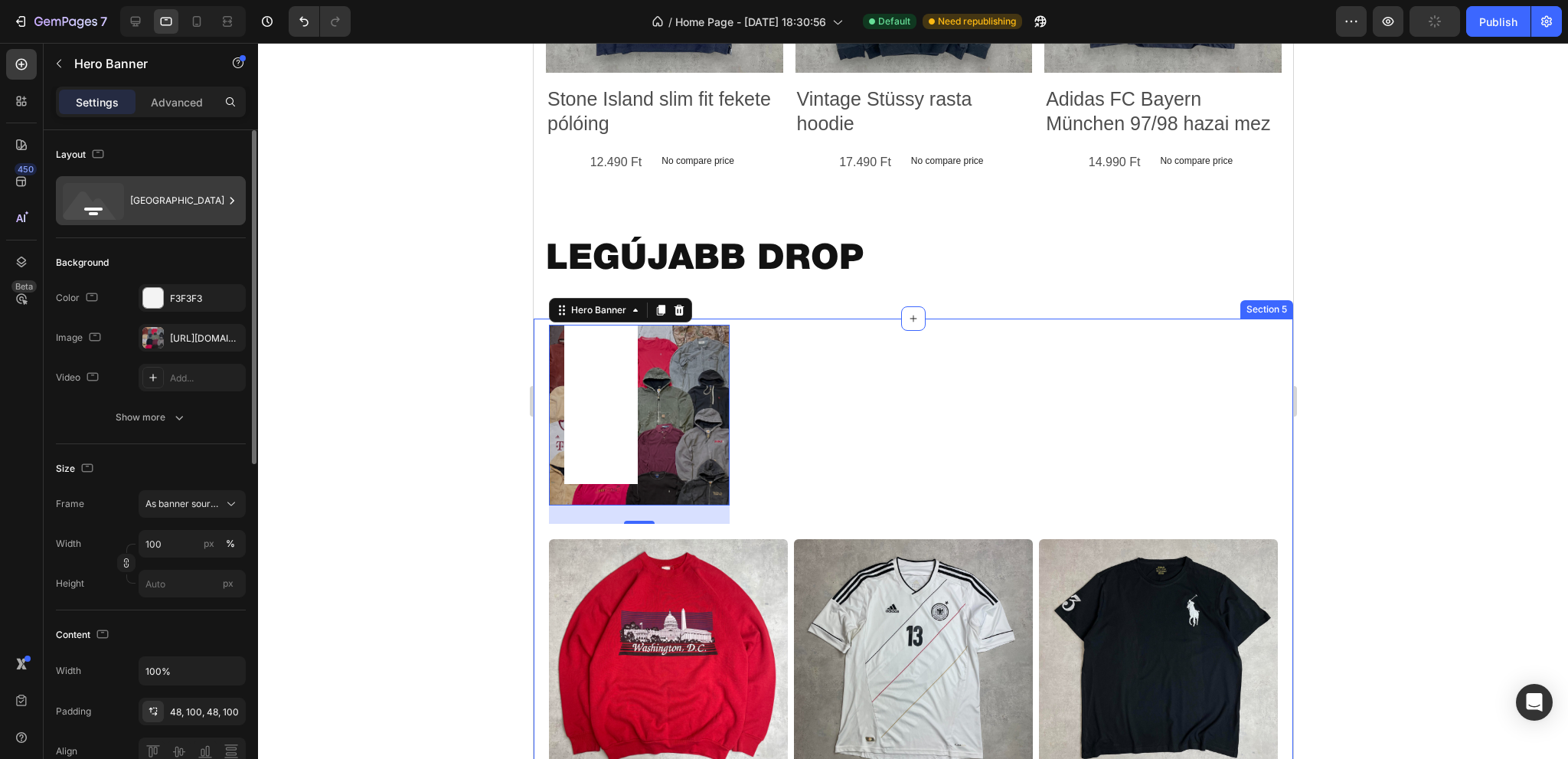
click at [169, 209] on div "[GEOGRAPHIC_DATA]" at bounding box center [176, 200] width 93 height 35
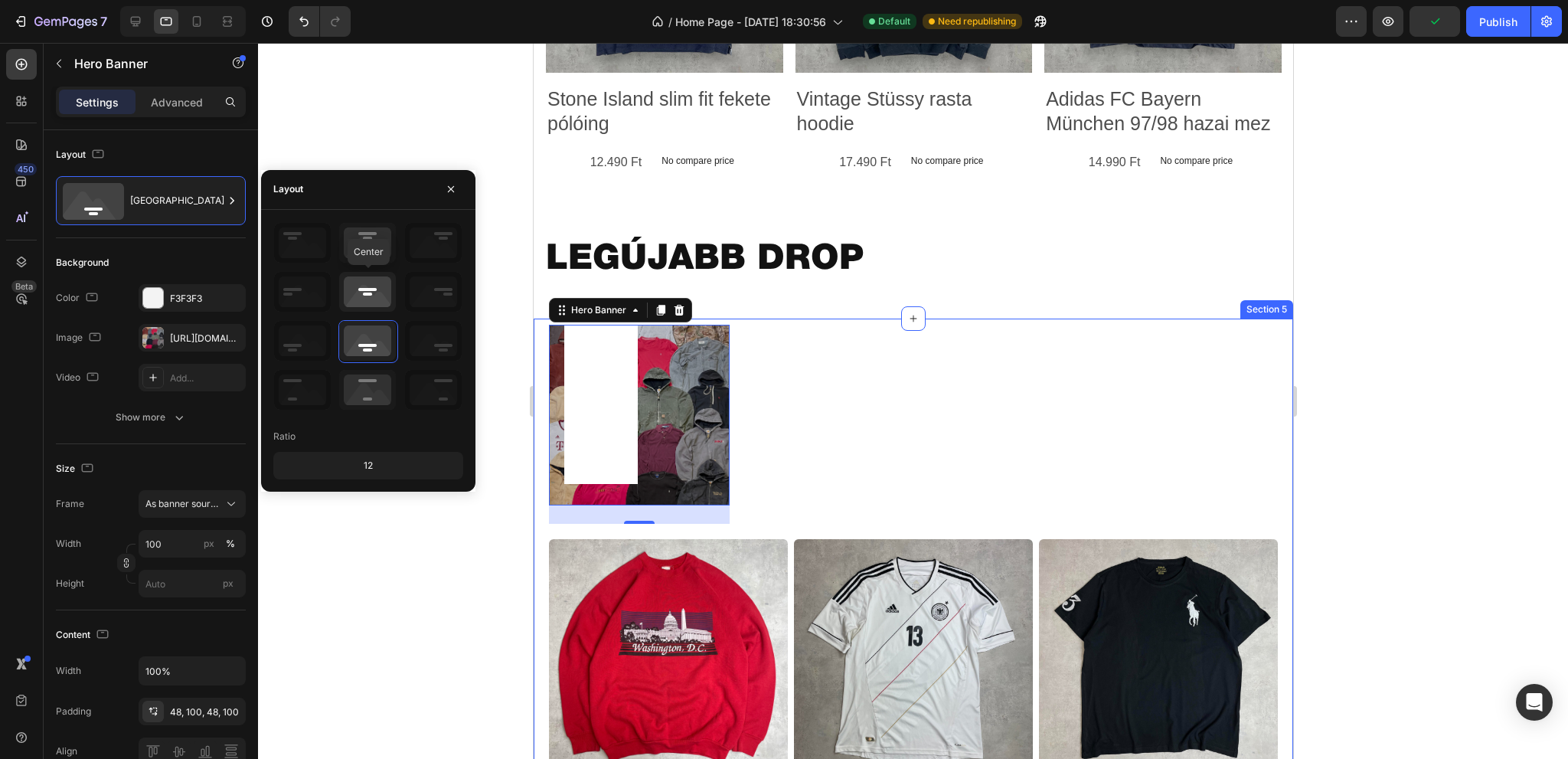
click at [377, 297] on icon at bounding box center [367, 291] width 57 height 40
click at [365, 338] on icon at bounding box center [367, 340] width 57 height 40
click at [371, 381] on icon at bounding box center [367, 389] width 57 height 40
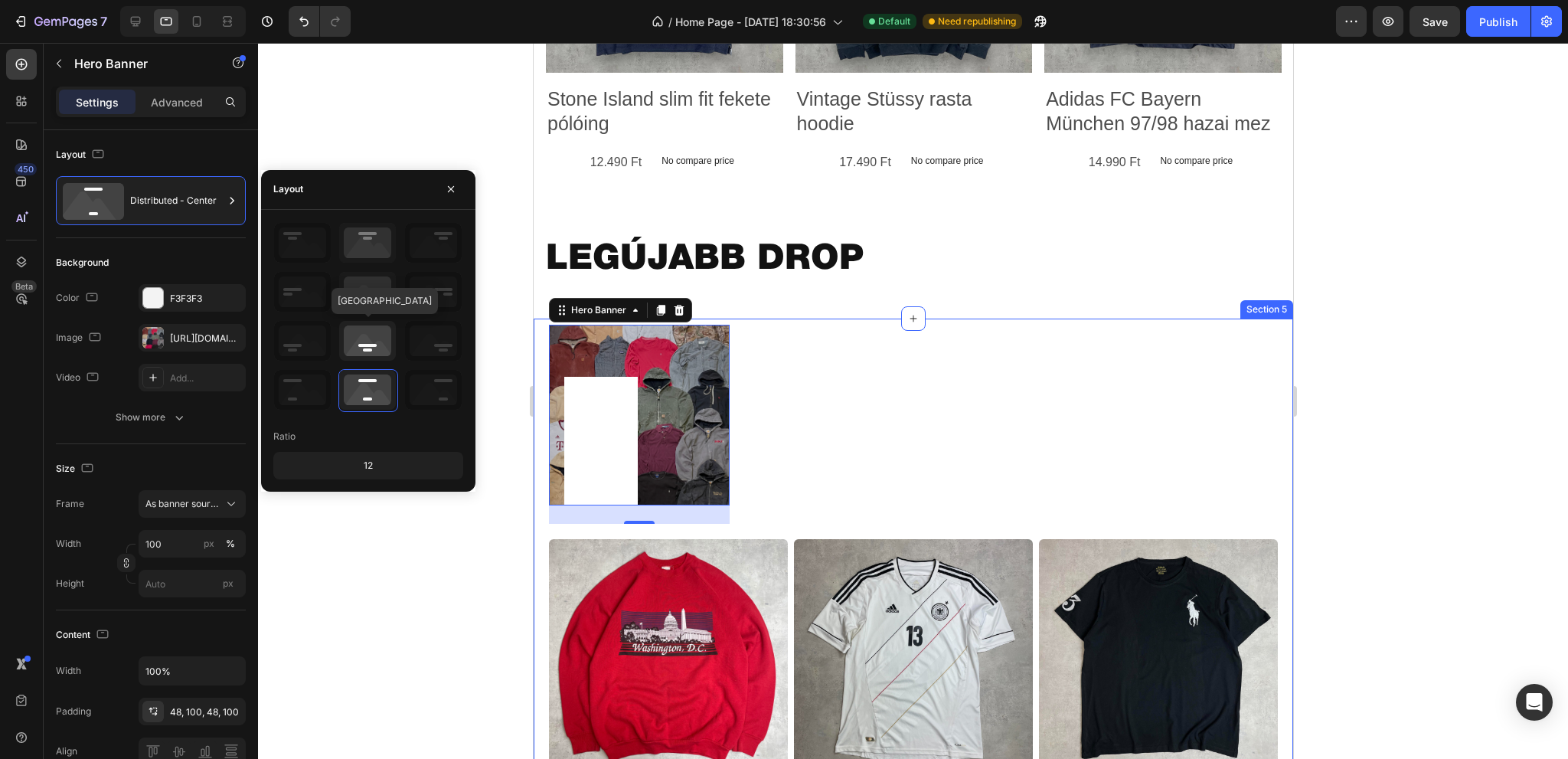
click at [368, 351] on icon at bounding box center [367, 340] width 57 height 40
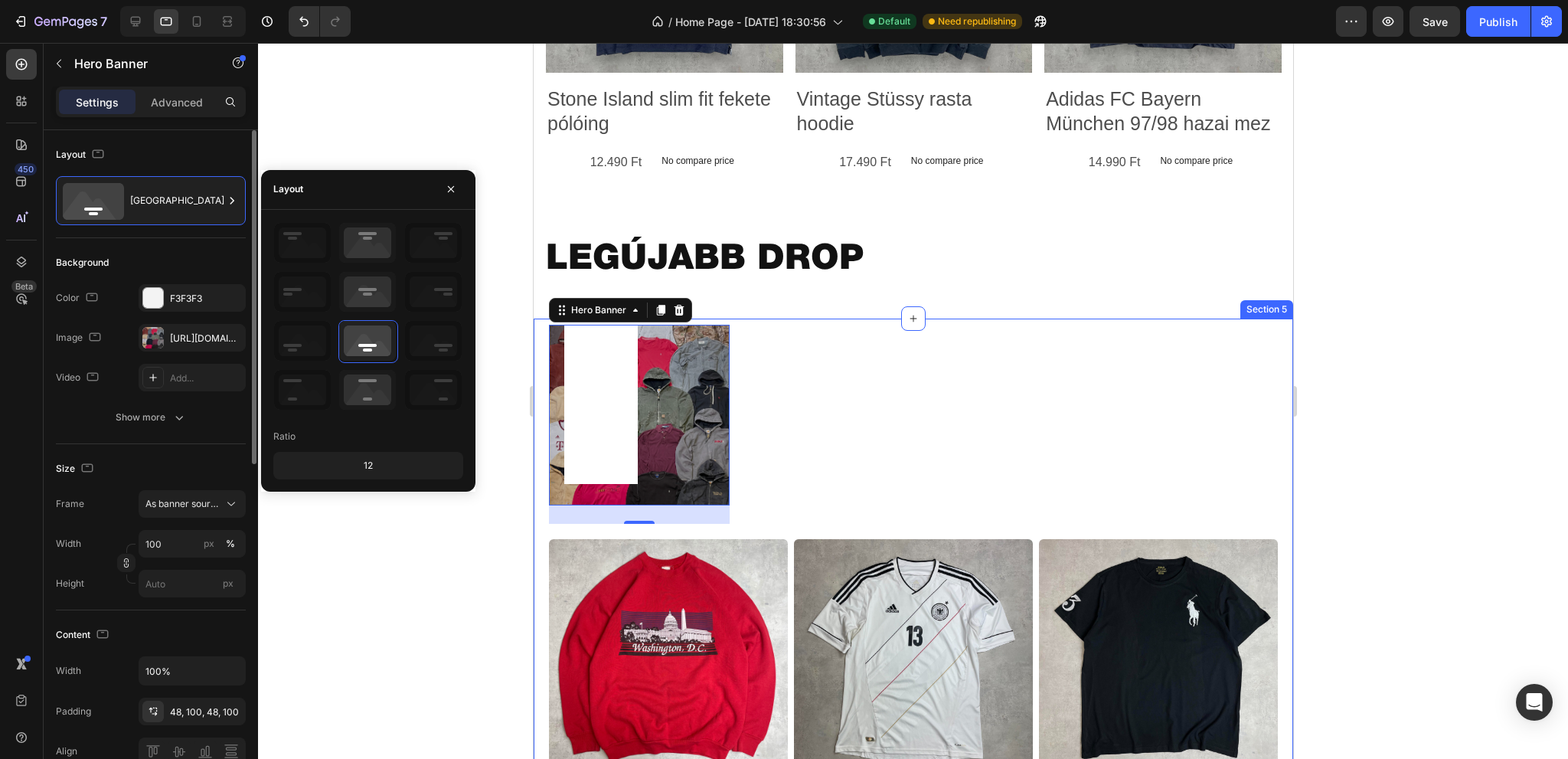
click at [175, 444] on div "[GEOGRAPHIC_DATA]" at bounding box center [151, 528] width 190 height 167
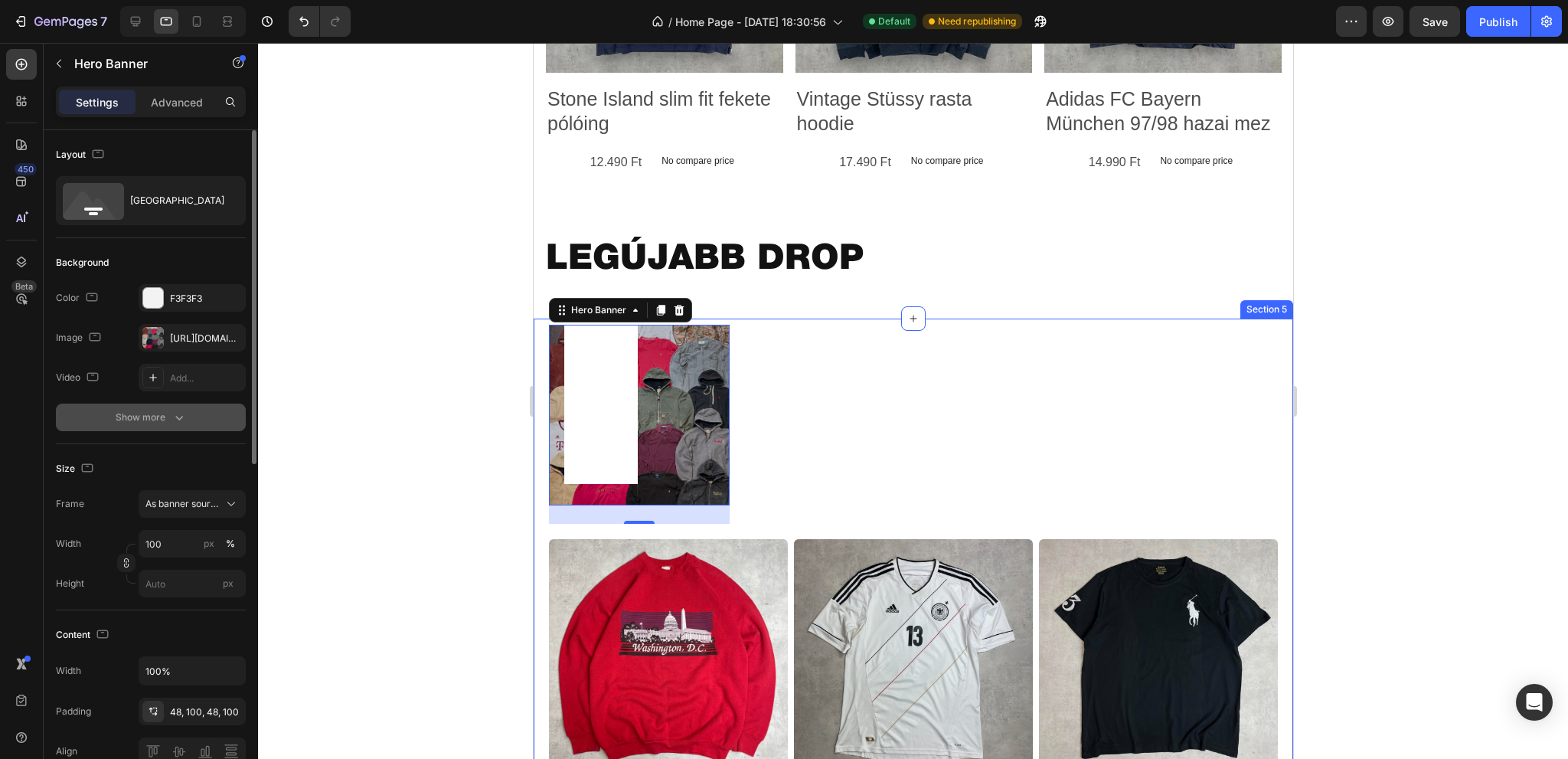
click at [174, 421] on icon "button" at bounding box center [179, 417] width 15 height 15
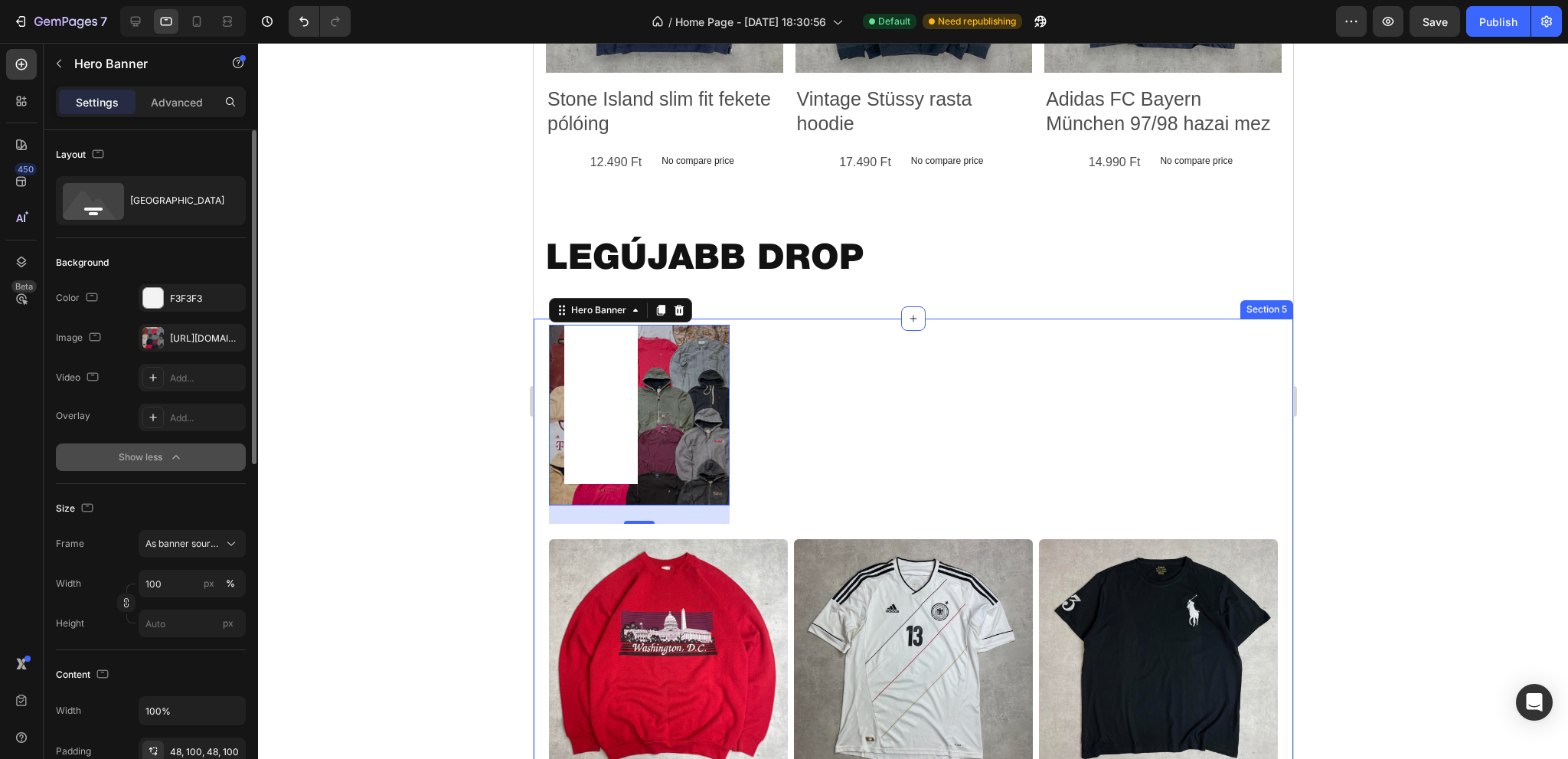
click at [166, 462] on div "Show less" at bounding box center [151, 457] width 65 height 15
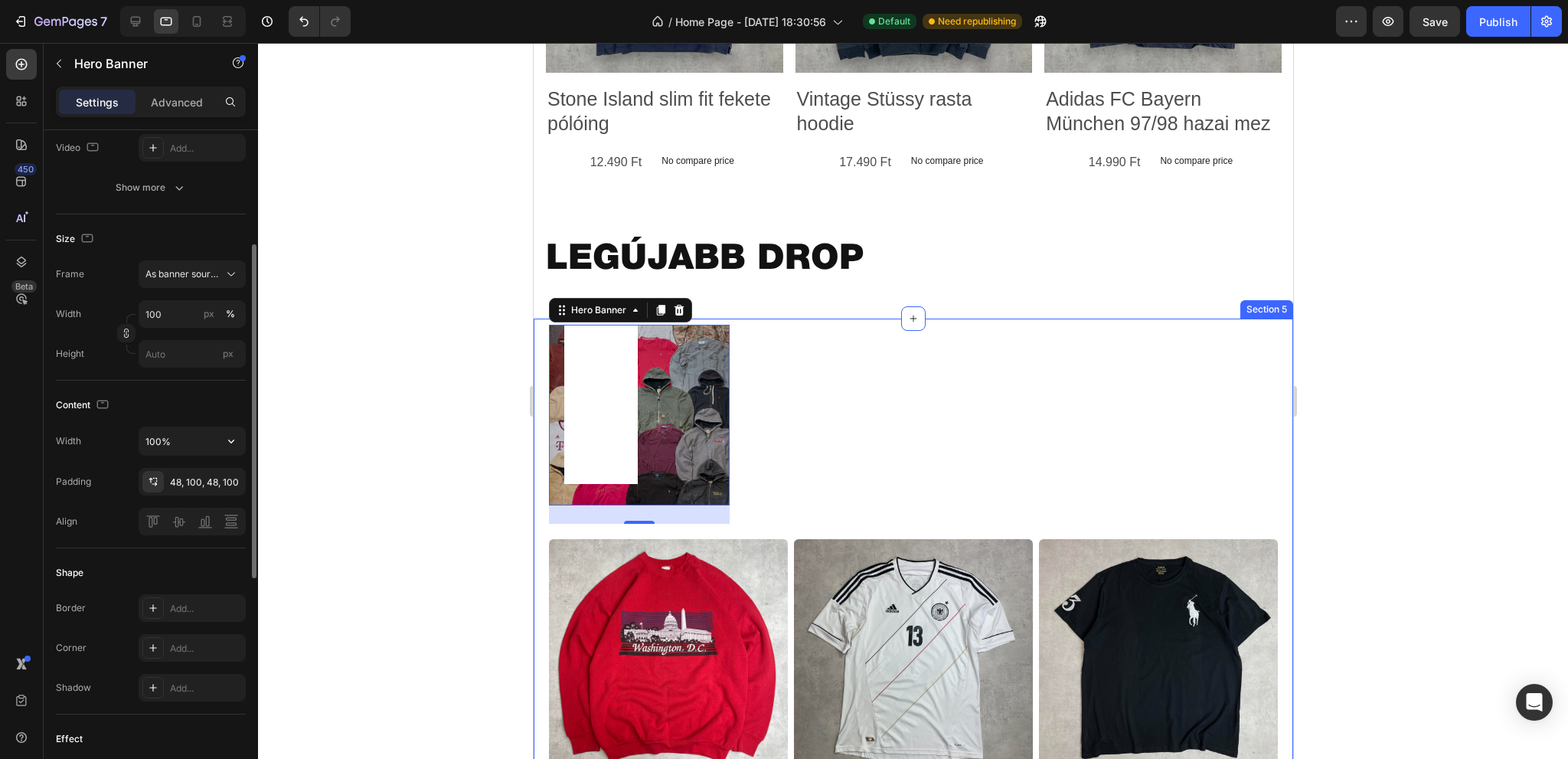
scroll to position [306, 0]
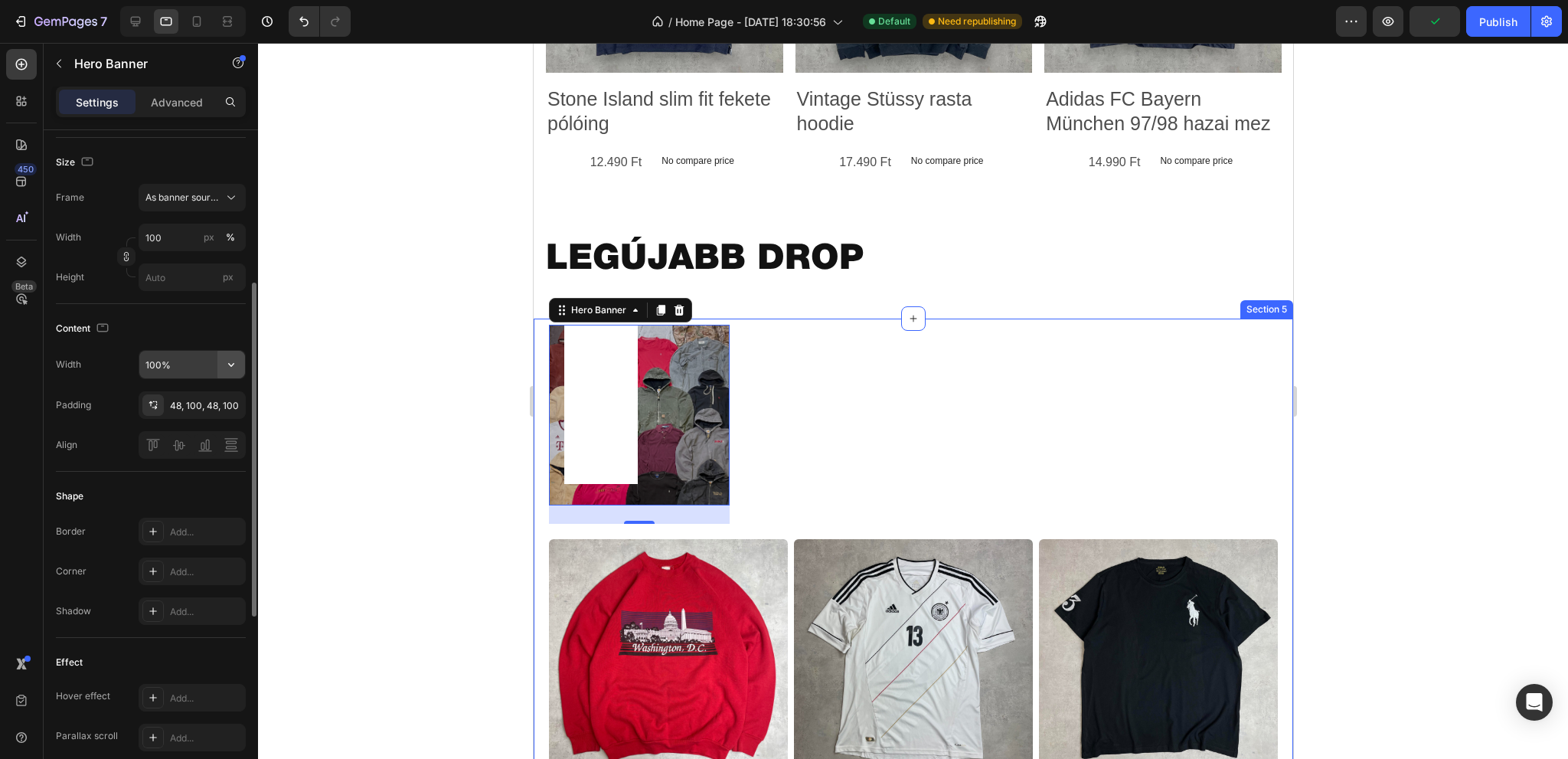
click at [233, 359] on icon "button" at bounding box center [231, 364] width 15 height 15
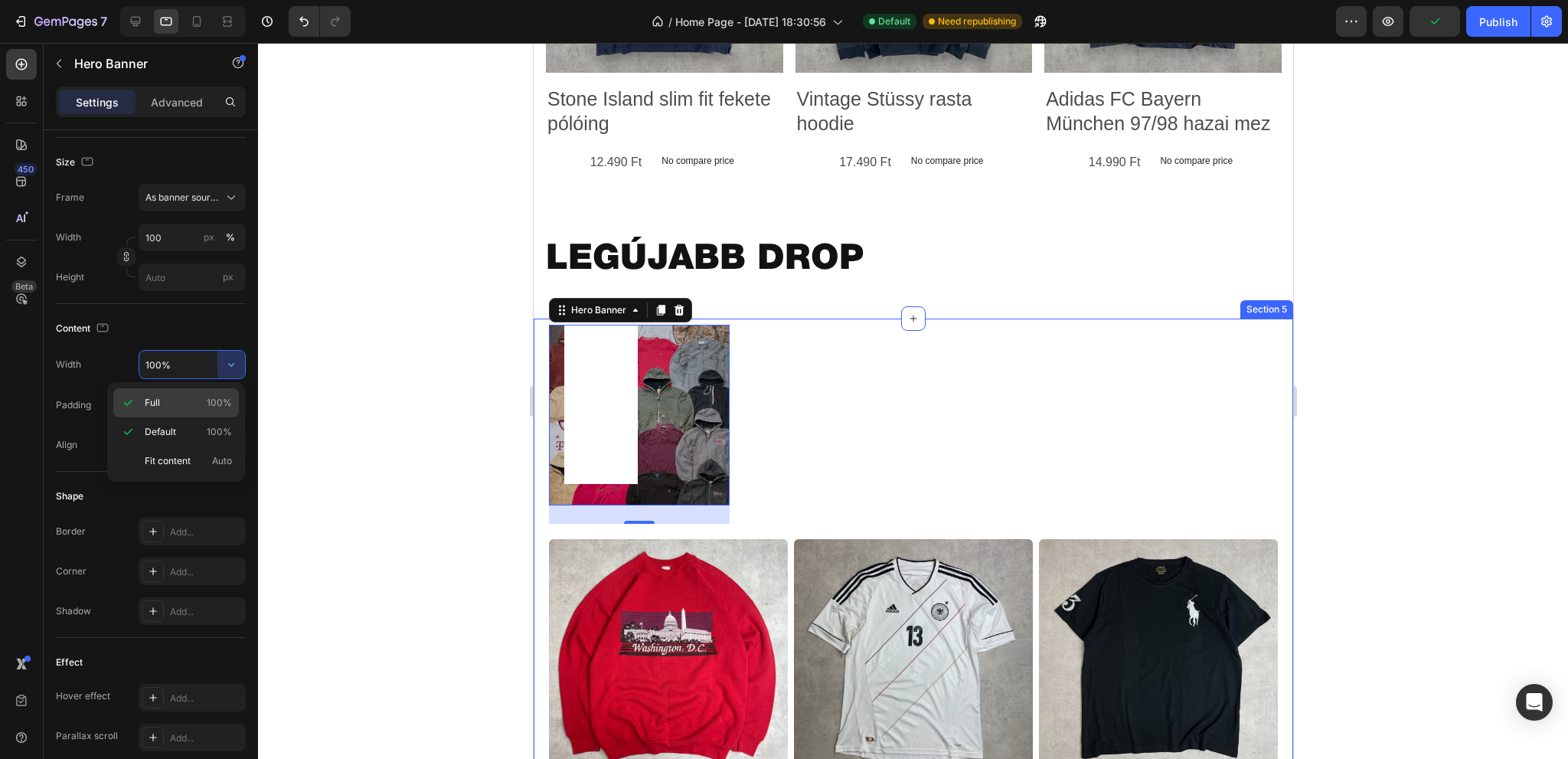
click at [205, 417] on div "Full 100%" at bounding box center [176, 432] width 126 height 29
click at [214, 368] on input "100%" at bounding box center [192, 364] width 106 height 27
click at [230, 368] on icon "button" at bounding box center [231, 364] width 15 height 15
click at [192, 327] on div "Content" at bounding box center [151, 328] width 190 height 24
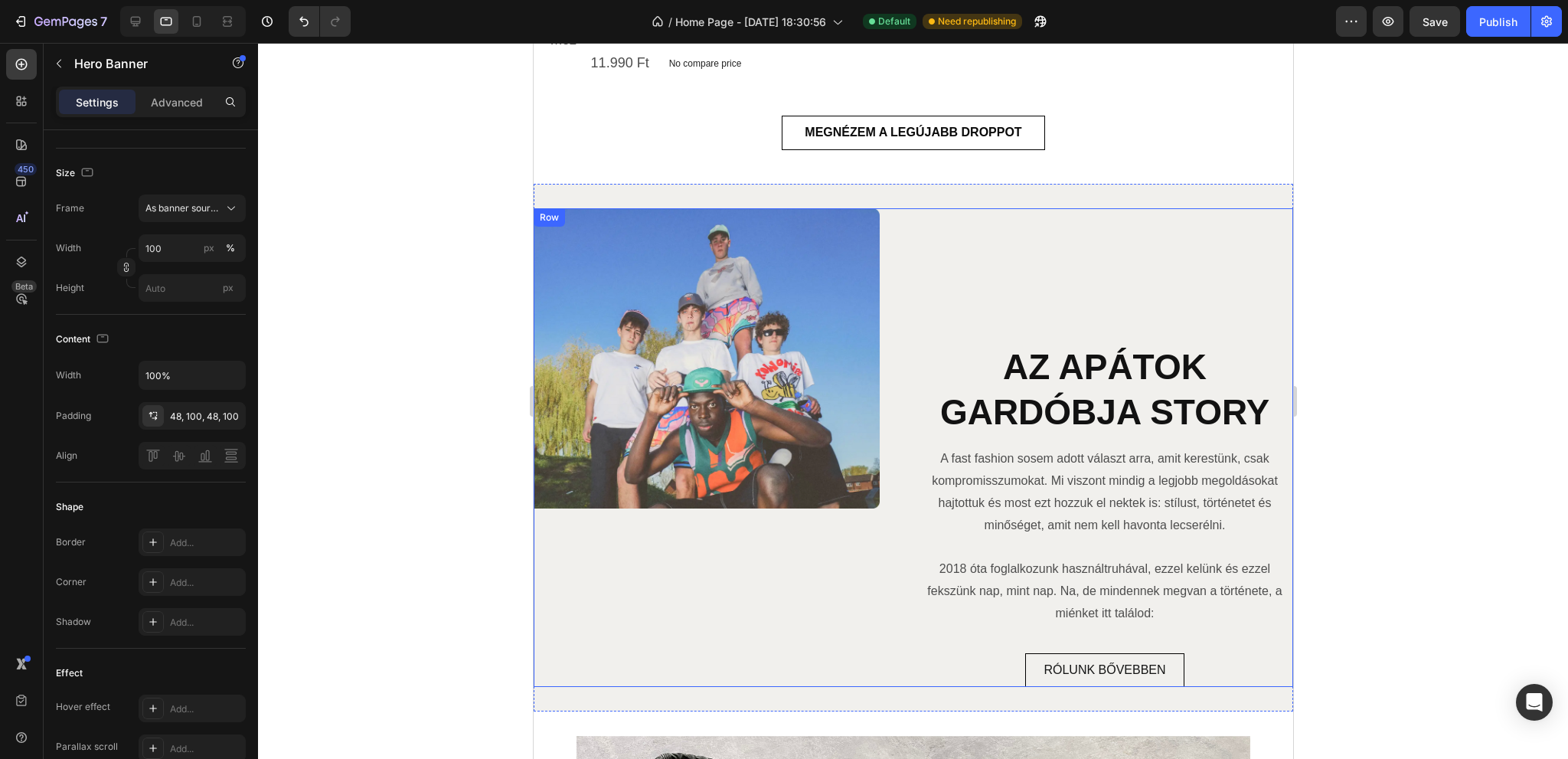
scroll to position [3546, 0]
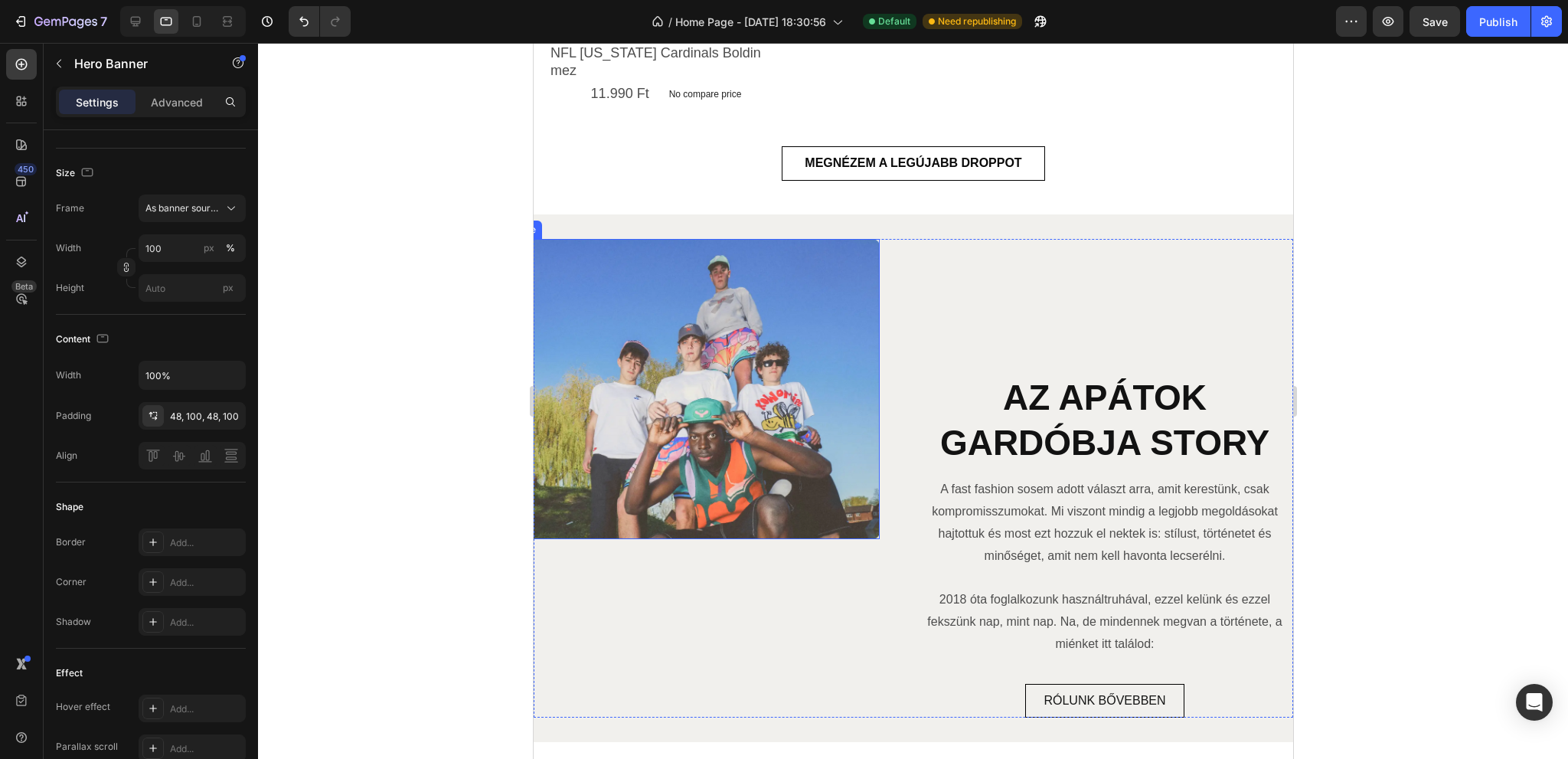
click at [720, 408] on img at bounding box center [691, 389] width 377 height 301
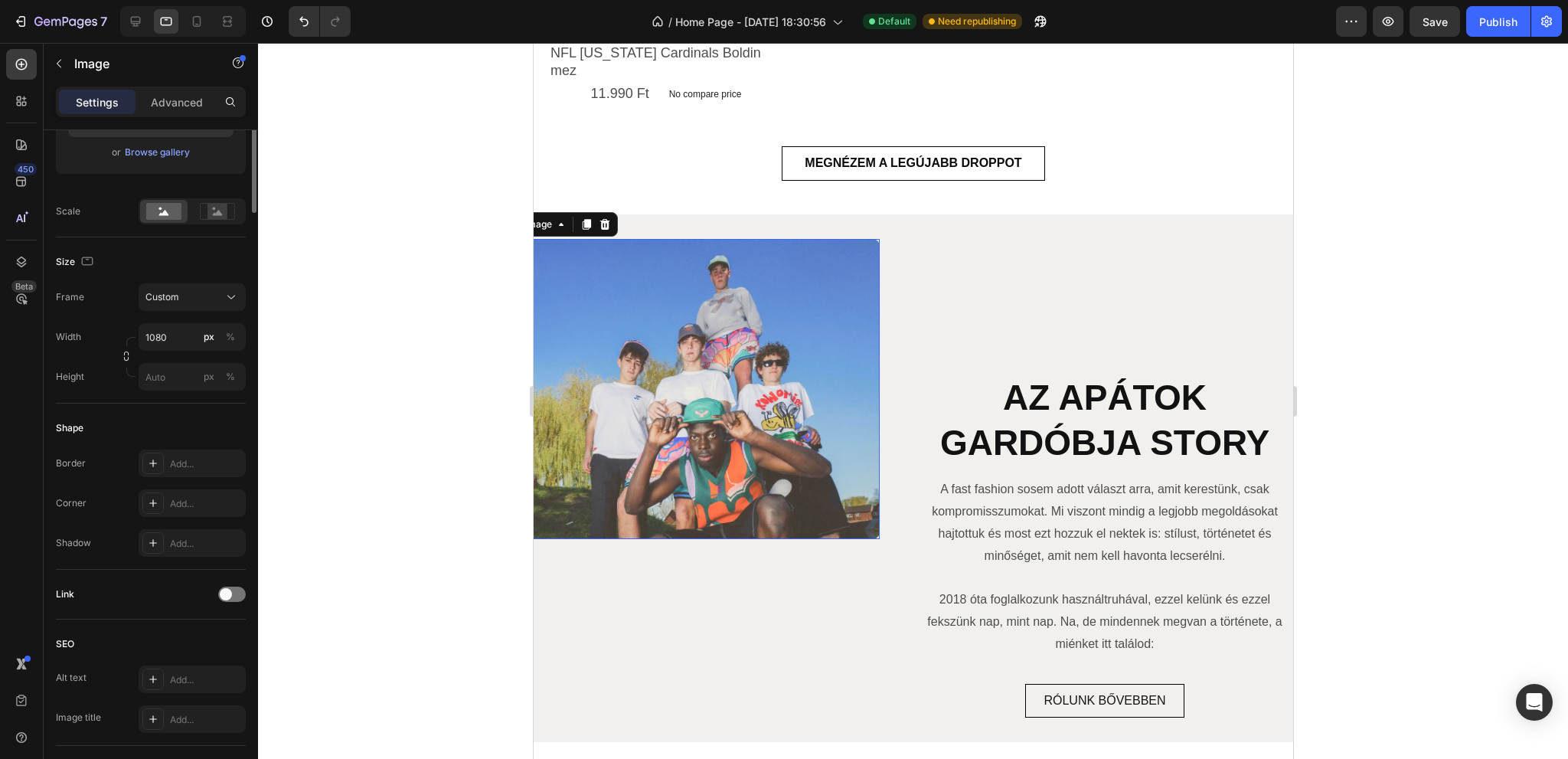
scroll to position [0, 0]
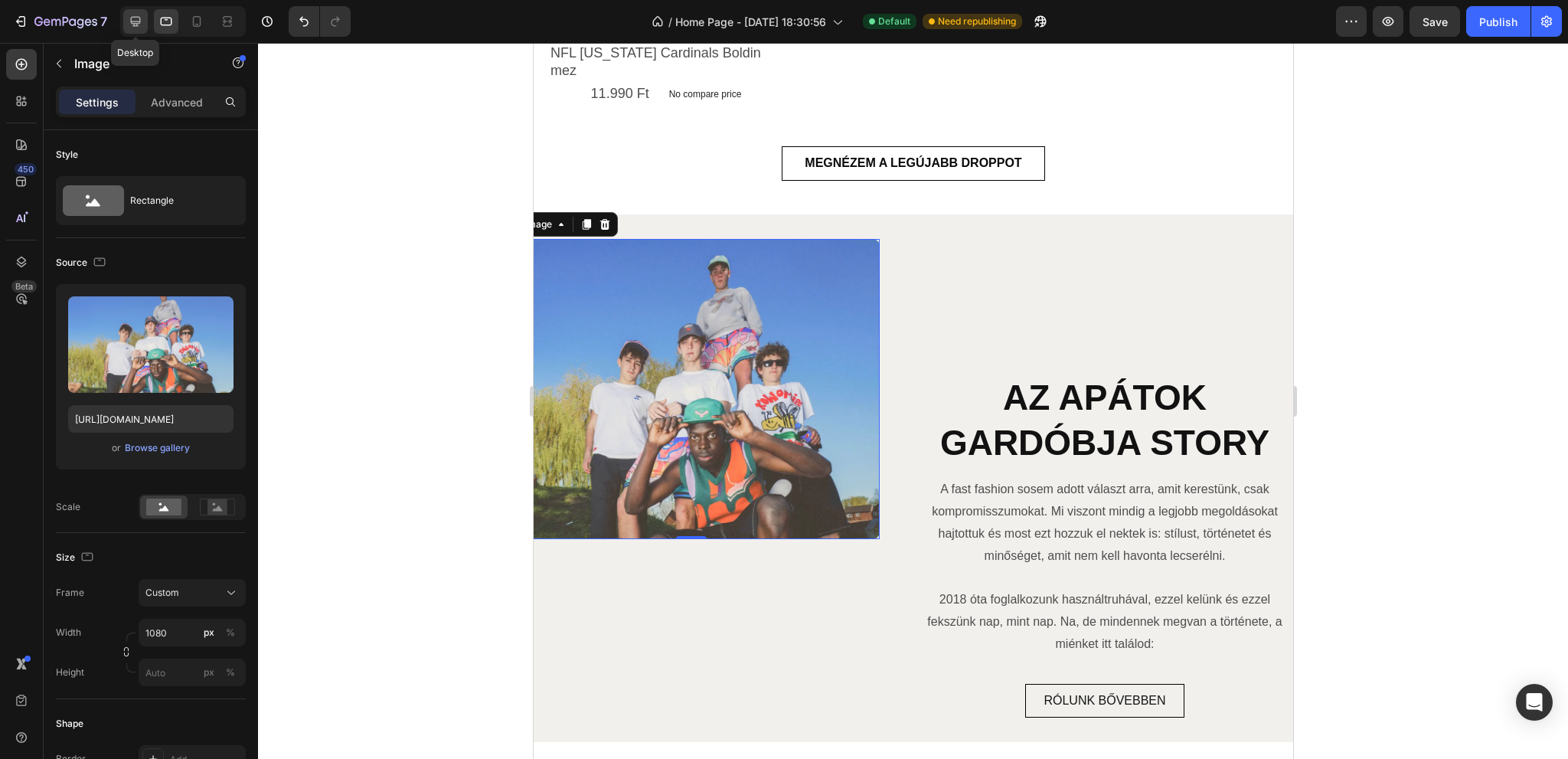
click at [144, 27] on div at bounding box center [135, 20] width 24 height 24
type input "[URL][DOMAIN_NAME]"
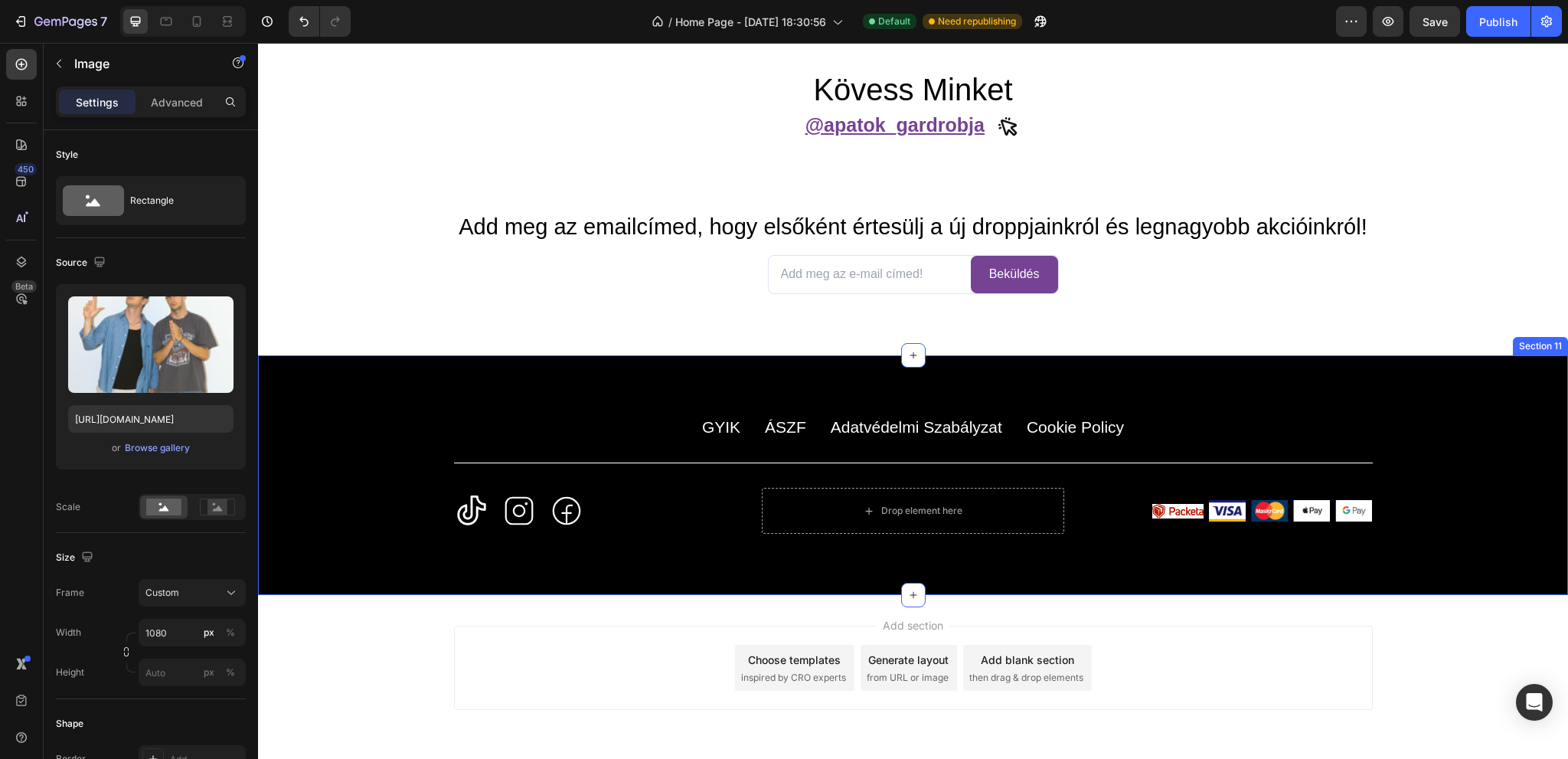
scroll to position [5592, 0]
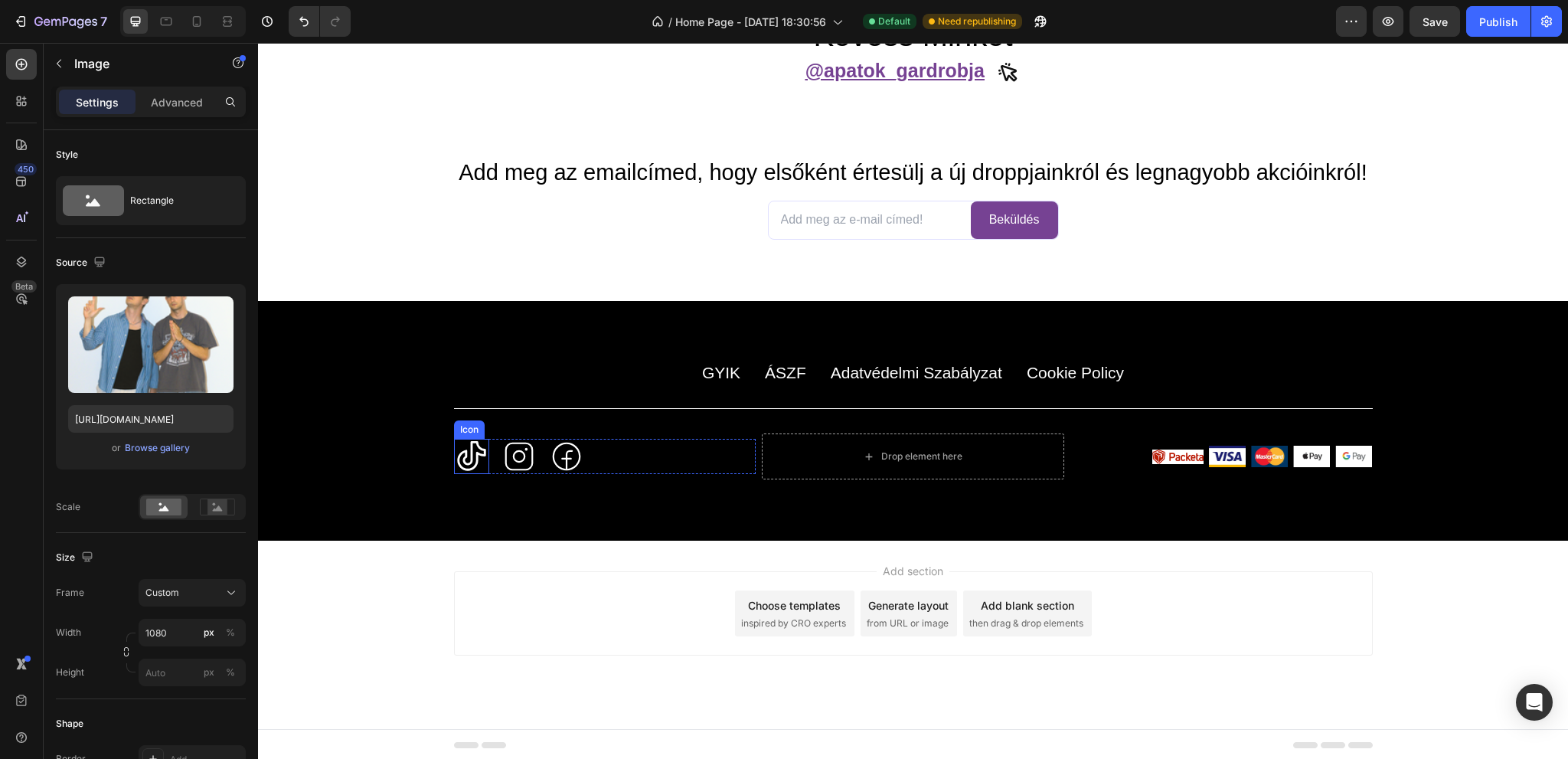
click at [469, 458] on icon at bounding box center [472, 456] width 35 height 35
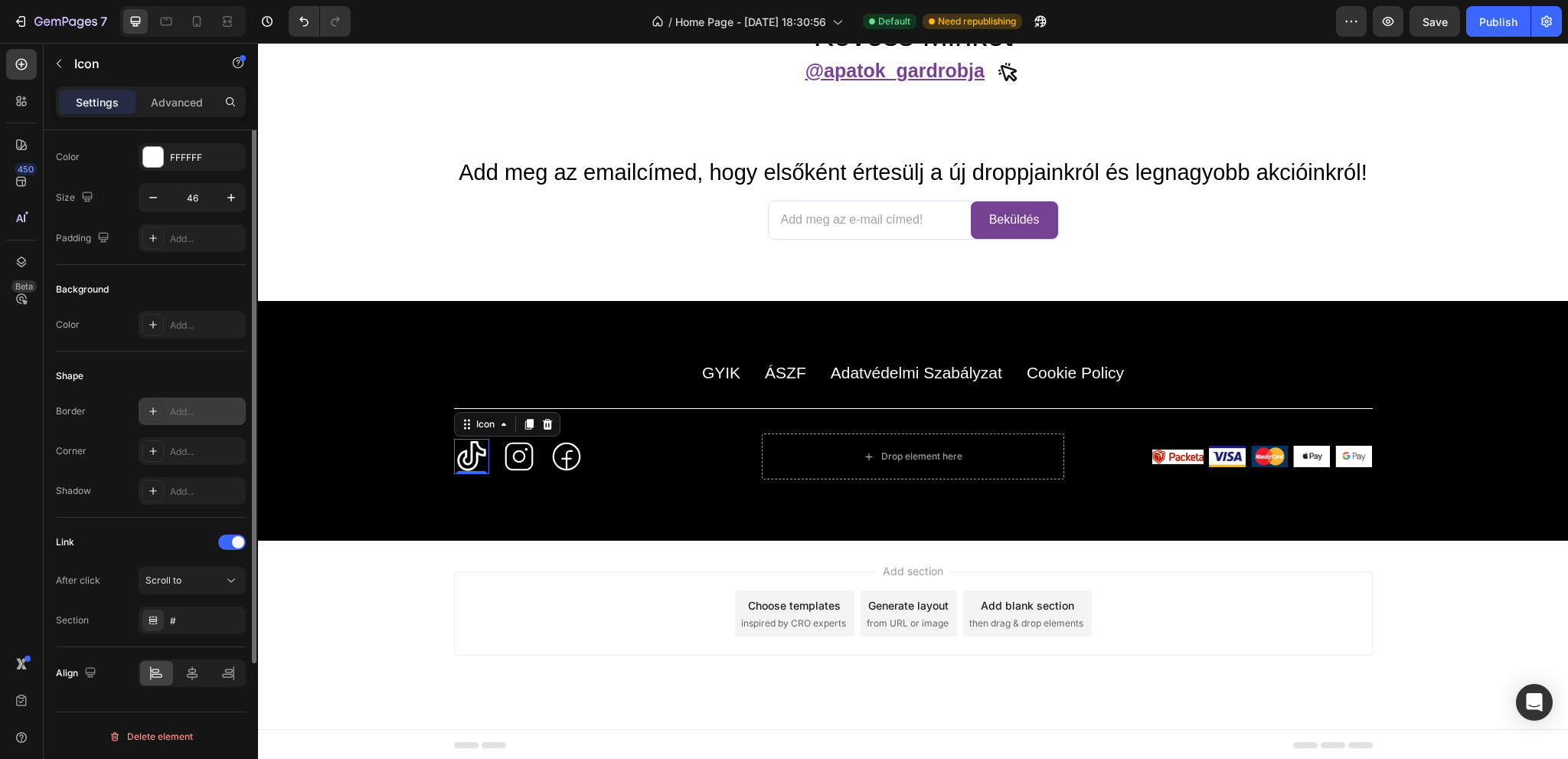
scroll to position [0, 0]
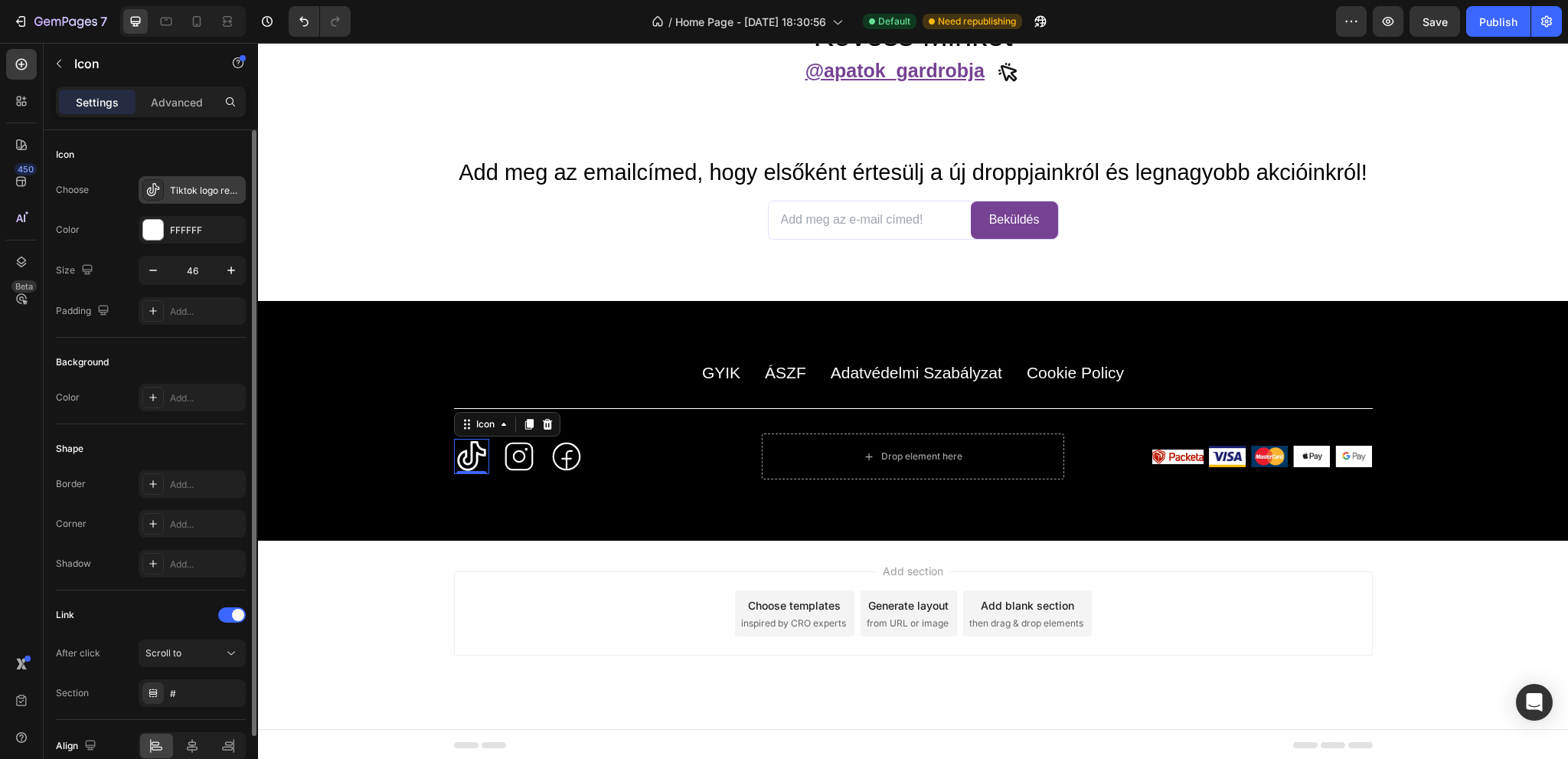
click at [186, 197] on div "Tiktok logo regular" at bounding box center [192, 190] width 108 height 27
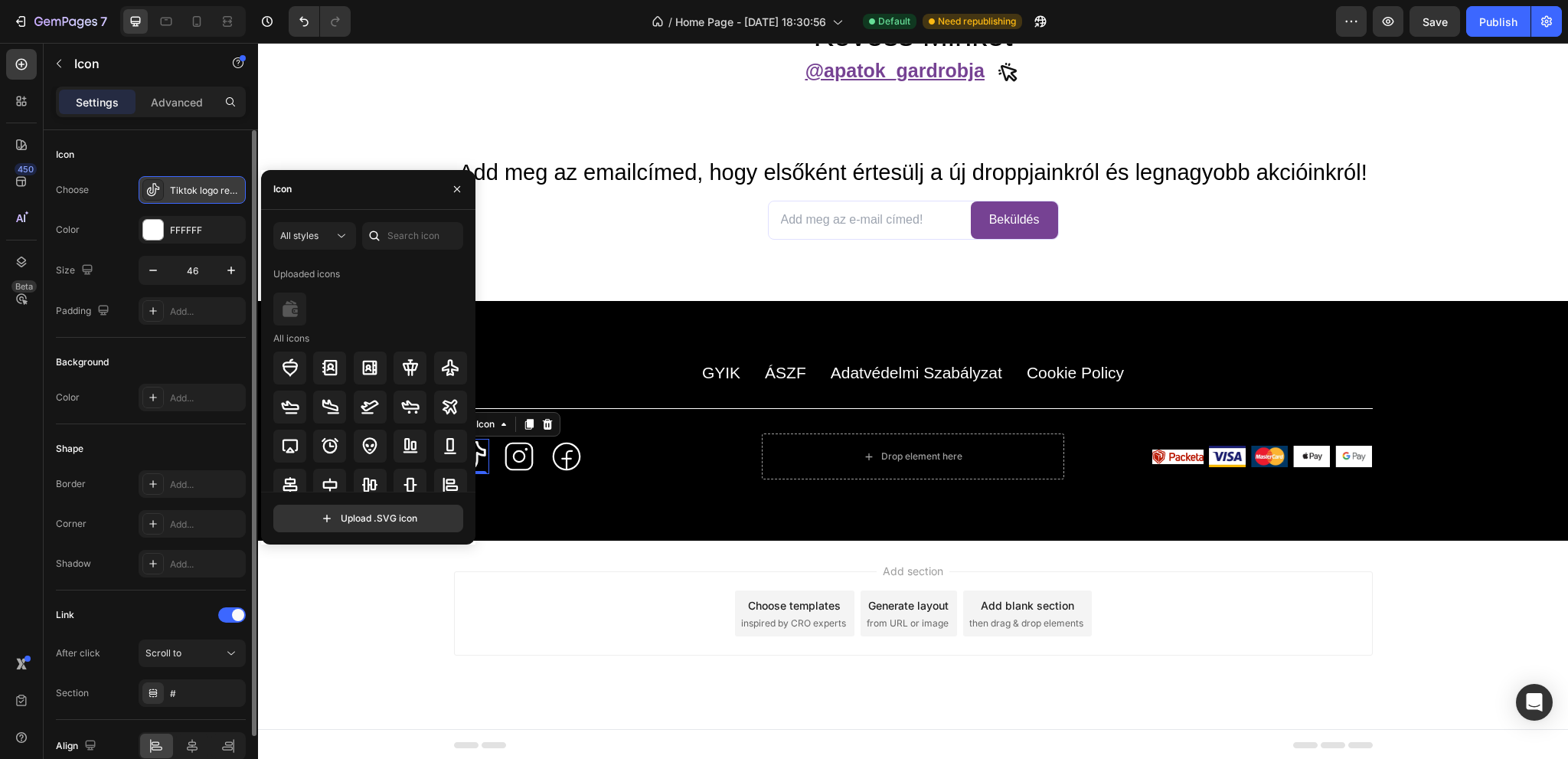
click at [186, 197] on div "Tiktok logo regular" at bounding box center [192, 190] width 108 height 27
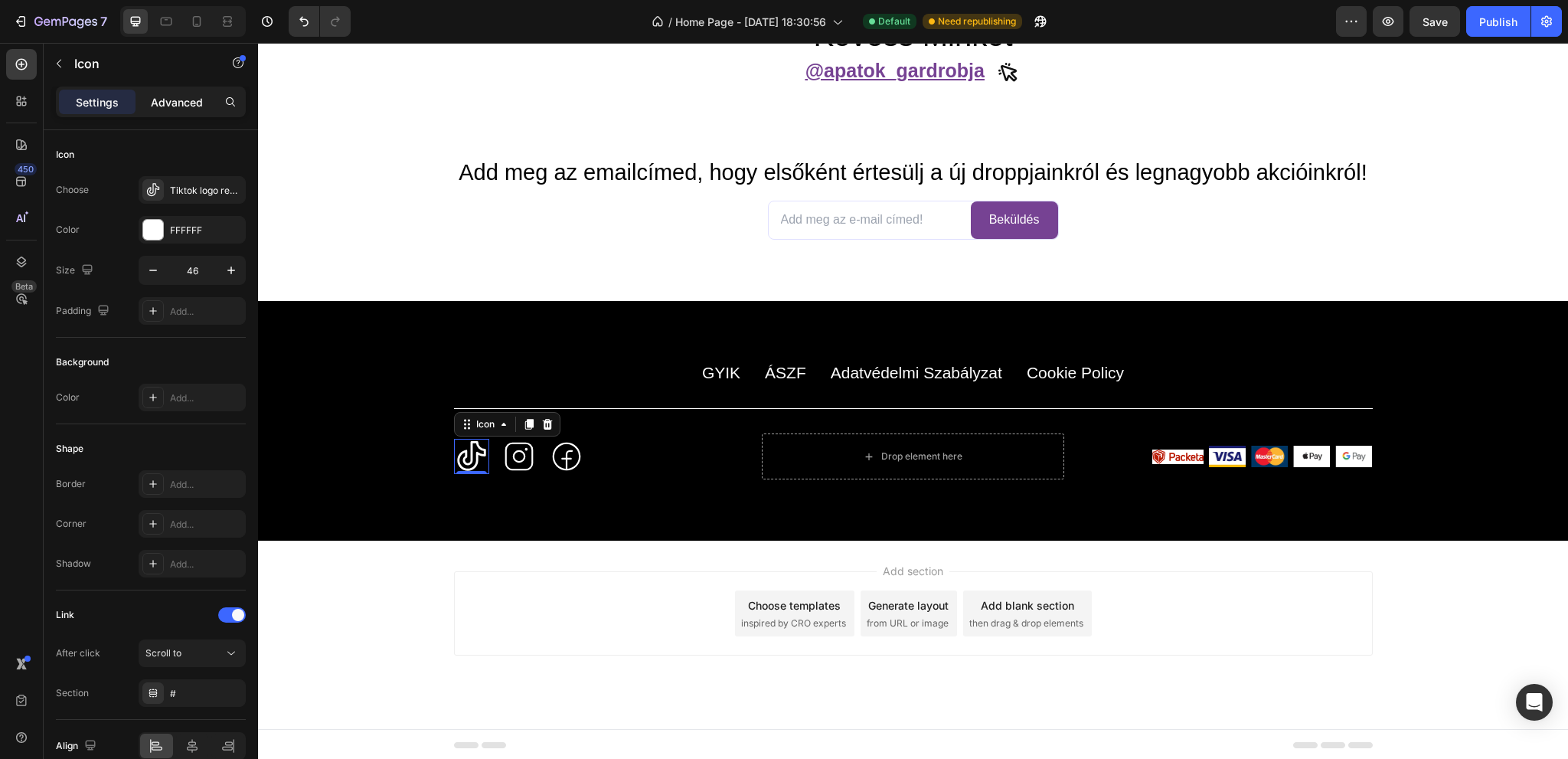
click at [167, 107] on p "Advanced" at bounding box center [177, 102] width 52 height 16
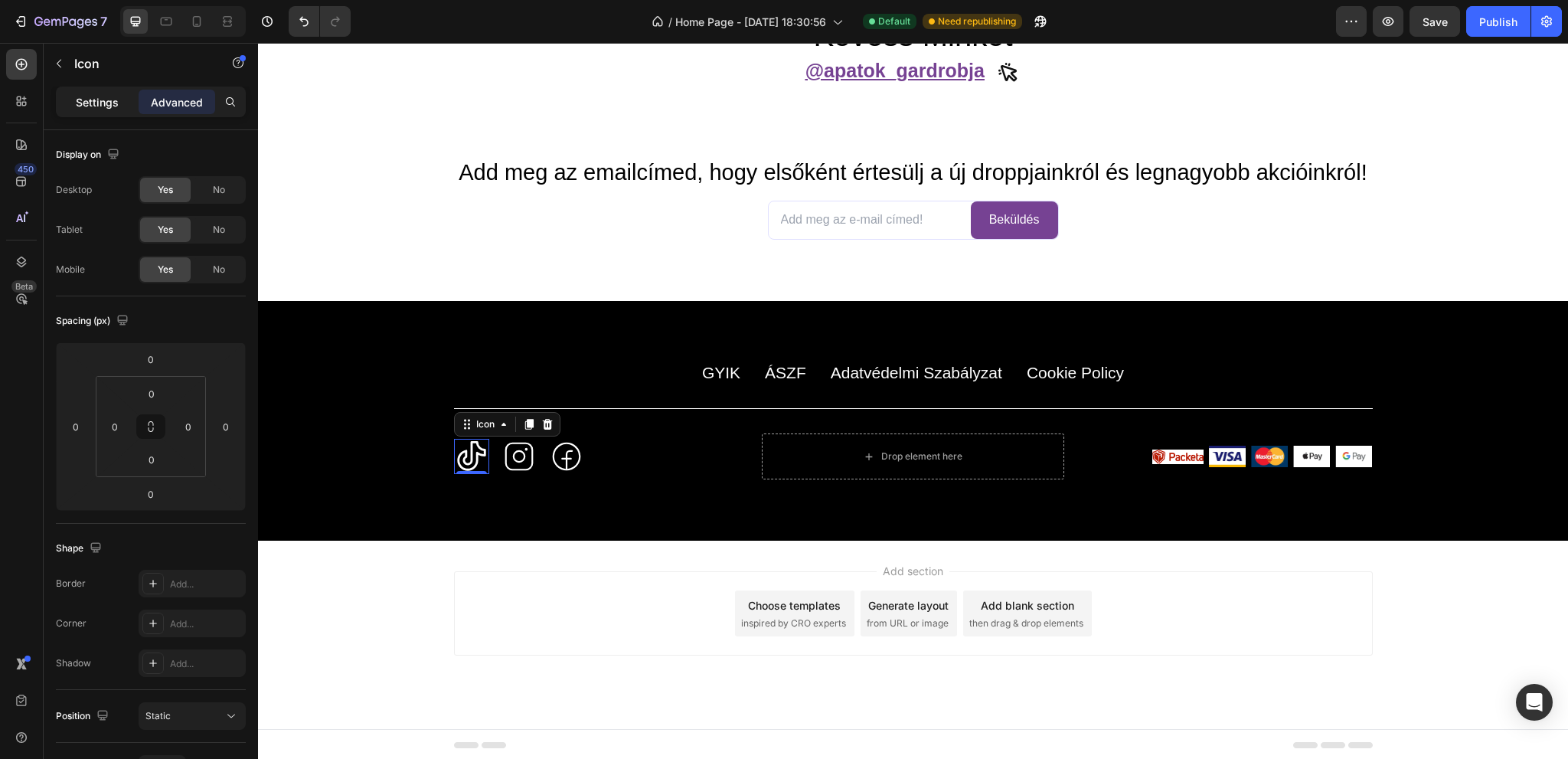
click at [112, 106] on p "Settings" at bounding box center [97, 102] width 43 height 16
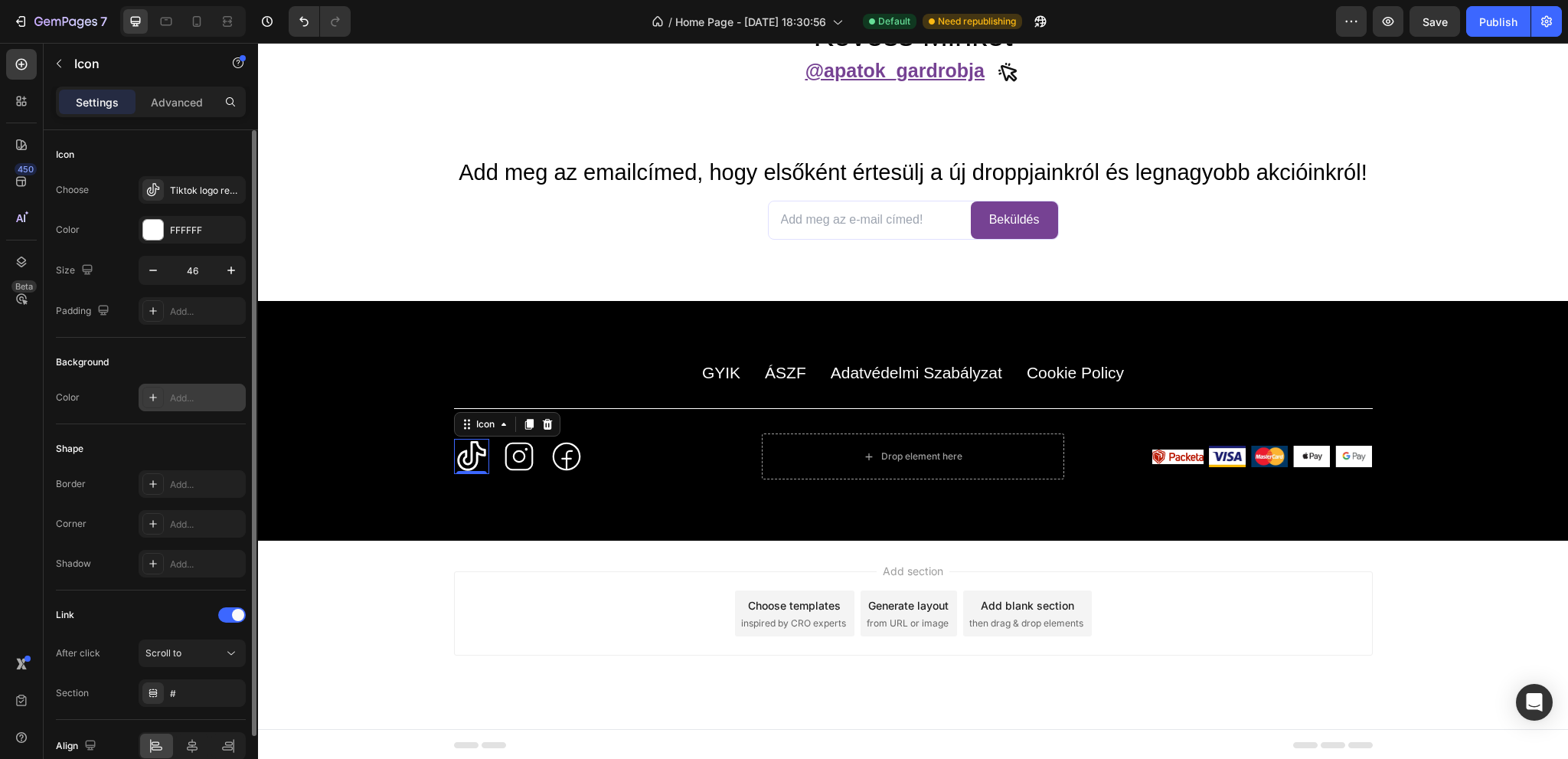
scroll to position [73, 0]
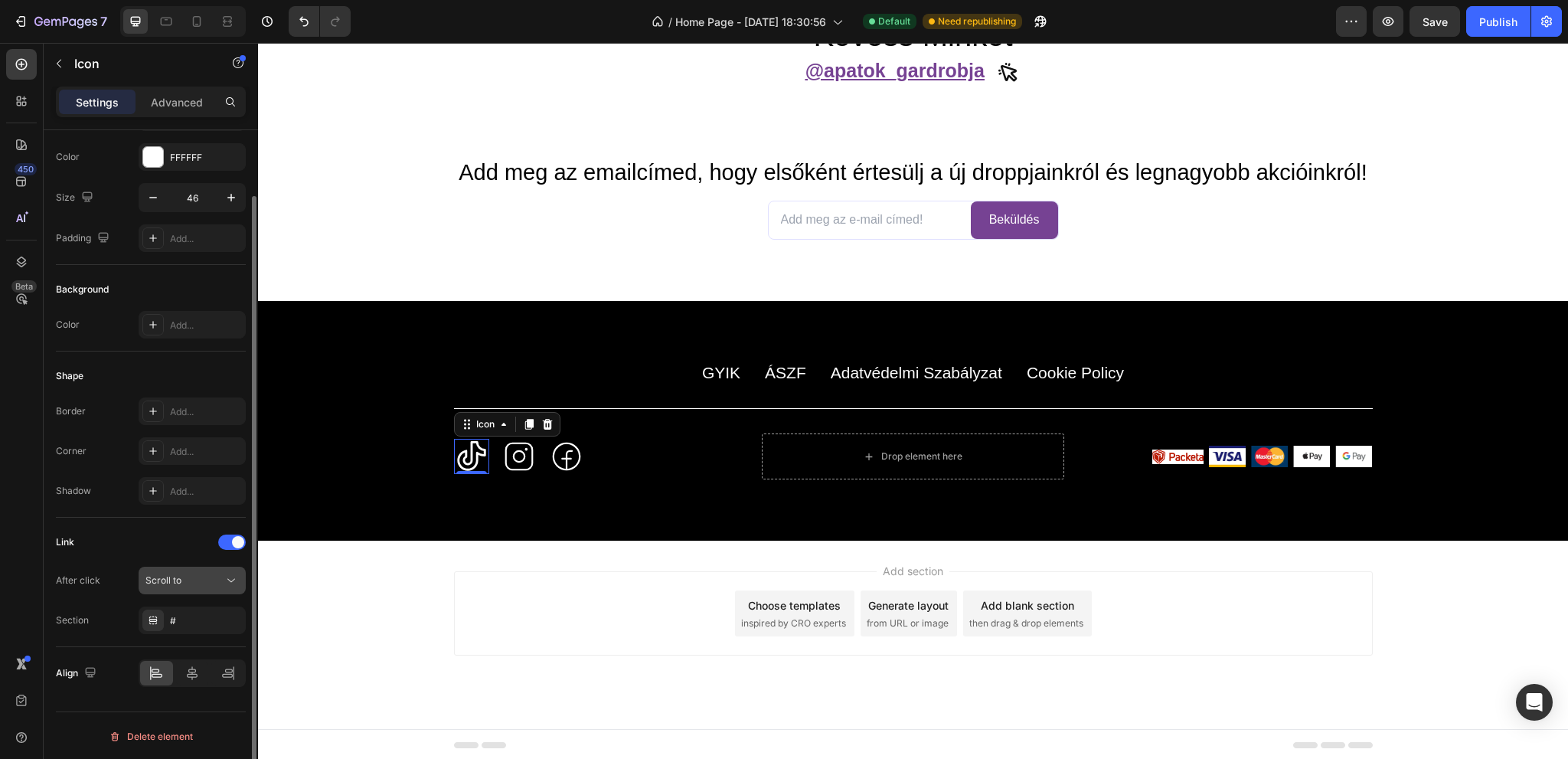
click at [194, 573] on div "Scroll to" at bounding box center [184, 580] width 78 height 14
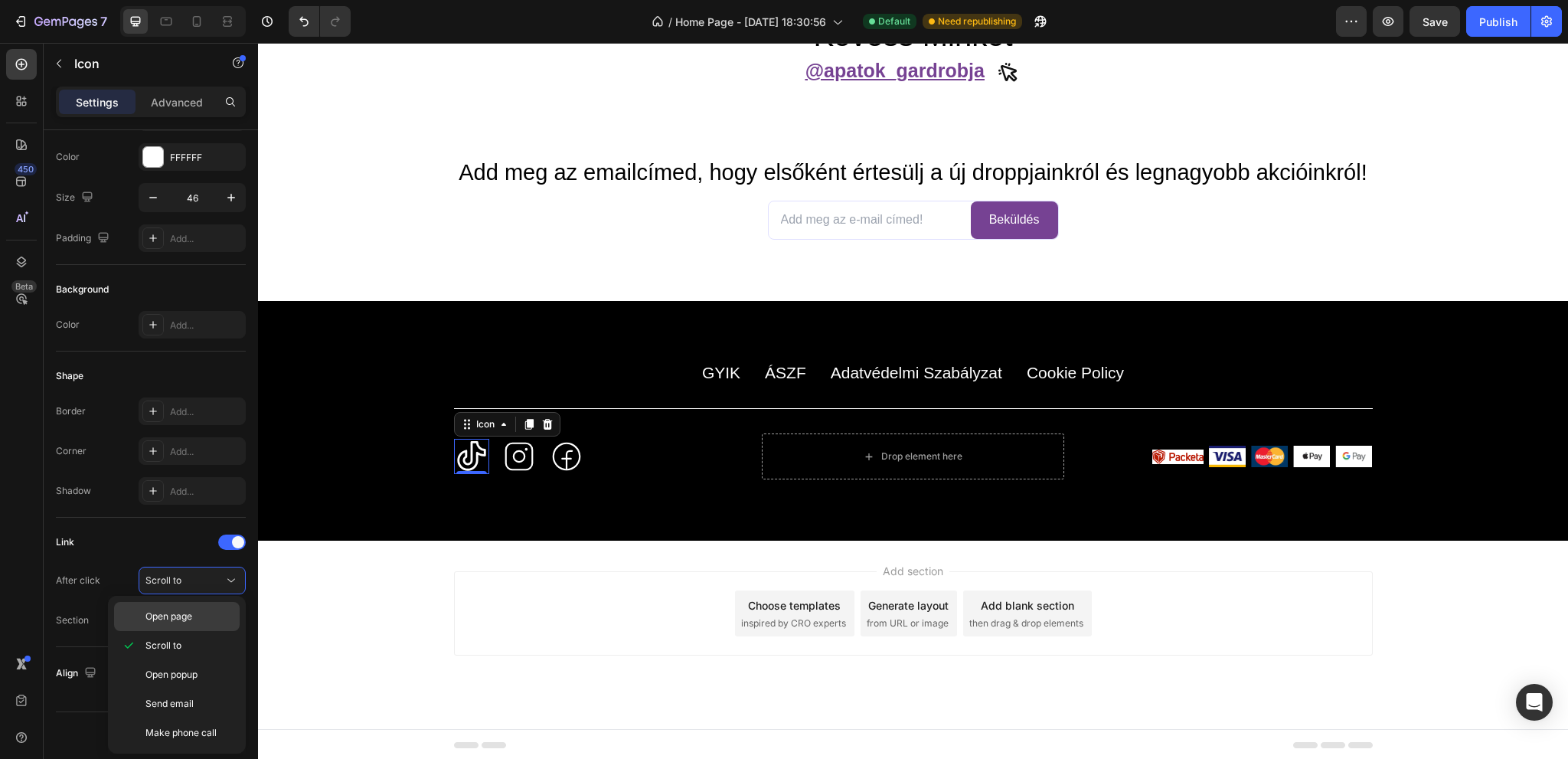
click at [189, 608] on div "Open page" at bounding box center [177, 616] width 126 height 29
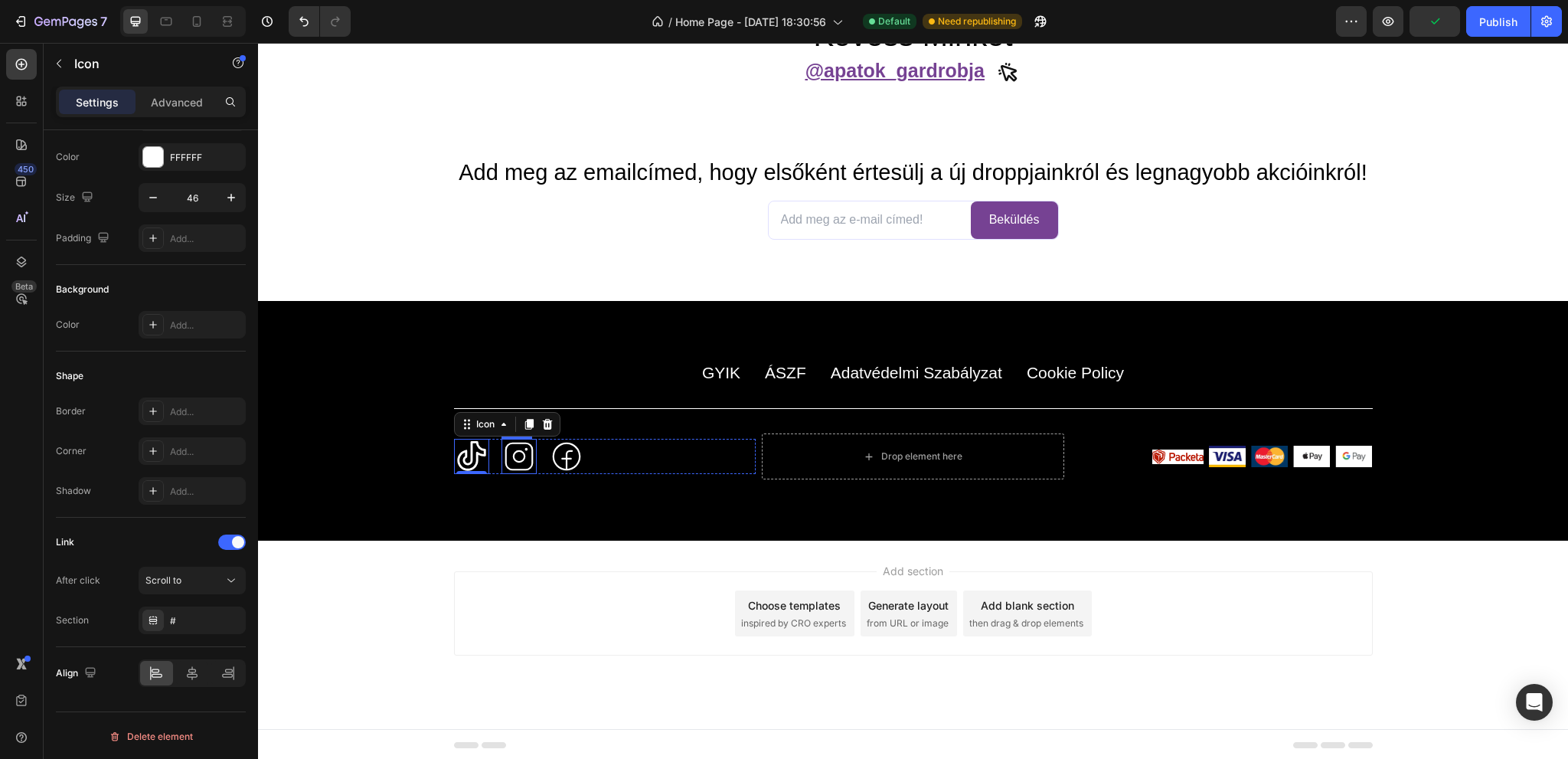
click at [513, 456] on icon at bounding box center [519, 456] width 35 height 35
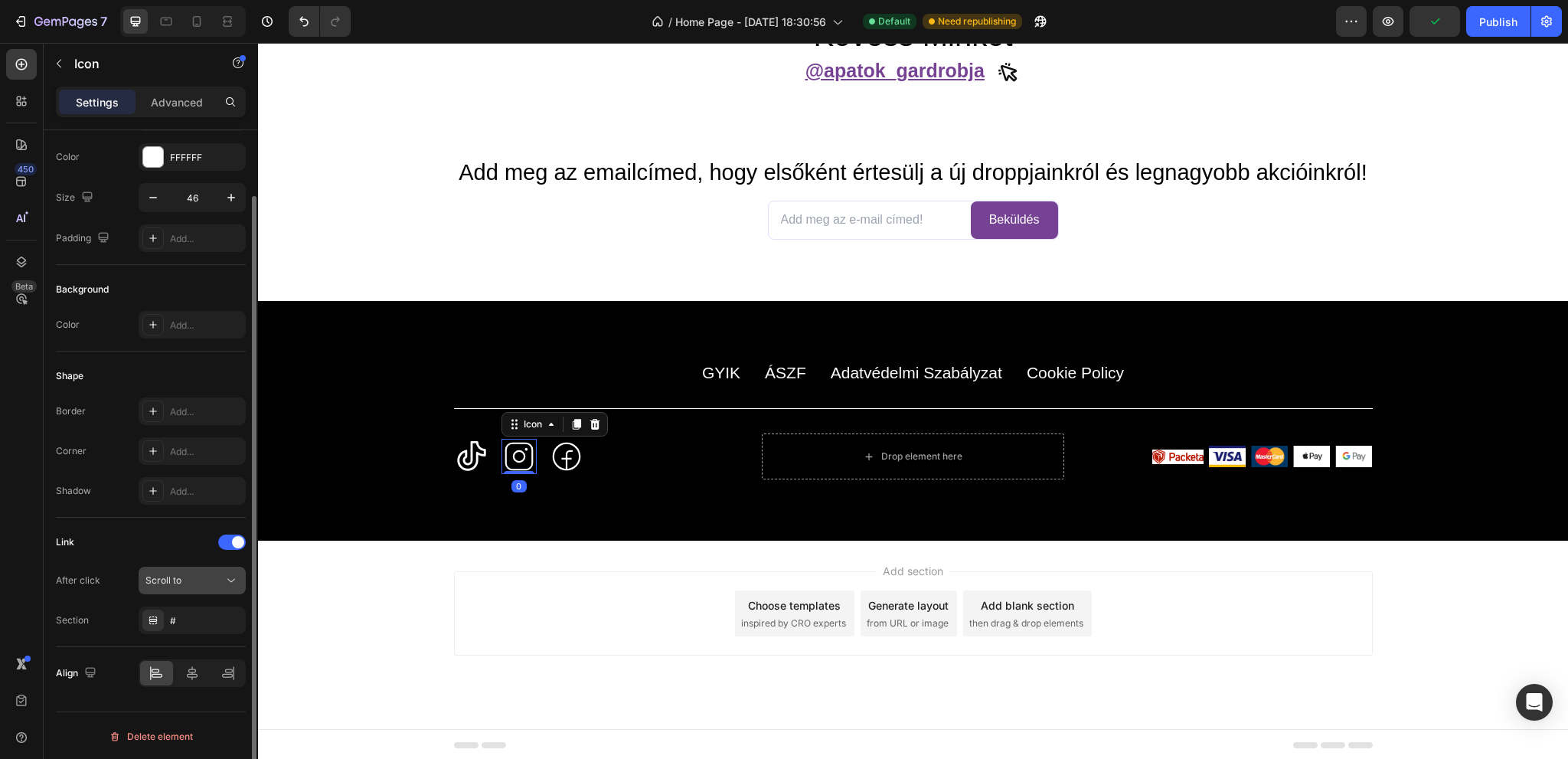
click at [188, 568] on button "Scroll to" at bounding box center [192, 580] width 108 height 27
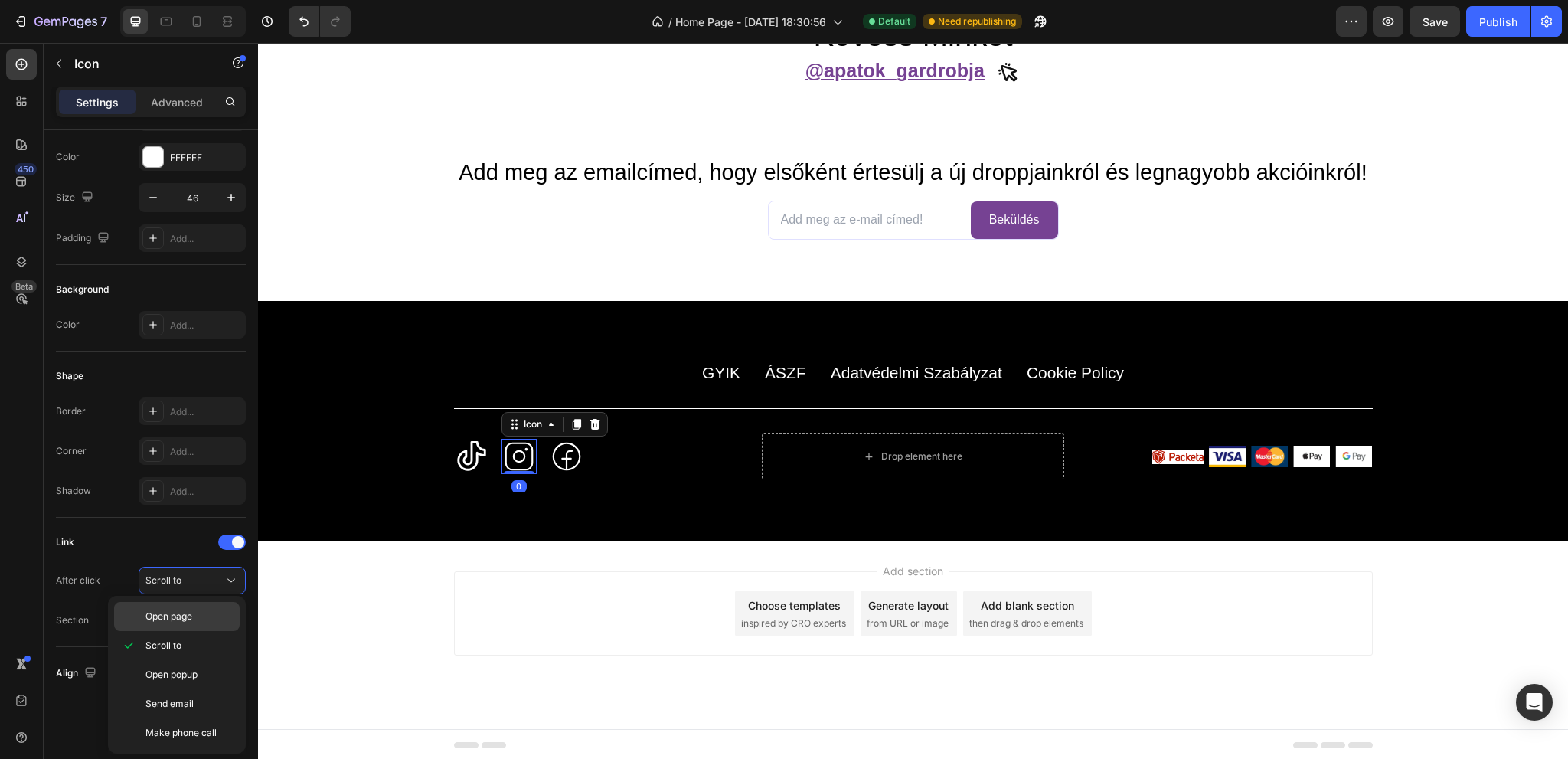
drag, startPoint x: 196, startPoint y: 615, endPoint x: 221, endPoint y: 602, distance: 28.2
click at [194, 615] on p "Open page" at bounding box center [189, 616] width 87 height 14
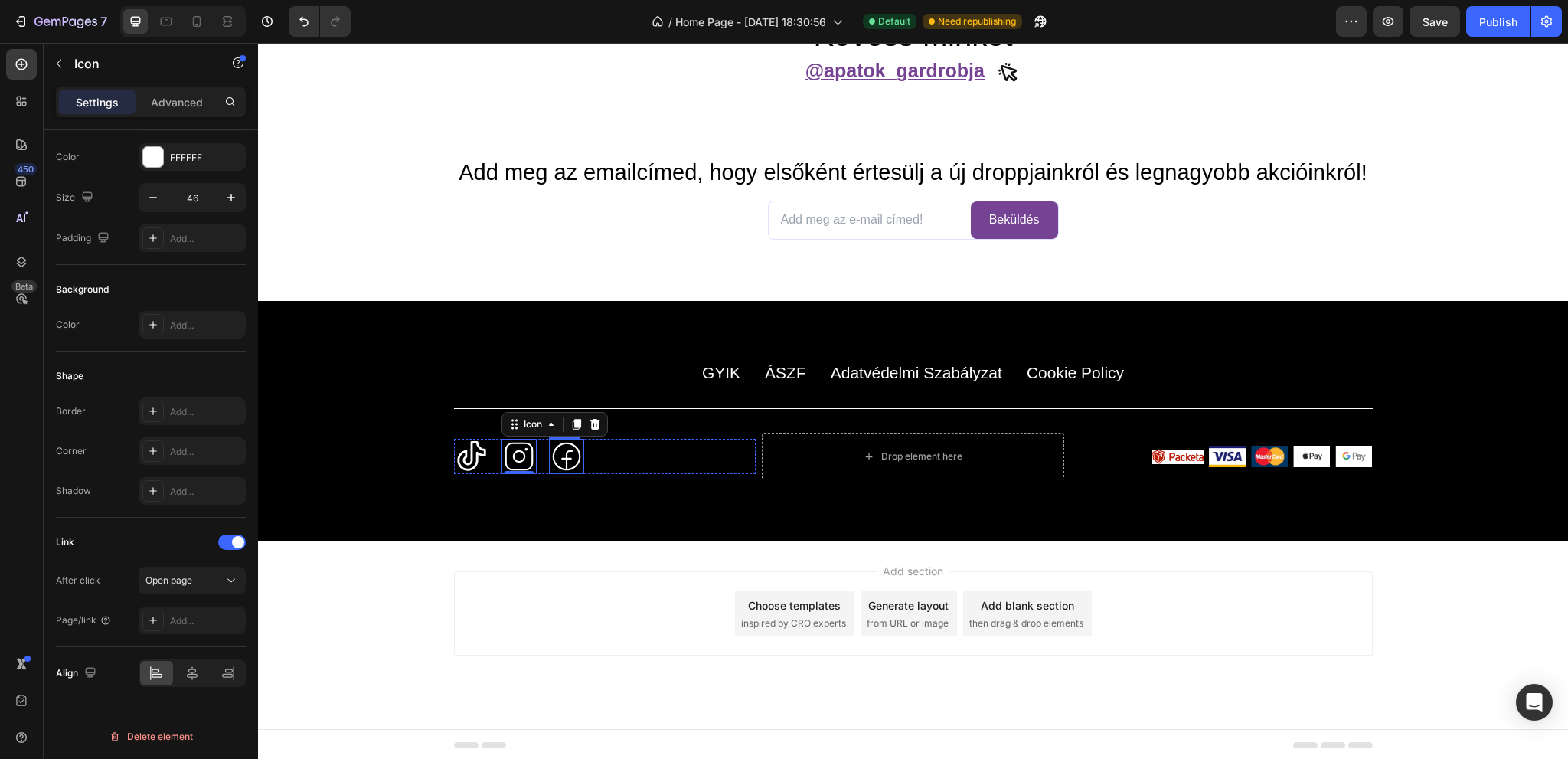
click at [556, 448] on icon at bounding box center [567, 456] width 35 height 35
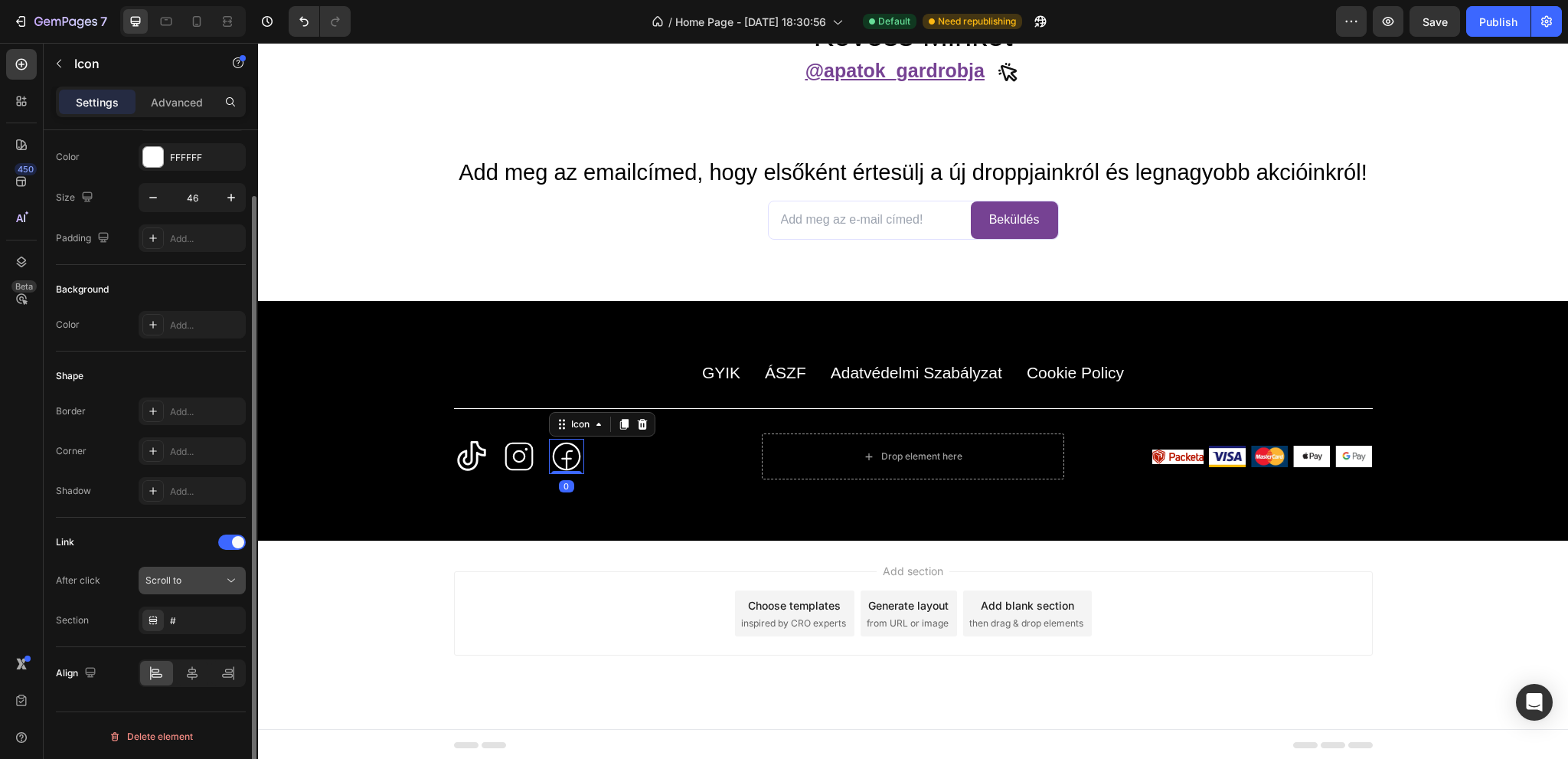
click at [170, 590] on button "Scroll to" at bounding box center [192, 580] width 108 height 27
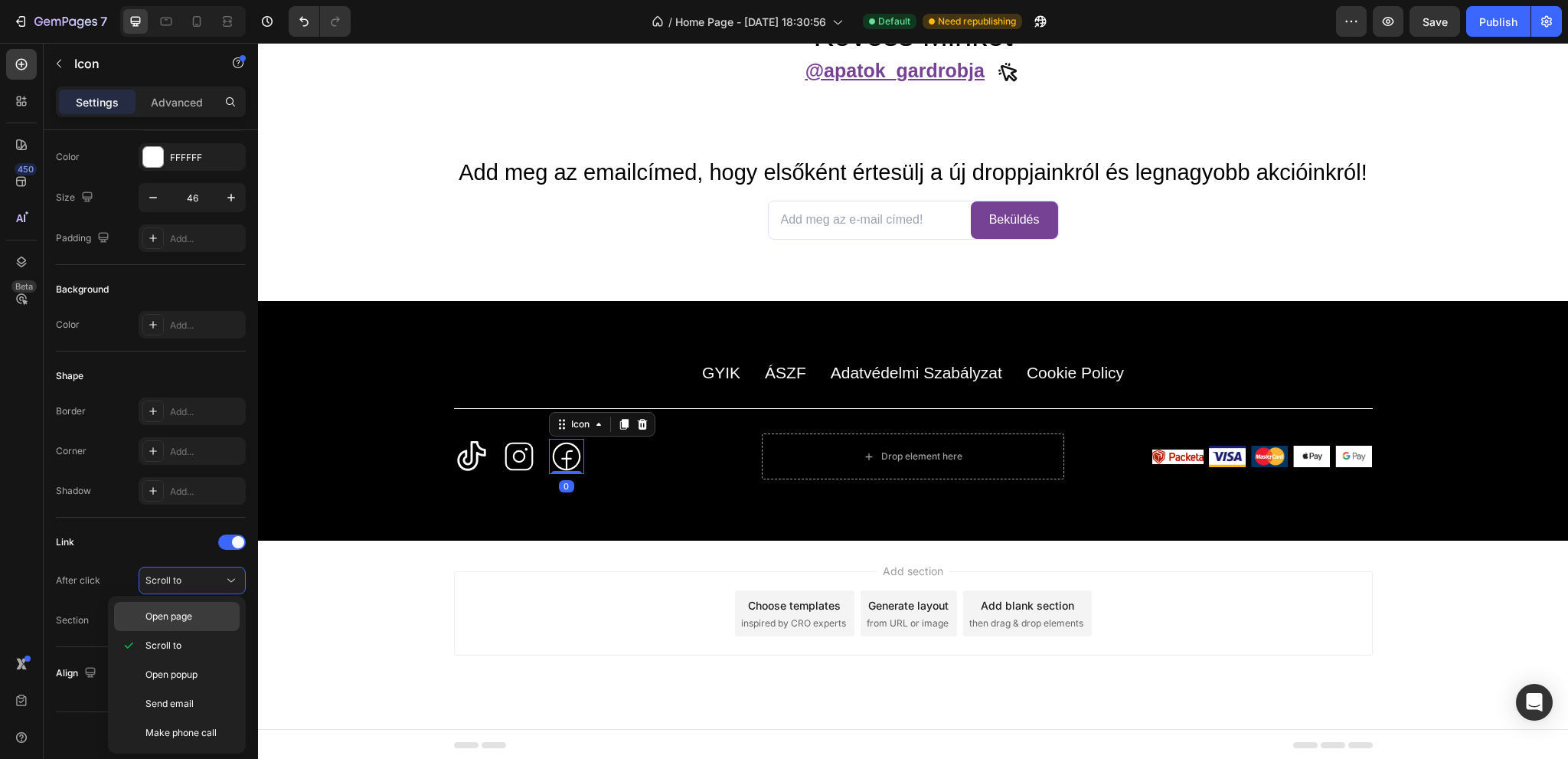
click at [184, 618] on span "Open page" at bounding box center [169, 616] width 46 height 14
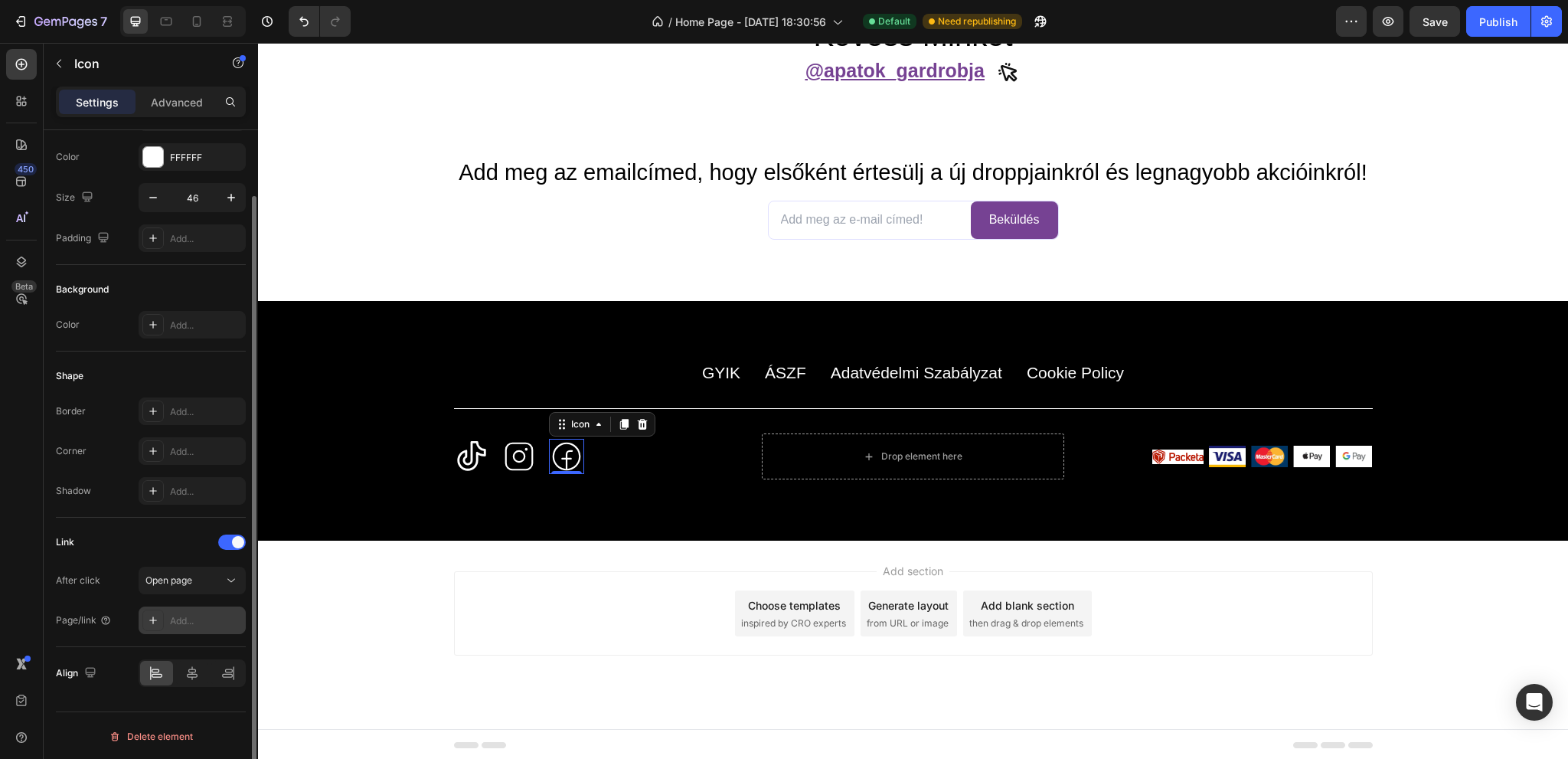
click at [184, 627] on div "Add..." at bounding box center [192, 620] width 108 height 27
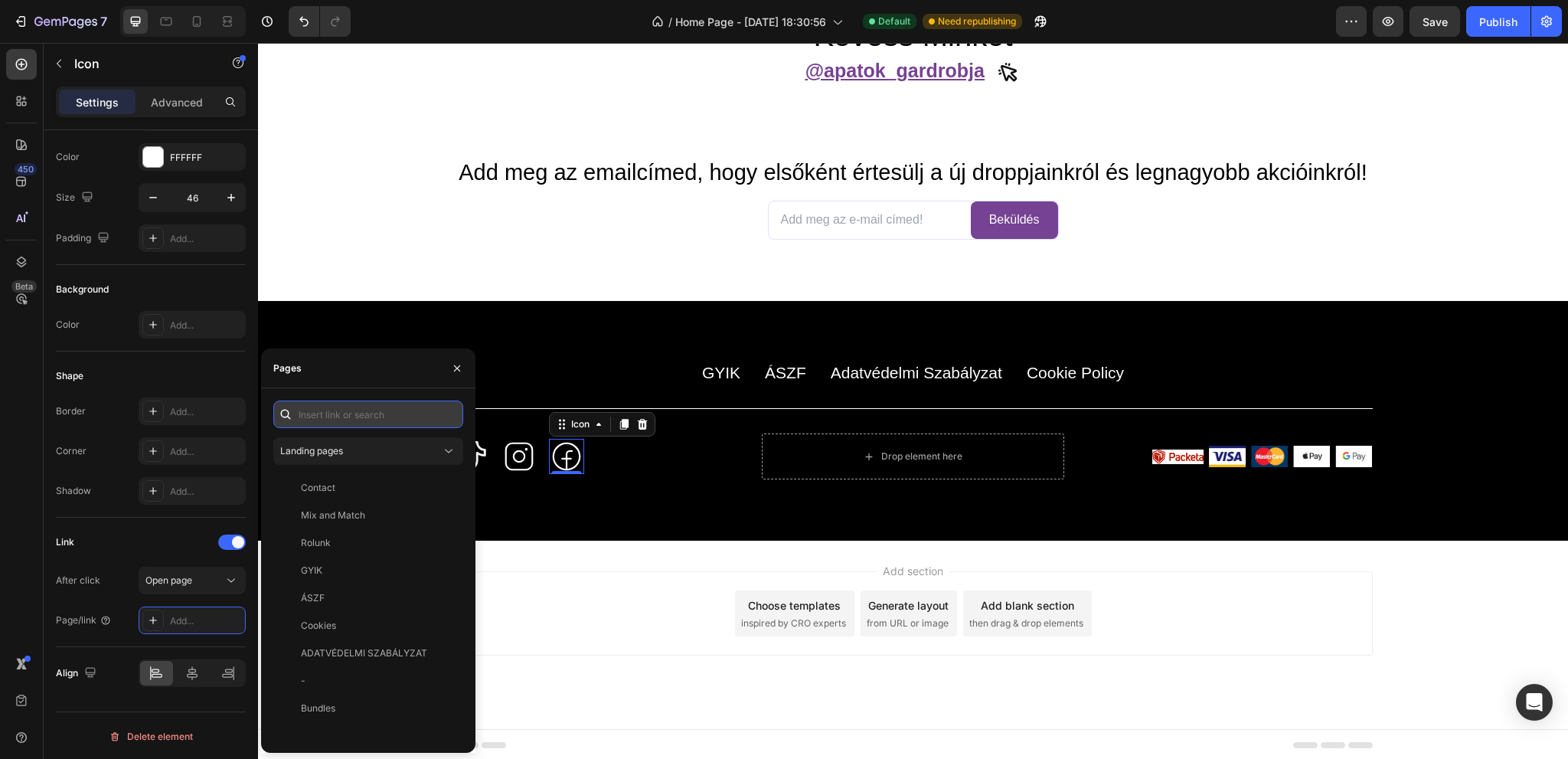
click at [352, 412] on input "text" at bounding box center [368, 414] width 190 height 27
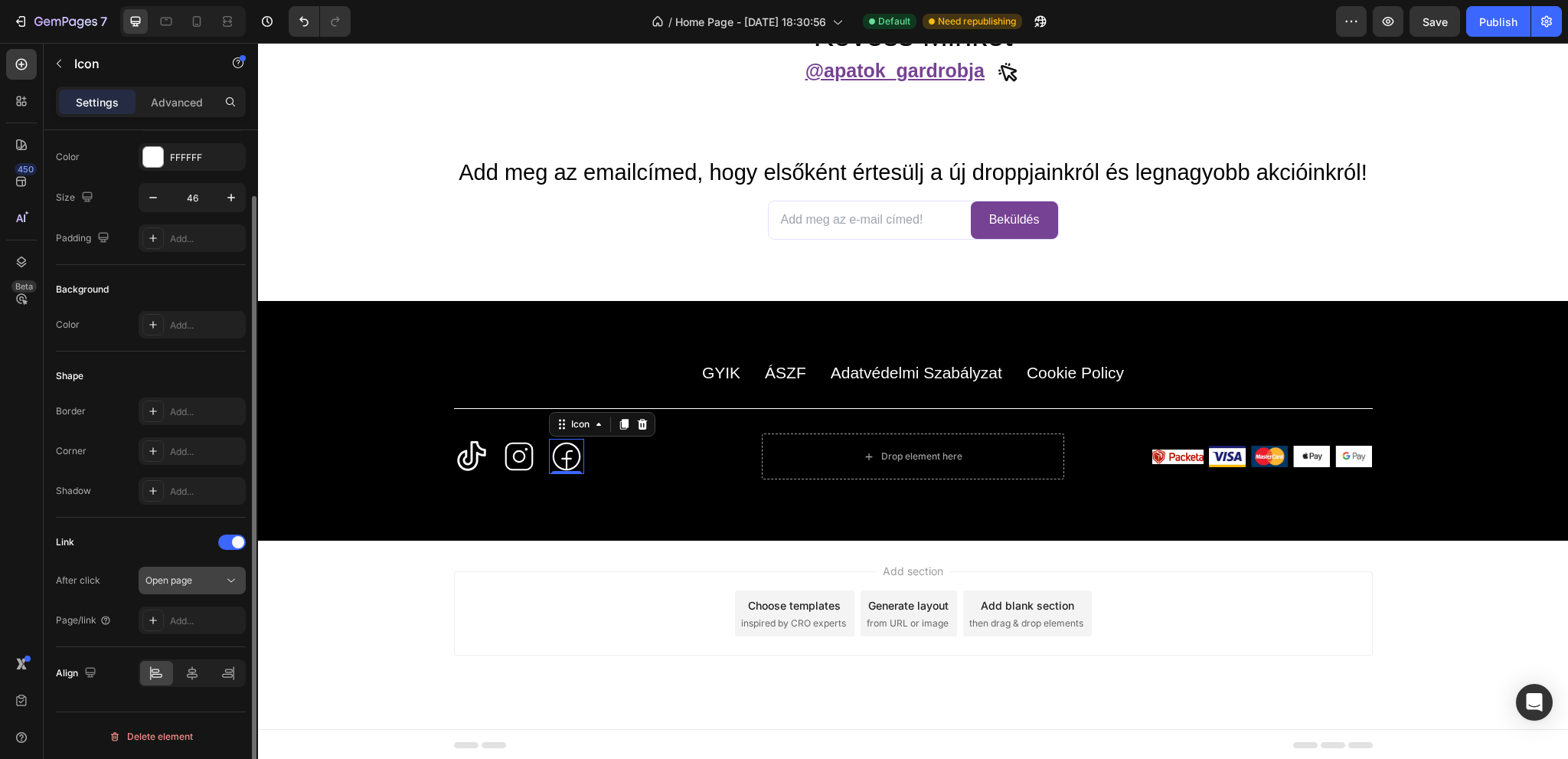
click at [203, 586] on div "Open page" at bounding box center [192, 580] width 93 height 15
click at [185, 543] on div "Link" at bounding box center [151, 541] width 190 height 24
click at [153, 619] on icon at bounding box center [153, 620] width 8 height 8
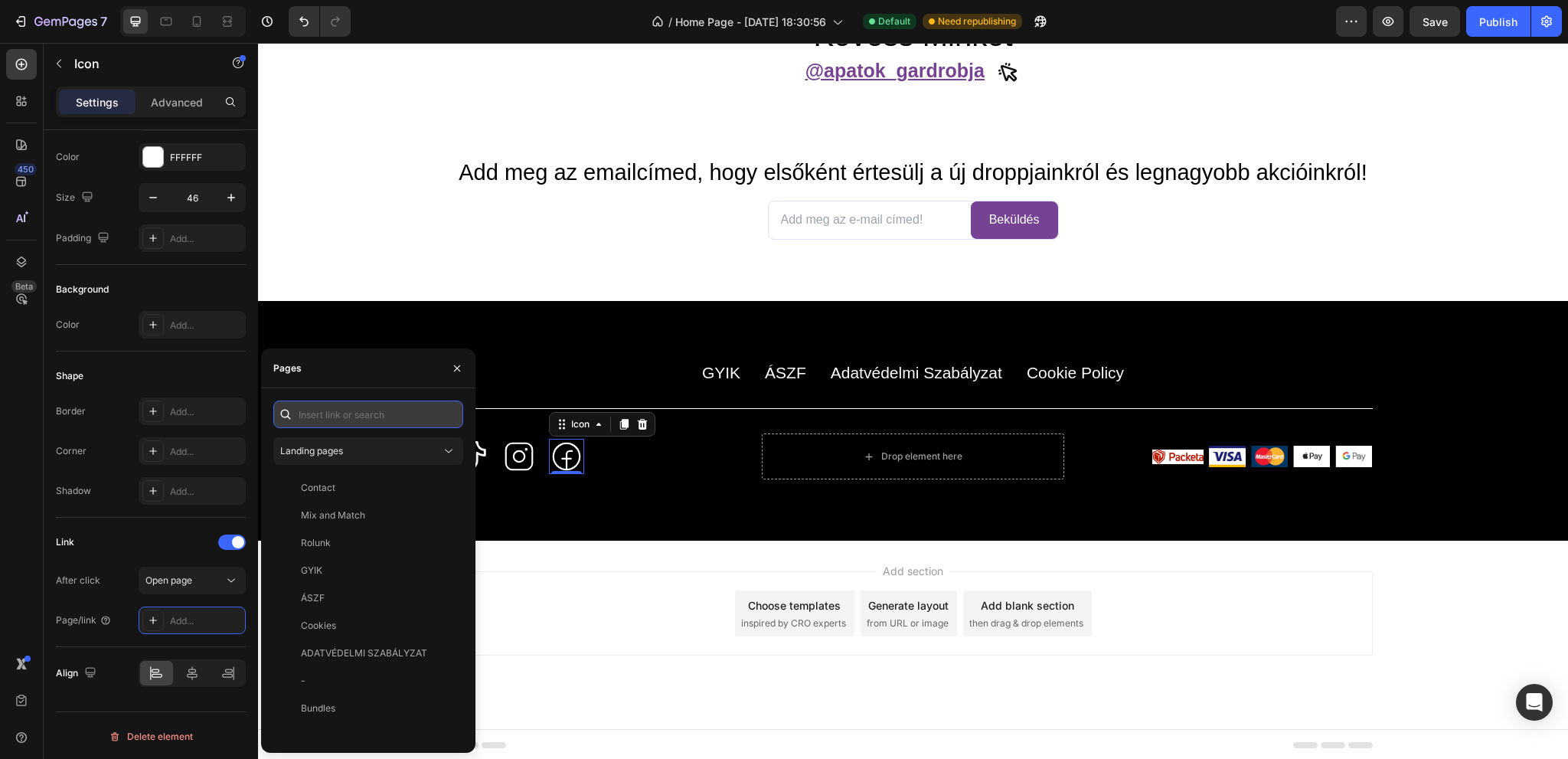
click at [331, 425] on input "text" at bounding box center [368, 414] width 190 height 27
paste input "[URL][DOMAIN_NAME]"
type input "[URL][DOMAIN_NAME]"
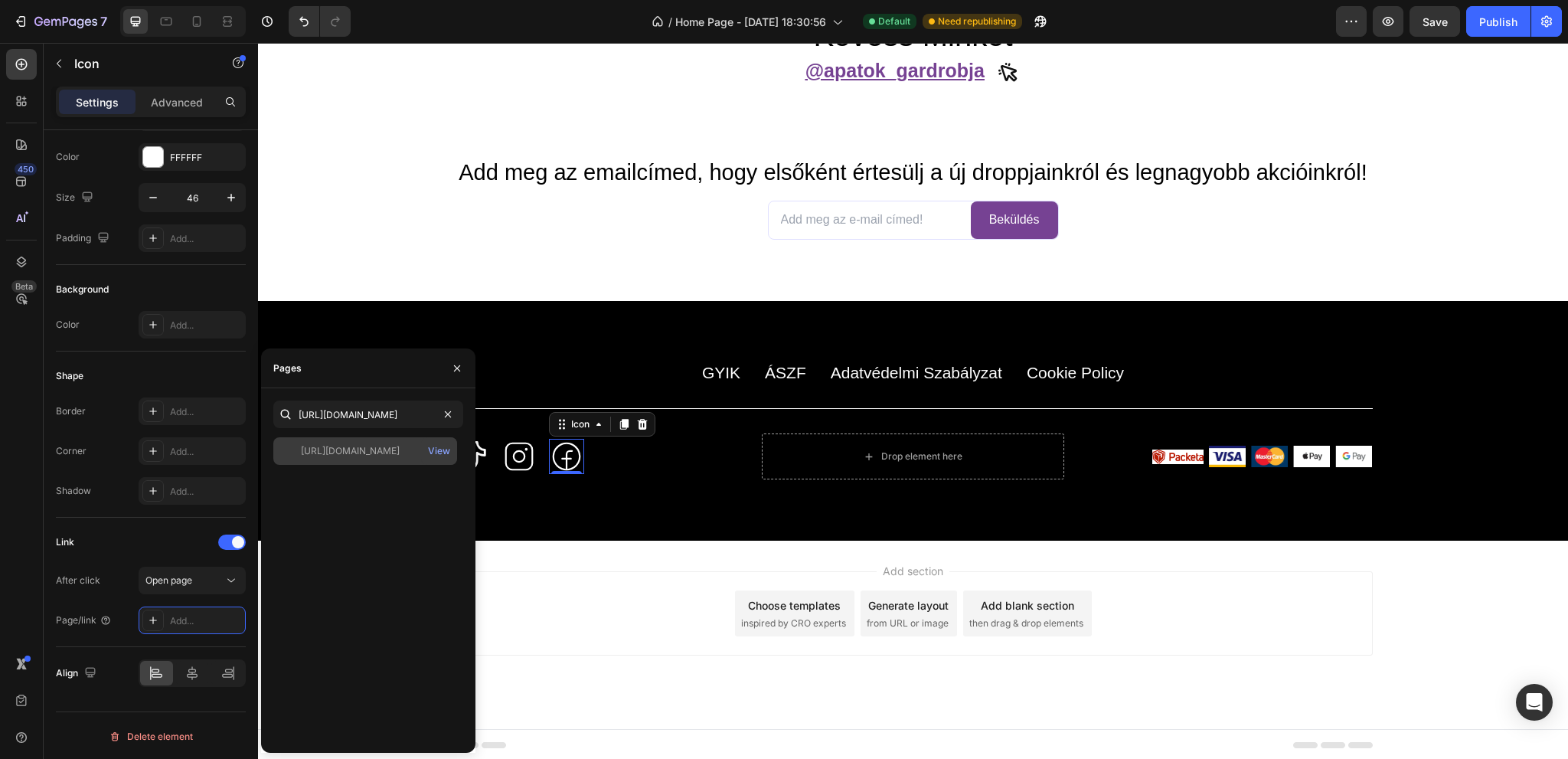
click at [368, 459] on div "[URL][DOMAIN_NAME] View" at bounding box center [365, 450] width 184 height 27
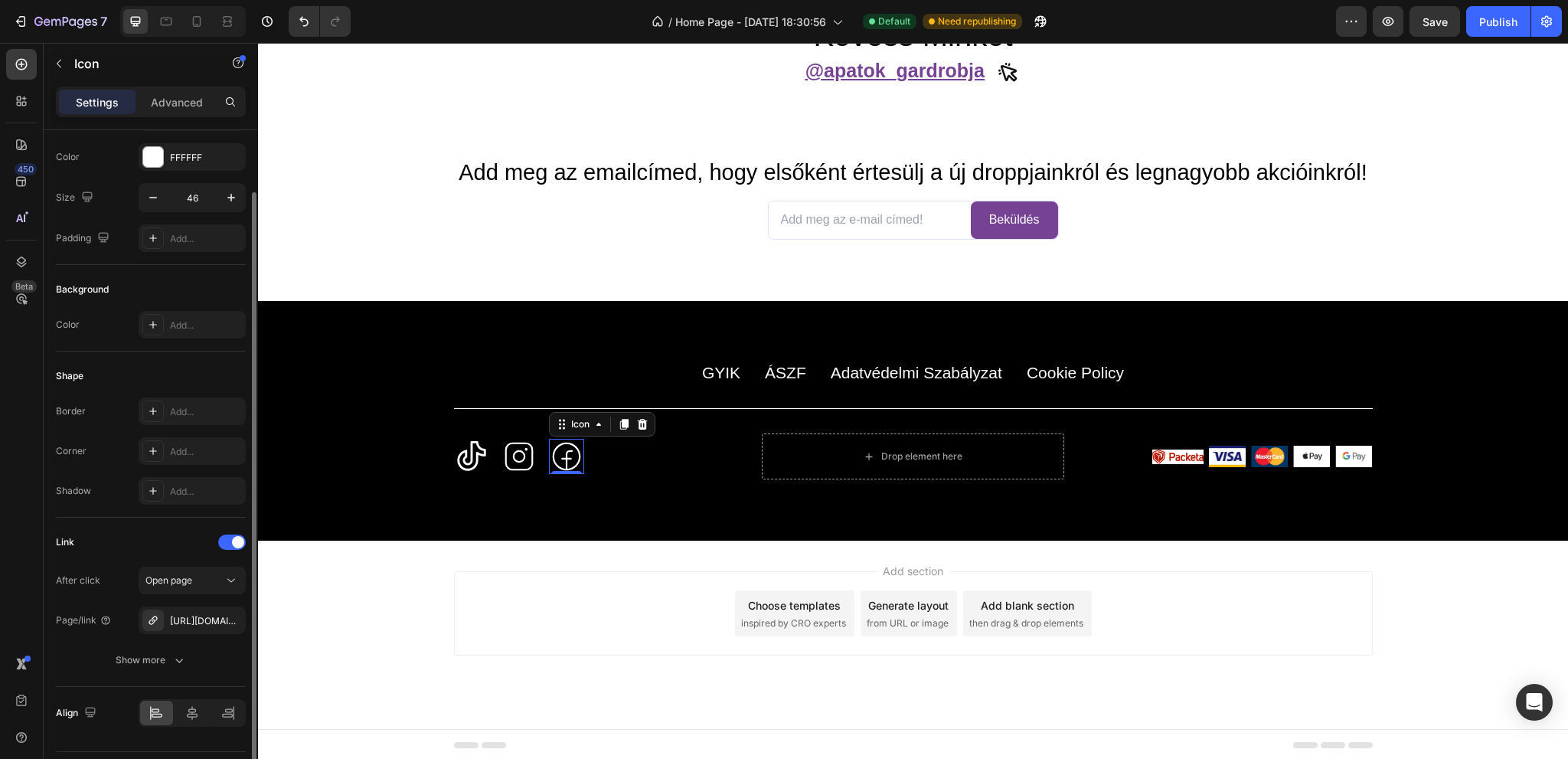
click at [153, 536] on div "Link" at bounding box center [151, 541] width 190 height 24
click at [508, 451] on icon at bounding box center [518, 456] width 28 height 28
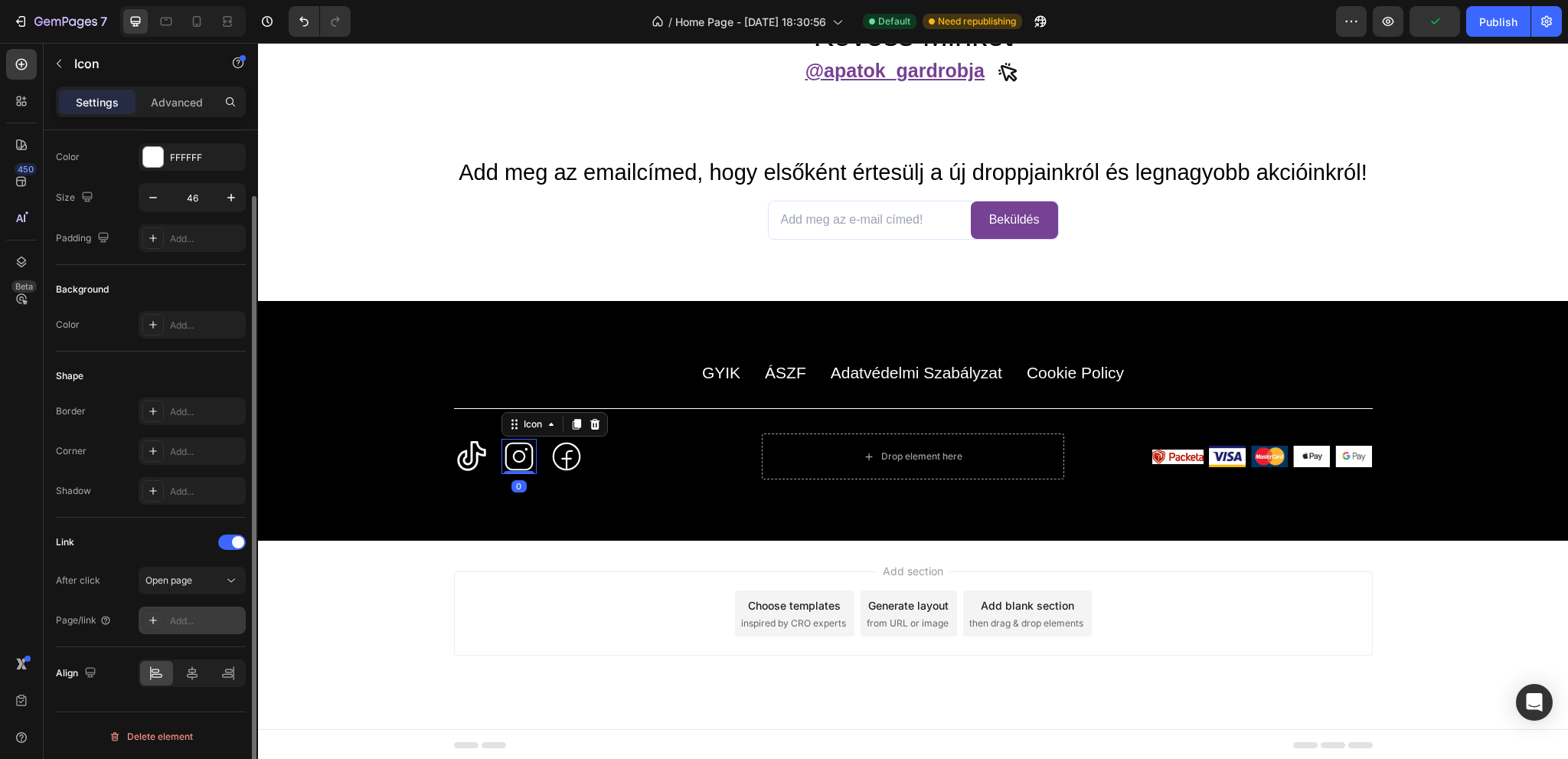
click at [182, 627] on div "Add..." at bounding box center [192, 620] width 108 height 27
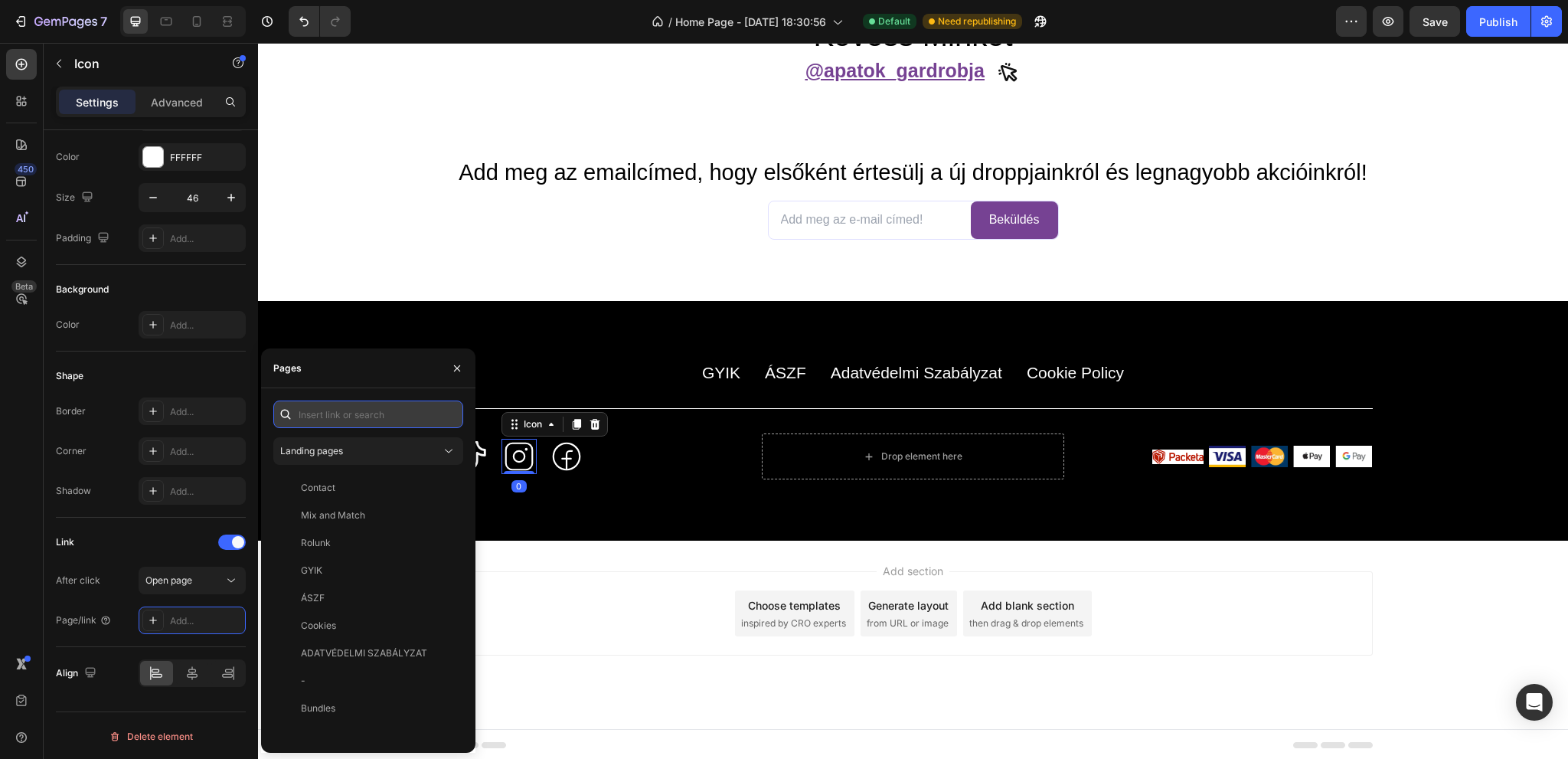
click at [362, 418] on input "text" at bounding box center [368, 414] width 190 height 27
paste input "[URL][DOMAIN_NAME]"
type input "[URL][DOMAIN_NAME]"
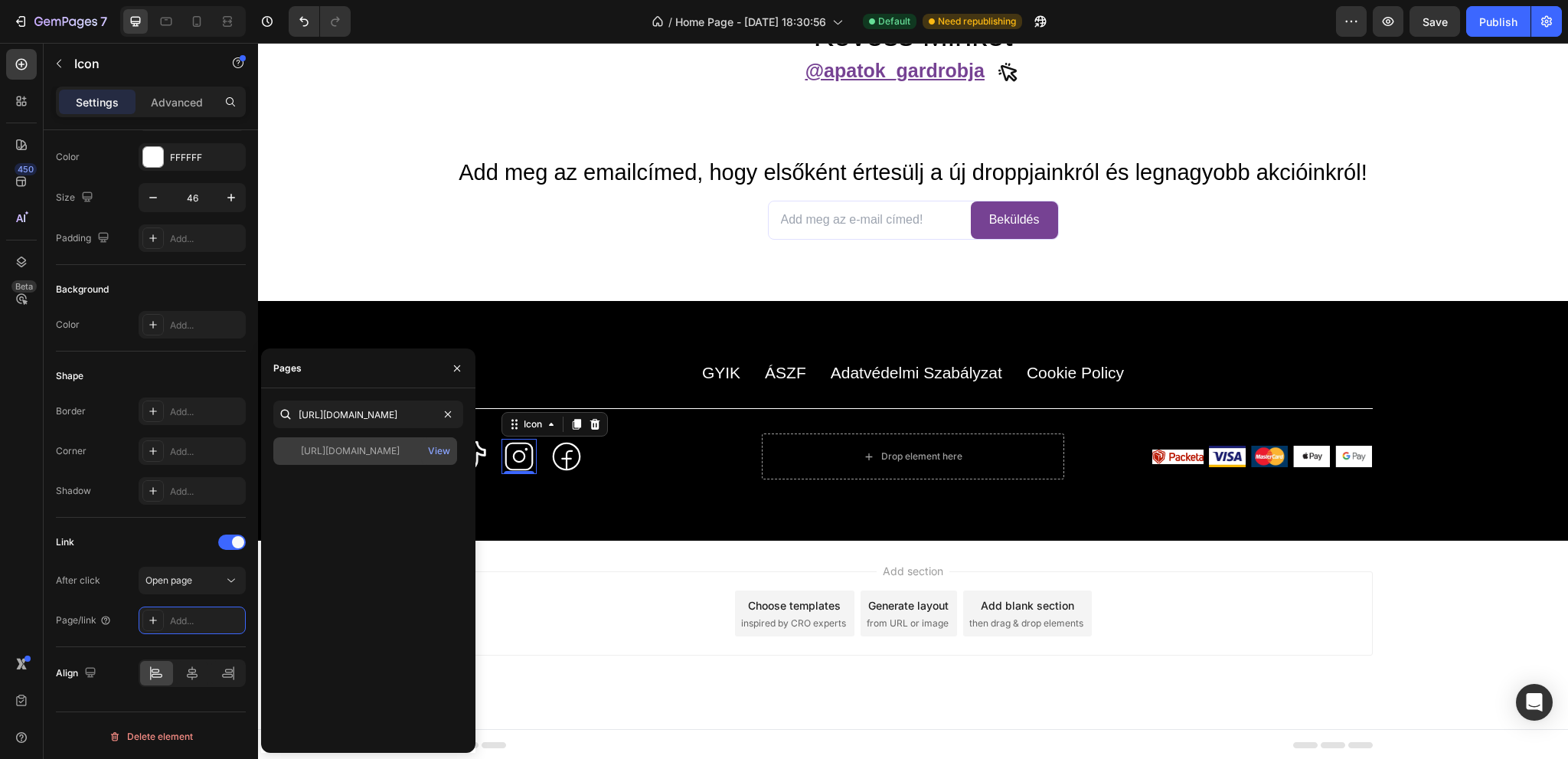
scroll to position [0, 0]
click at [360, 455] on div "[URL][DOMAIN_NAME]" at bounding box center [351, 451] width 99 height 14
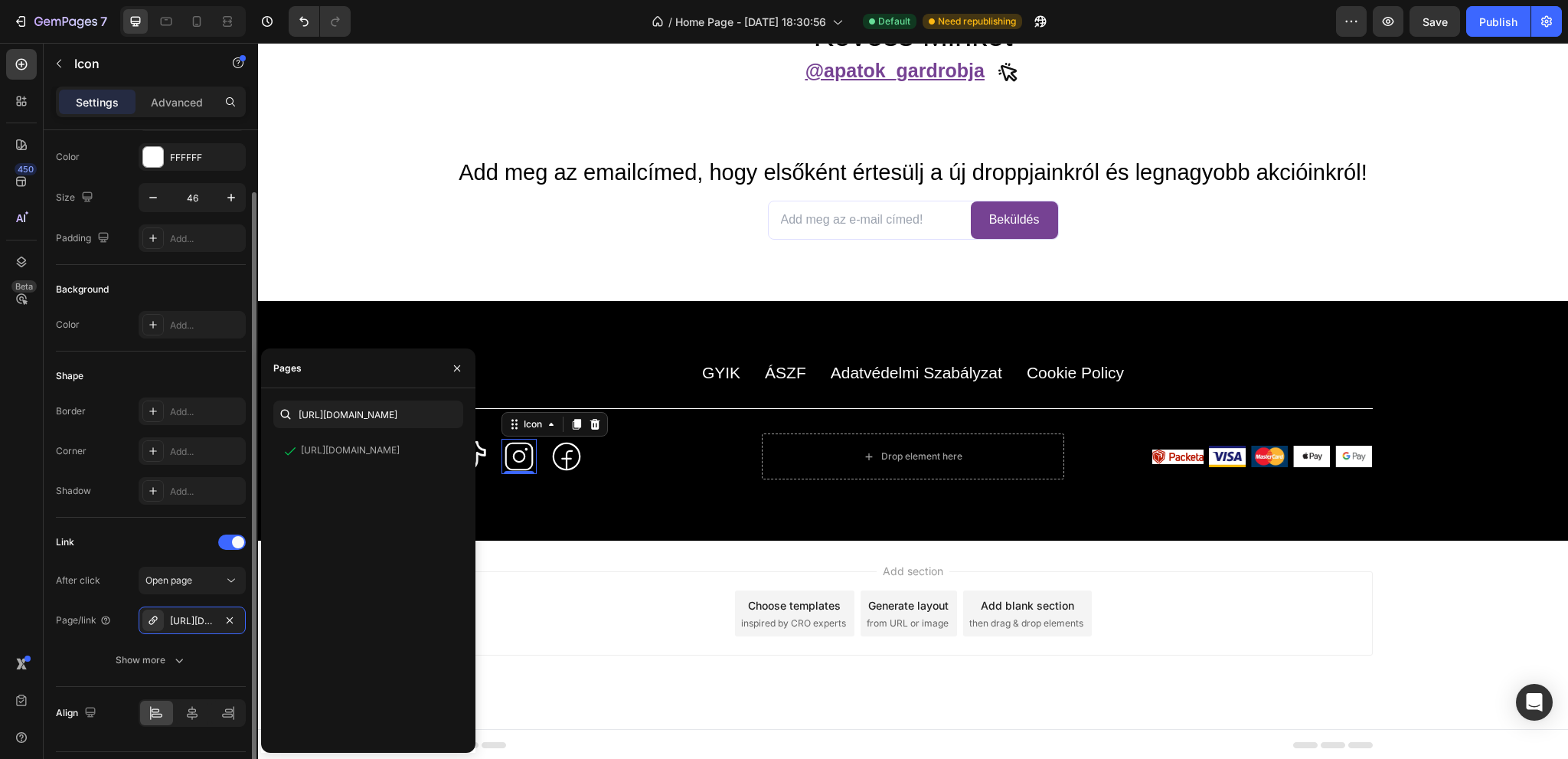
click at [163, 539] on div "Link" at bounding box center [151, 541] width 190 height 24
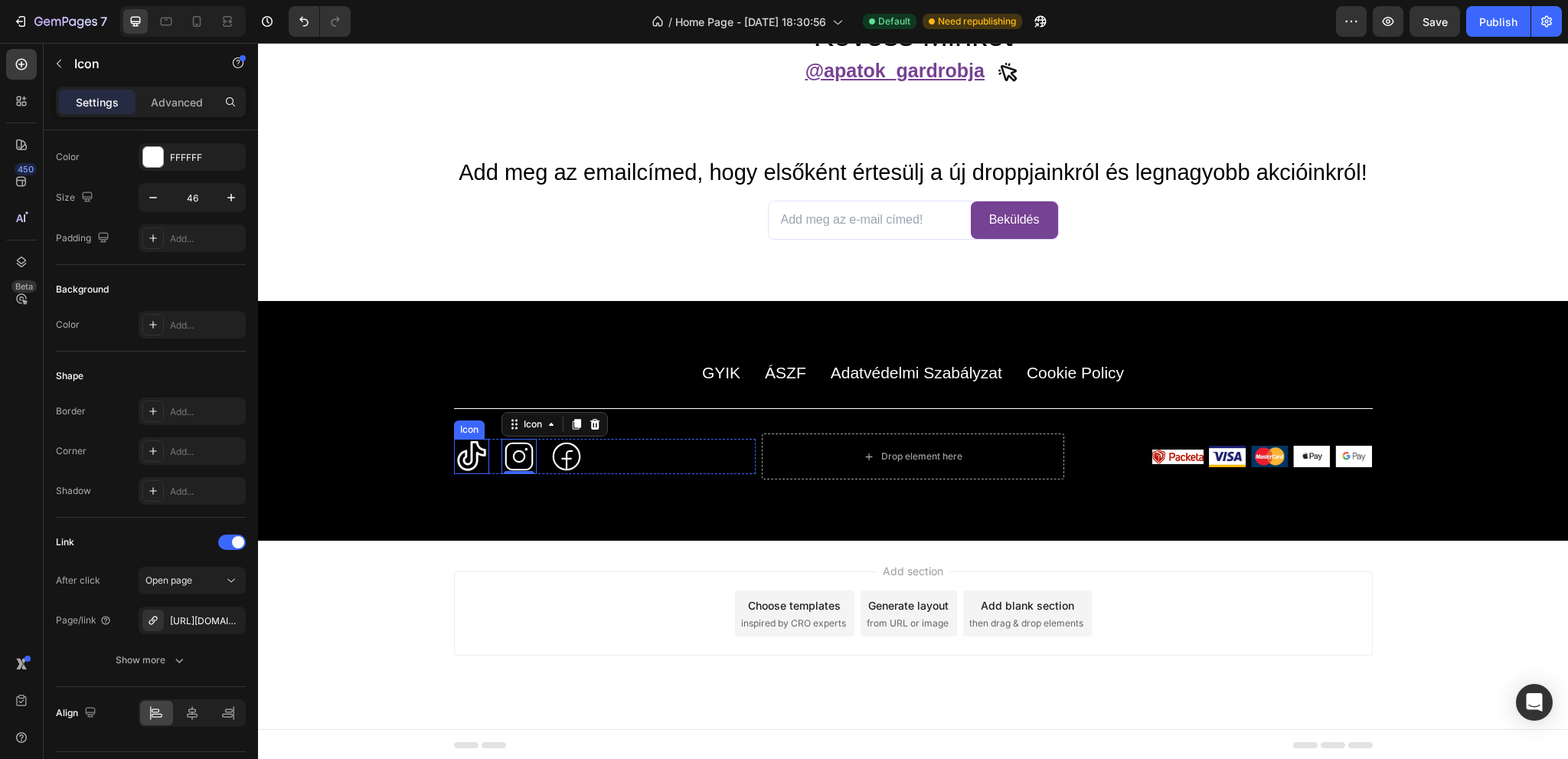
click at [458, 448] on icon at bounding box center [471, 455] width 28 height 30
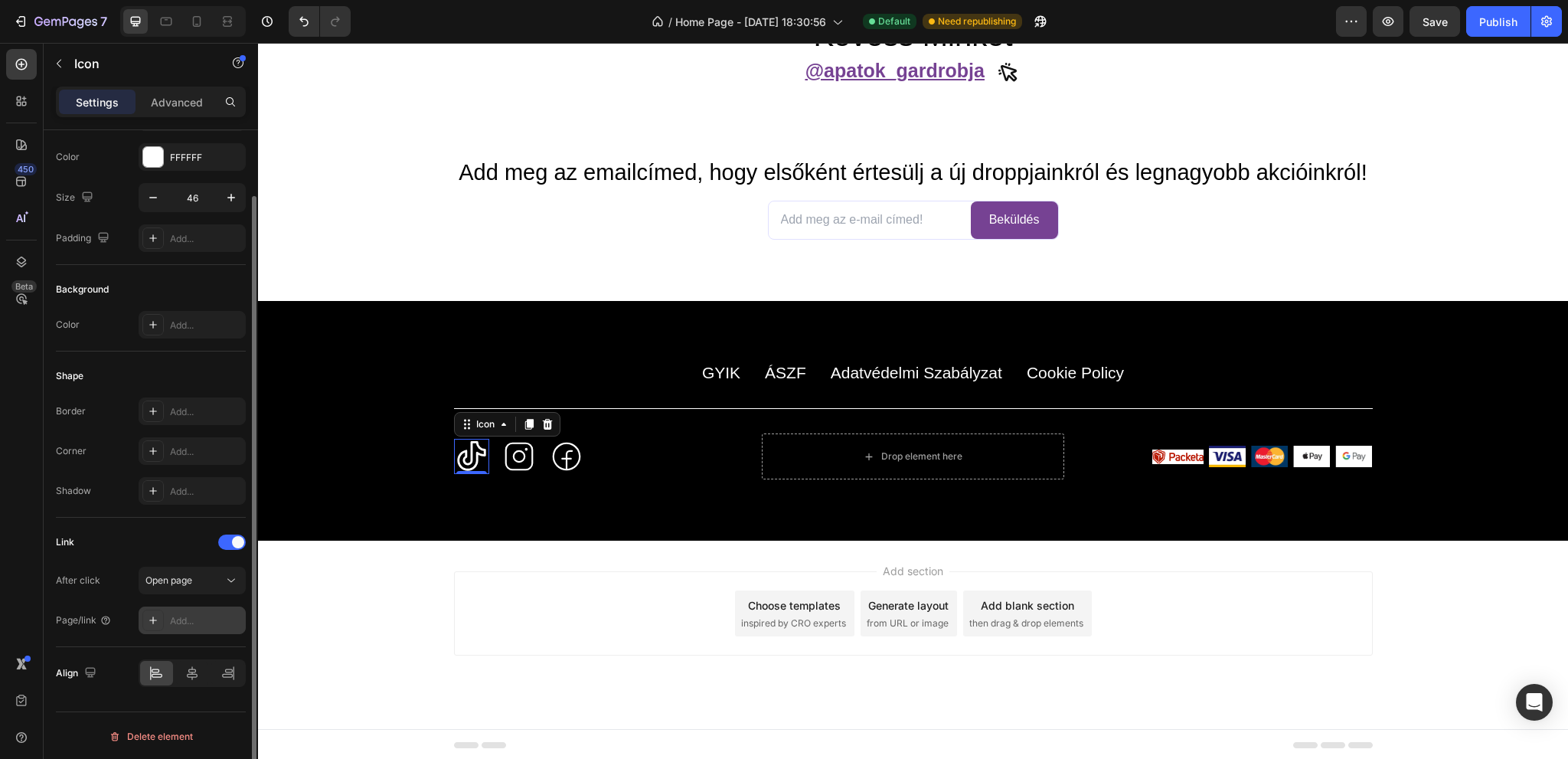
click at [185, 615] on div "Add..." at bounding box center [206, 621] width 72 height 14
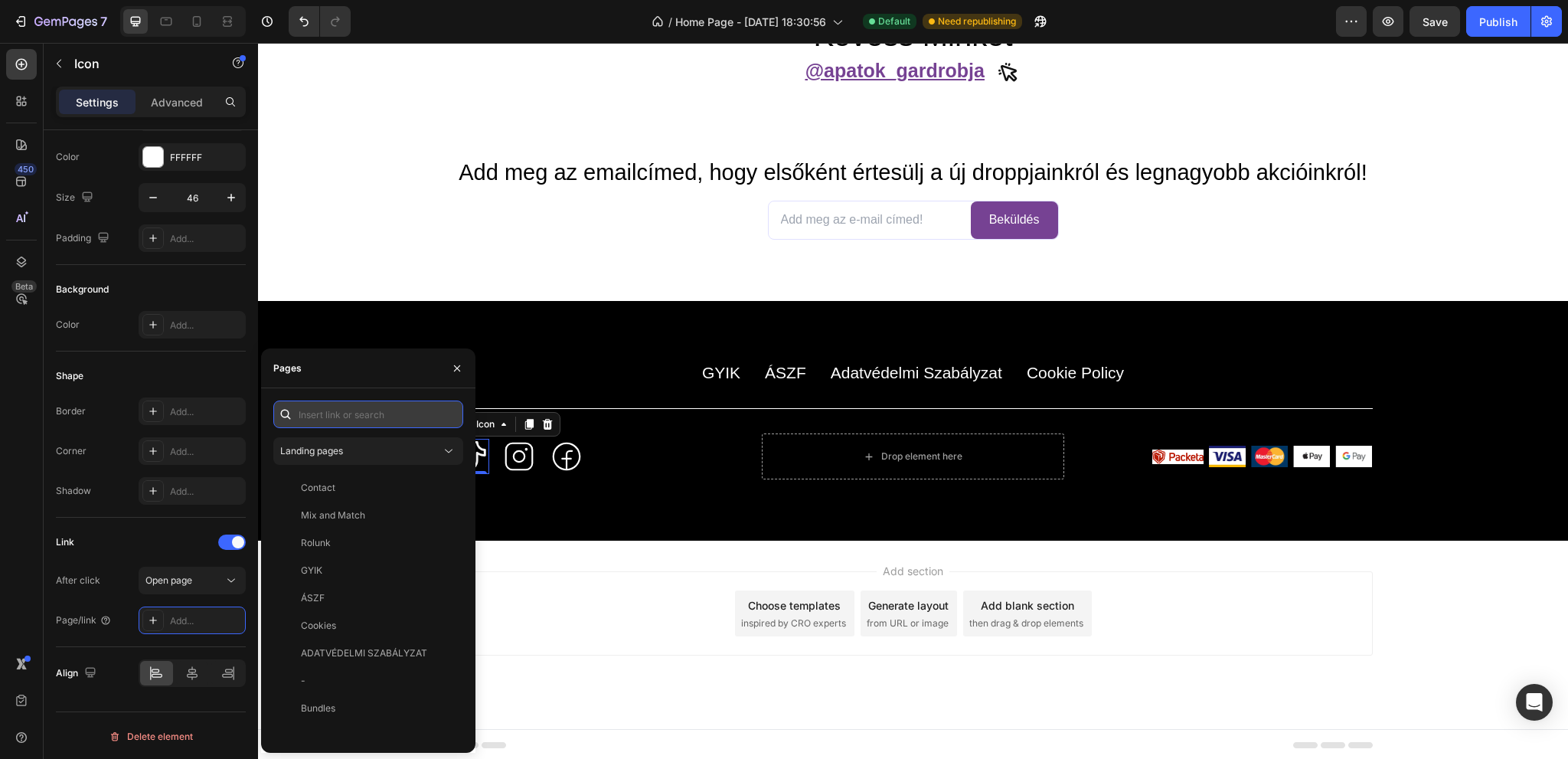
click at [327, 415] on input "text" at bounding box center [368, 414] width 190 height 27
paste input "[URL][DOMAIN_NAME]"
type input "[URL][DOMAIN_NAME]"
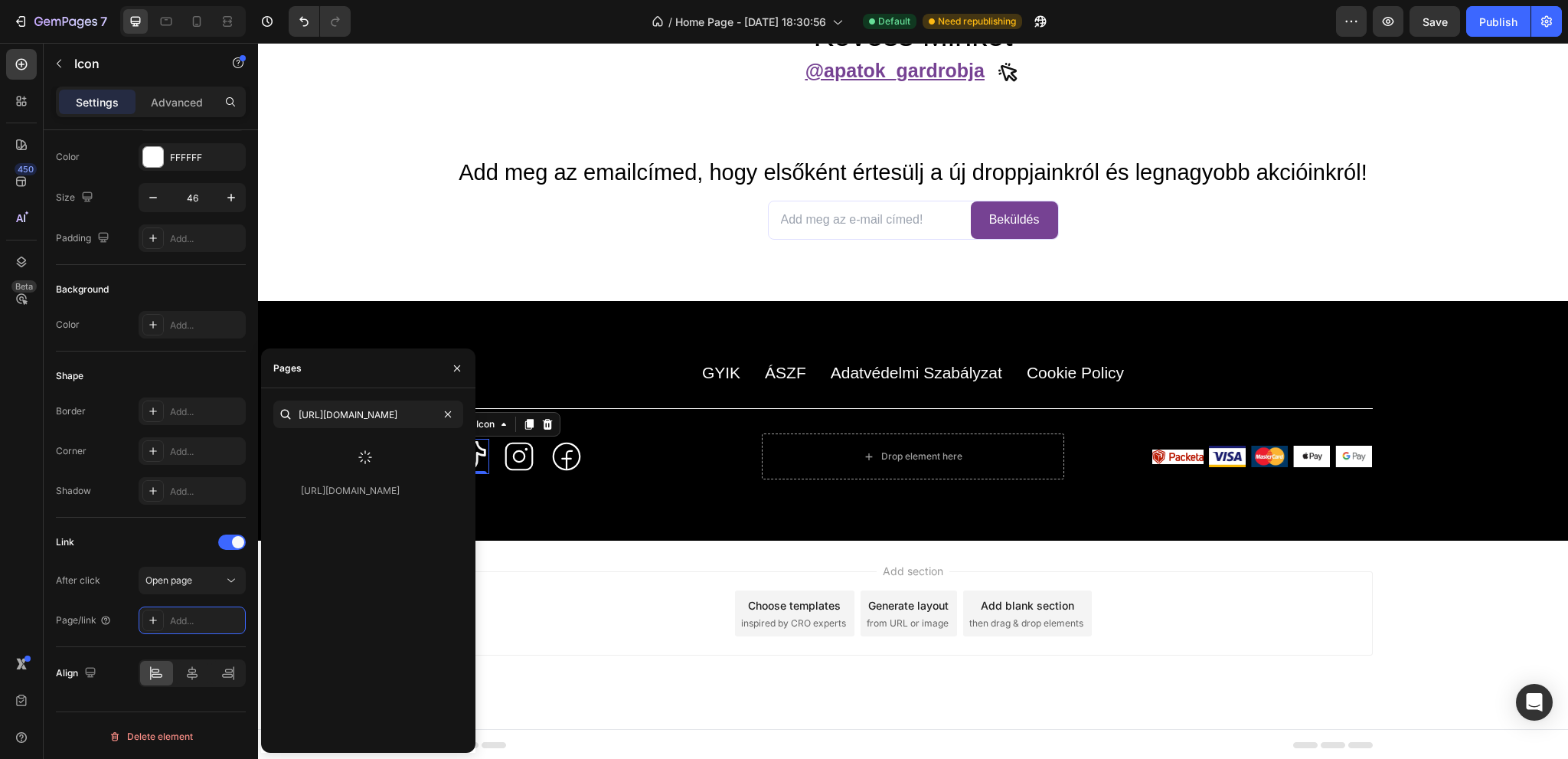
click at [360, 455] on icon at bounding box center [364, 456] width 16 height 16
click at [350, 447] on div "[URL][DOMAIN_NAME]" at bounding box center [351, 451] width 99 height 14
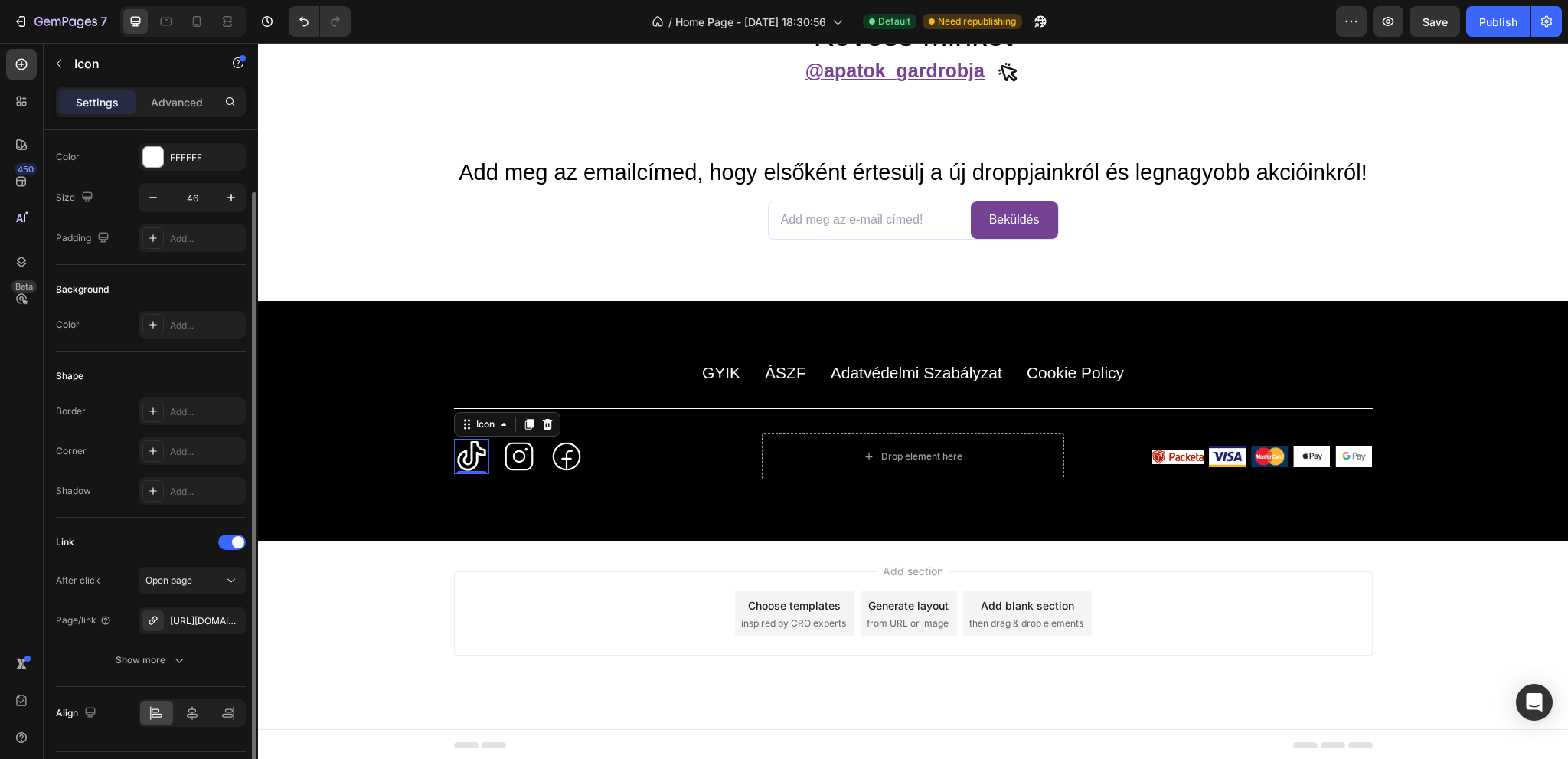
click at [150, 543] on div "Link" at bounding box center [151, 541] width 190 height 24
click at [1467, 20] on button "Publish" at bounding box center [1498, 21] width 64 height 31
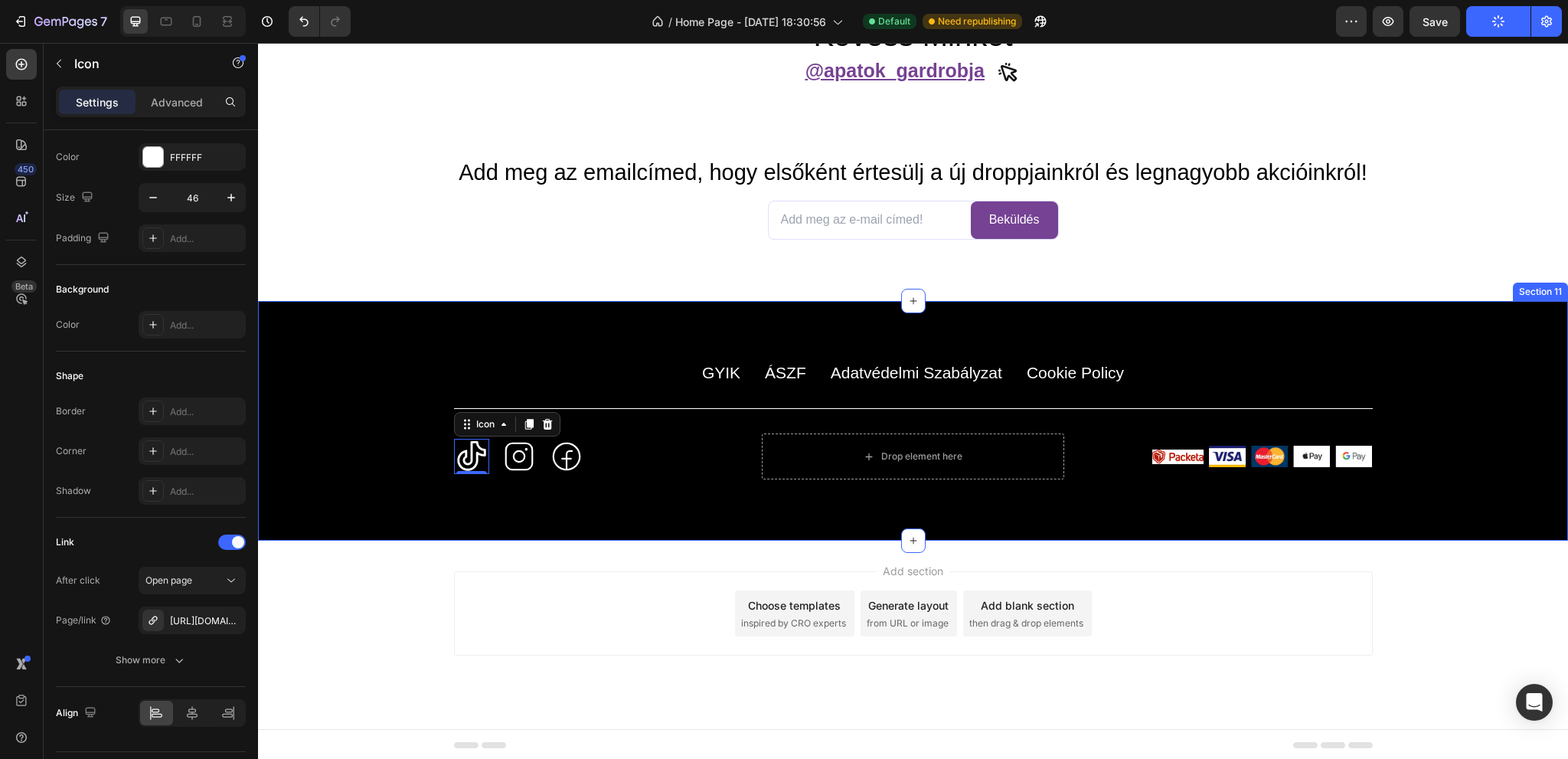
scroll to position [5439, 0]
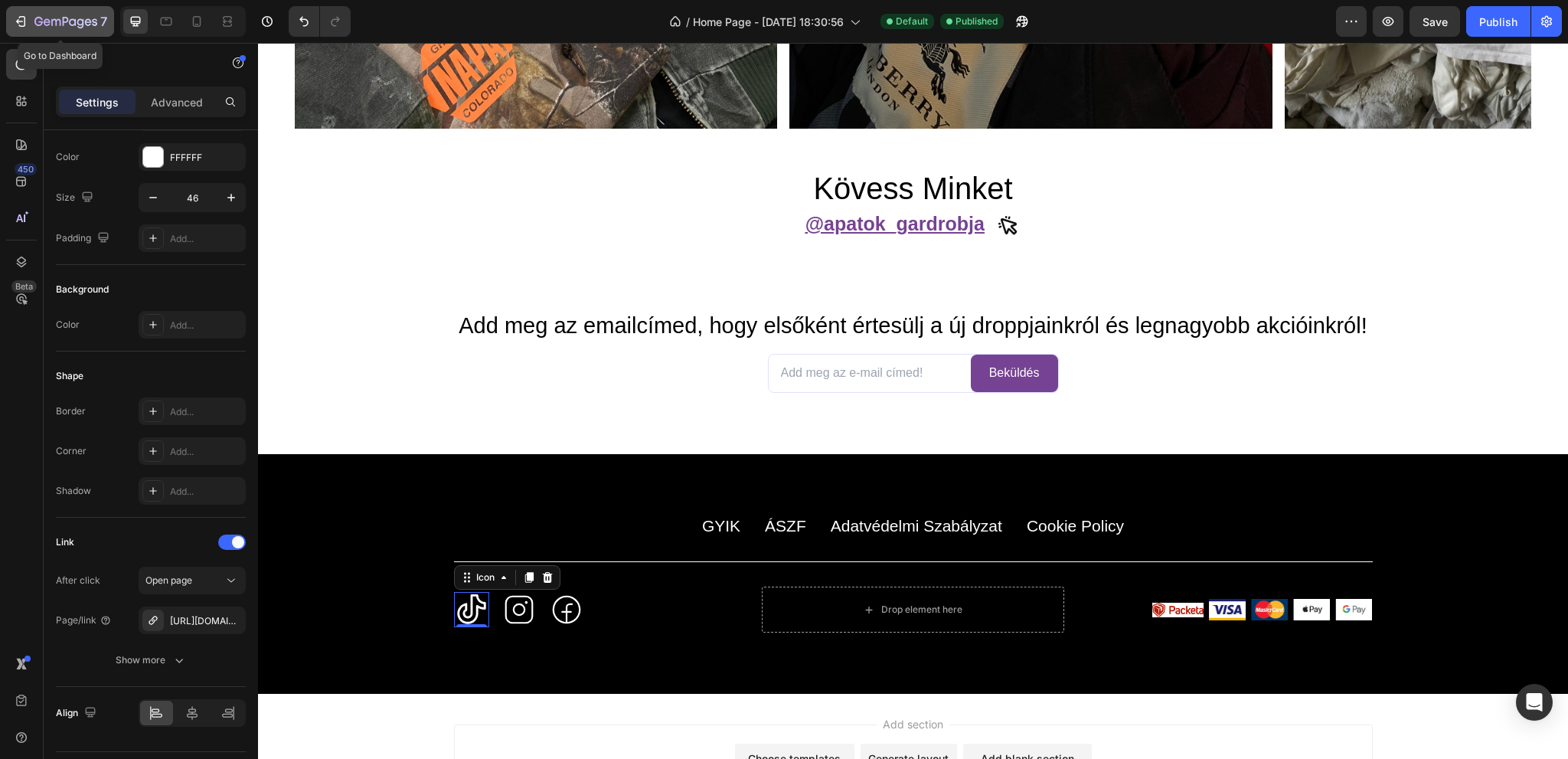
click at [40, 22] on icon "button" at bounding box center [39, 20] width 9 height 9
